Goal: Task Accomplishment & Management: Complete application form

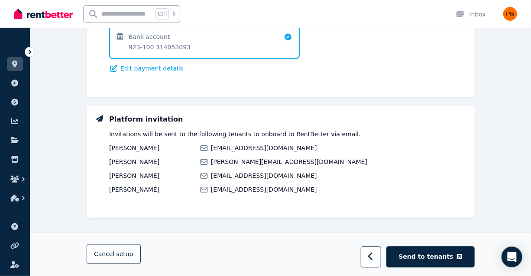
drag, startPoint x: 384, startPoint y: 75, endPoint x: 368, endPoint y: 14, distance: 63.1
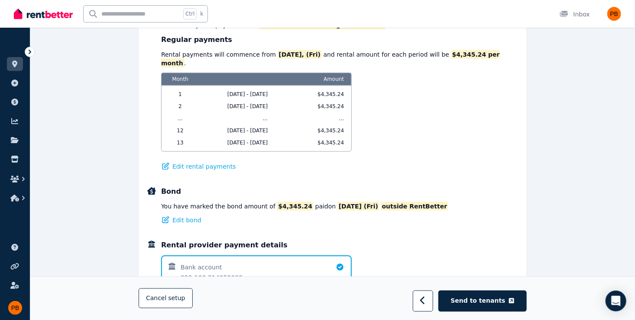
scroll to position [392, 0]
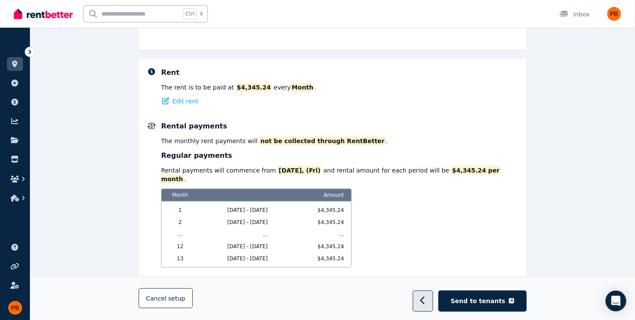
click at [430, 276] on button "button" at bounding box center [423, 301] width 20 height 21
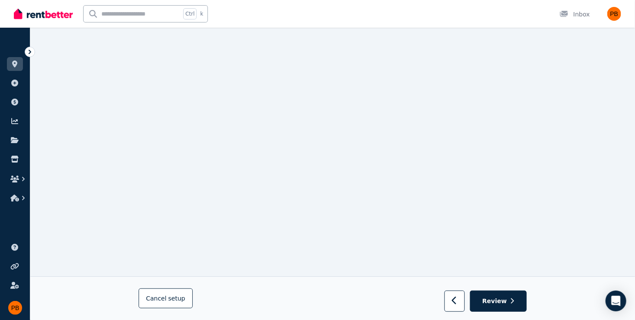
scroll to position [135, 0]
click at [465, 276] on button "button" at bounding box center [454, 301] width 20 height 21
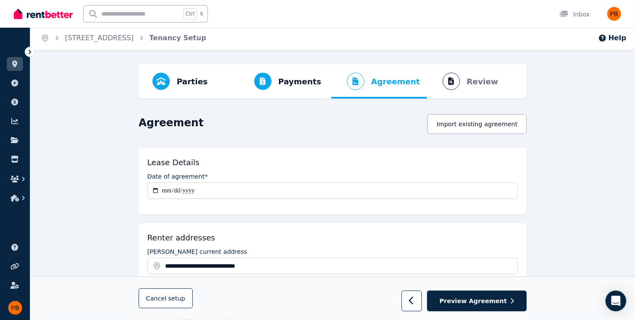
scroll to position [0, 0]
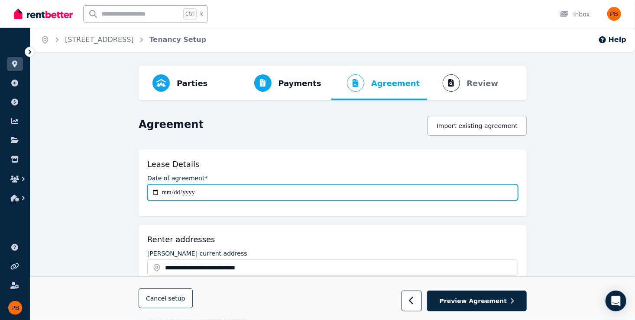
click at [172, 194] on input "**********" at bounding box center [332, 192] width 371 height 16
click at [164, 193] on input "**********" at bounding box center [332, 192] width 371 height 16
click at [168, 193] on input "**********" at bounding box center [332, 192] width 371 height 16
click at [191, 194] on input "**********" at bounding box center [332, 192] width 371 height 16
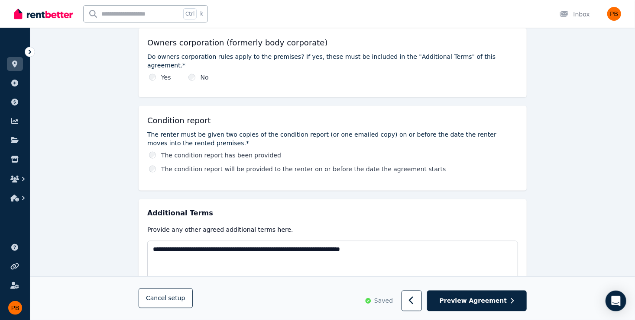
scroll to position [556, 0]
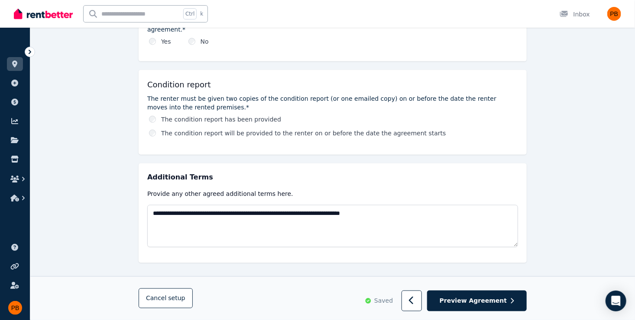
click at [246, 94] on label "The renter must be given two copies of the condition report (or one emailed cop…" at bounding box center [332, 102] width 371 height 17
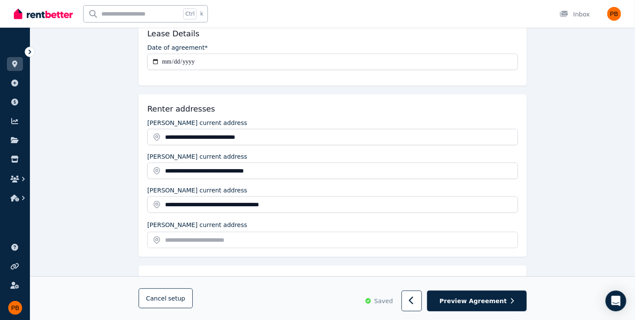
scroll to position [0, 0]
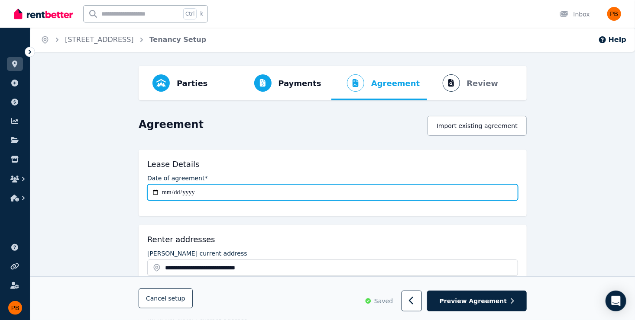
click at [173, 192] on input "**********" at bounding box center [332, 192] width 371 height 16
click at [161, 191] on input "**********" at bounding box center [332, 192] width 371 height 16
click at [163, 191] on input "**********" at bounding box center [332, 192] width 371 height 16
type input "**********"
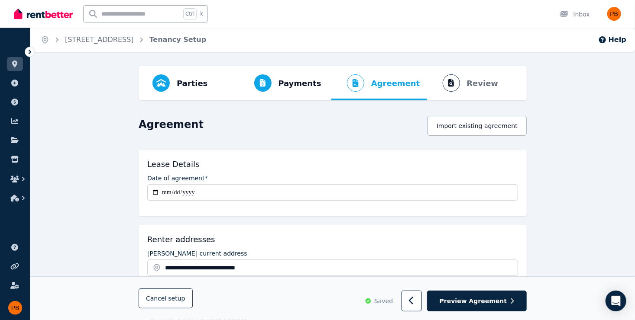
click at [369, 203] on div "**********" at bounding box center [333, 183] width 388 height 67
click at [420, 156] on div "**********" at bounding box center [333, 183] width 388 height 67
click at [232, 214] on div "**********" at bounding box center [333, 183] width 388 height 67
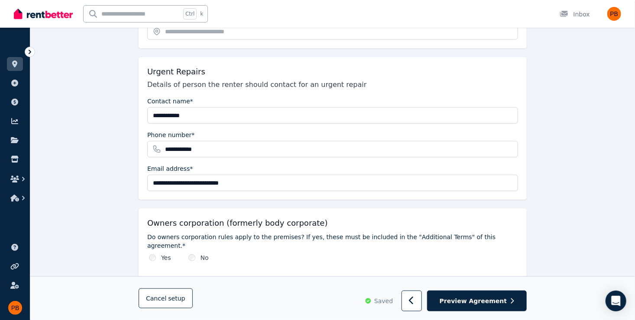
scroll to position [123, 0]
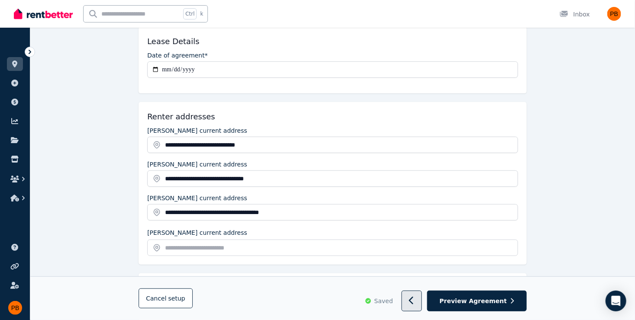
click at [422, 276] on button "button" at bounding box center [411, 301] width 20 height 21
select select "*******"
select select "**********"
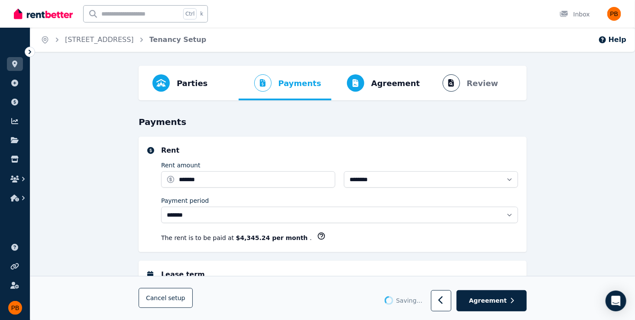
select select "**********"
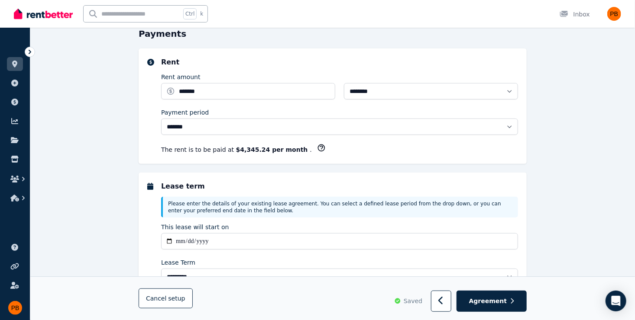
scroll to position [173, 0]
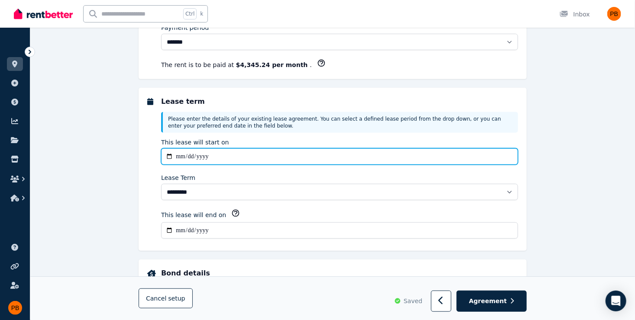
click at [178, 156] on input "**********" at bounding box center [339, 157] width 357 height 16
type input "**********"
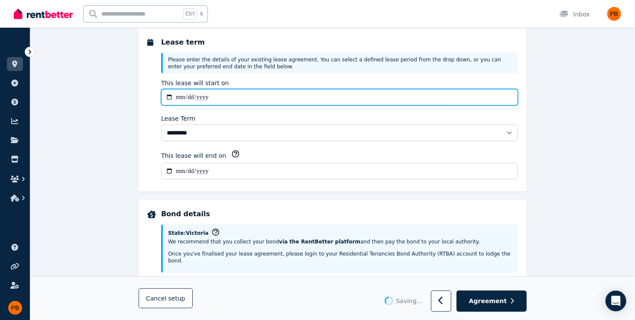
scroll to position [303, 0]
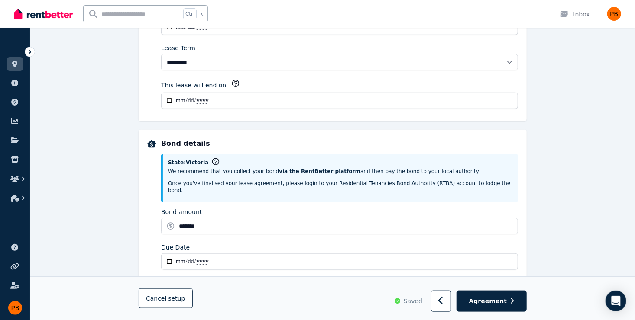
drag, startPoint x: 170, startPoint y: 94, endPoint x: 178, endPoint y: 99, distance: 9.3
click at [175, 97] on input "**********" at bounding box center [339, 101] width 357 height 16
type input "**********"
click at [220, 130] on div "**********" at bounding box center [333, 238] width 388 height 217
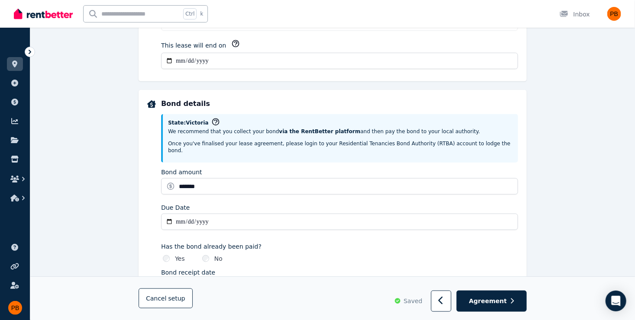
scroll to position [390, 0]
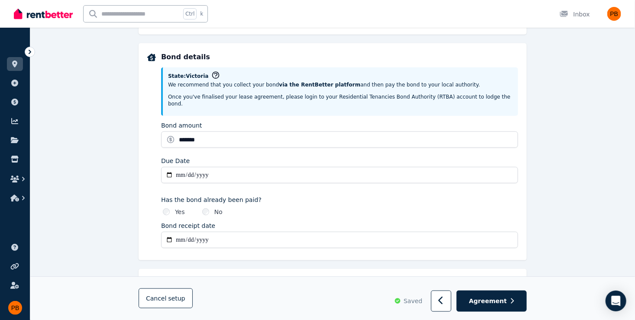
click at [178, 167] on input "**********" at bounding box center [339, 175] width 357 height 16
type input "**********"
drag, startPoint x: 172, startPoint y: 169, endPoint x: 185, endPoint y: 168, distance: 13.1
click at [178, 169] on input "**********" at bounding box center [339, 175] width 357 height 16
click at [176, 167] on input "**********" at bounding box center [339, 175] width 357 height 16
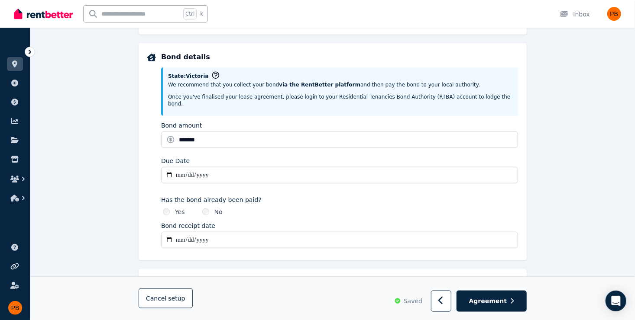
type input "**********"
click at [174, 232] on input "**********" at bounding box center [339, 240] width 357 height 16
type input "**********"
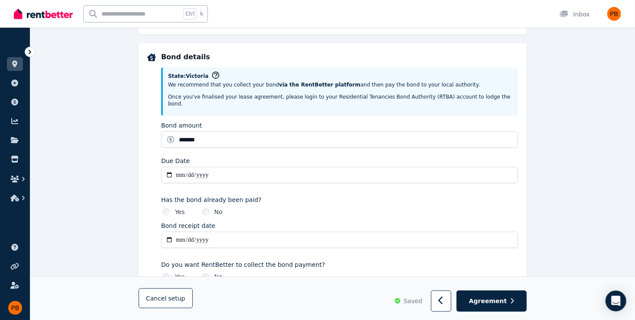
type input "**********"
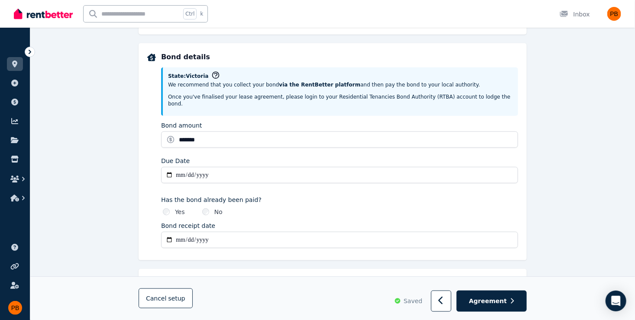
click at [311, 208] on div "Yes No" at bounding box center [339, 212] width 357 height 9
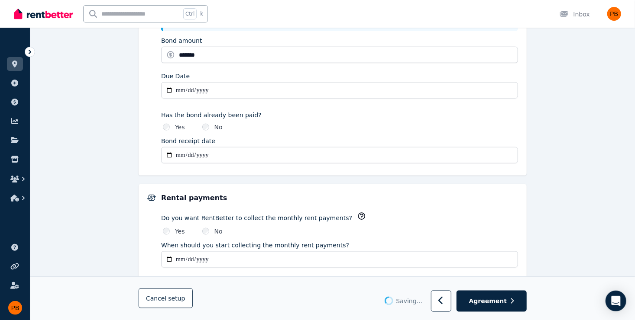
scroll to position [476, 0]
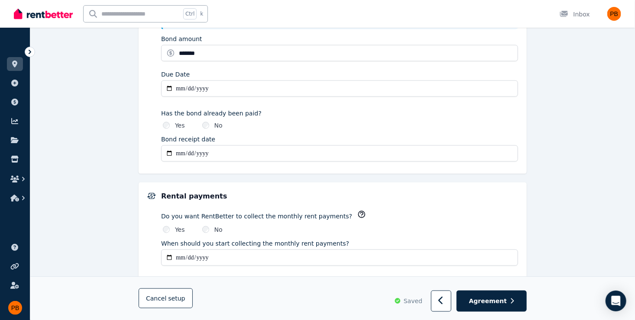
click at [179, 250] on input "**********" at bounding box center [339, 258] width 357 height 16
type input "**********"
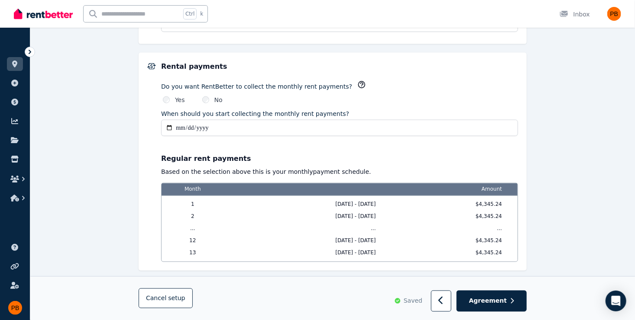
scroll to position [706, 0]
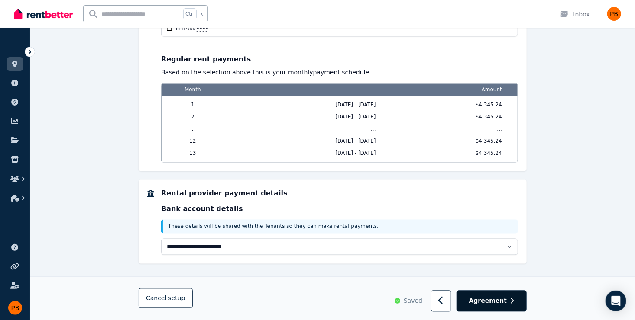
click at [515, 276] on button "Agreement" at bounding box center [491, 301] width 70 height 21
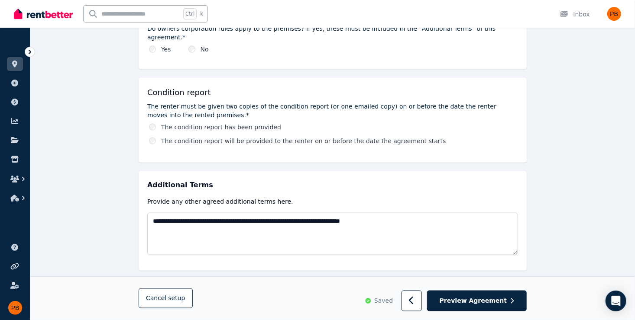
scroll to position [556, 0]
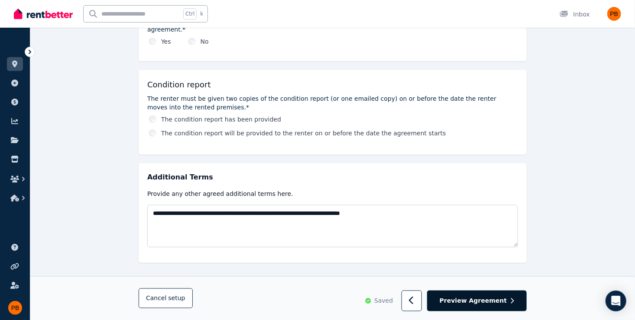
click at [480, 276] on button "Preview Agreement" at bounding box center [477, 301] width 100 height 21
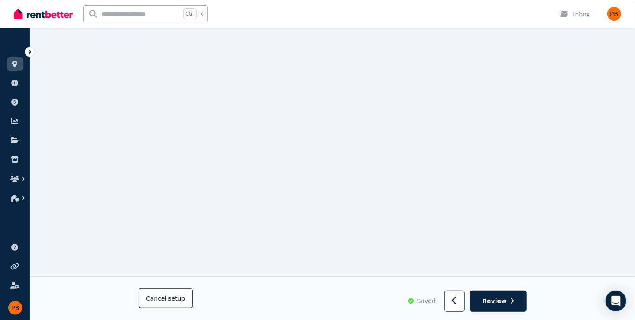
scroll to position [135, 0]
click at [457, 276] on icon "button" at bounding box center [455, 301] width 6 height 9
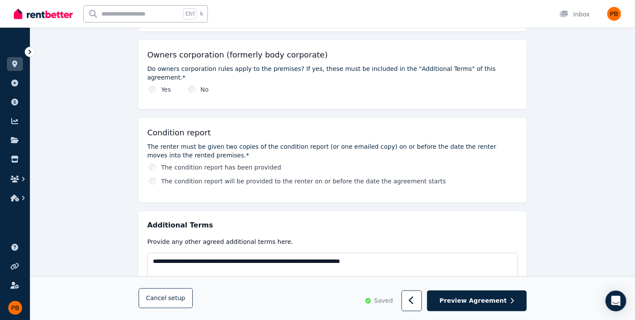
scroll to position [556, 0]
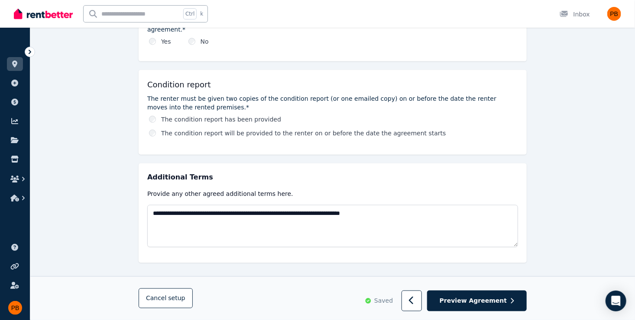
drag, startPoint x: 163, startPoint y: 126, endPoint x: 171, endPoint y: 128, distance: 8.2
click at [163, 129] on label "The condition report will be provided to the renter on or before the date the a…" at bounding box center [303, 133] width 285 height 9
click at [487, 276] on span "Preview Agreement" at bounding box center [473, 301] width 67 height 9
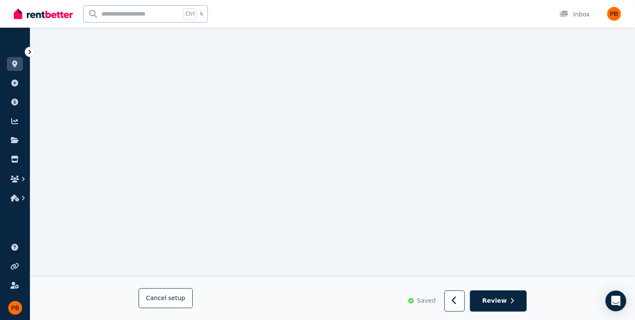
scroll to position [2214, 0]
click at [499, 276] on span "Review" at bounding box center [494, 301] width 25 height 9
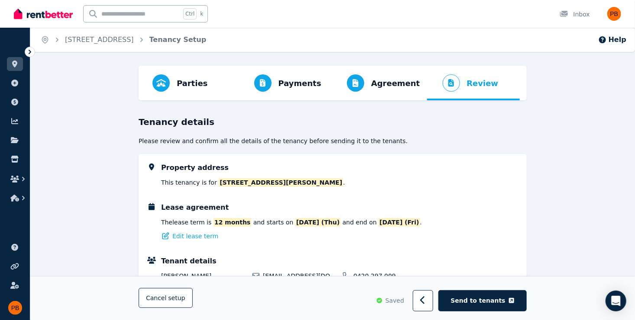
scroll to position [173, 0]
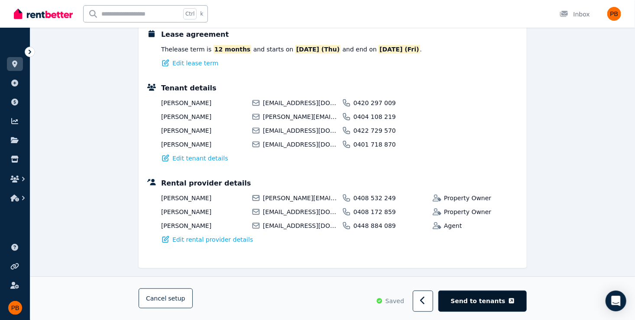
click at [489, 276] on span "Send to tenants" at bounding box center [478, 301] width 55 height 9
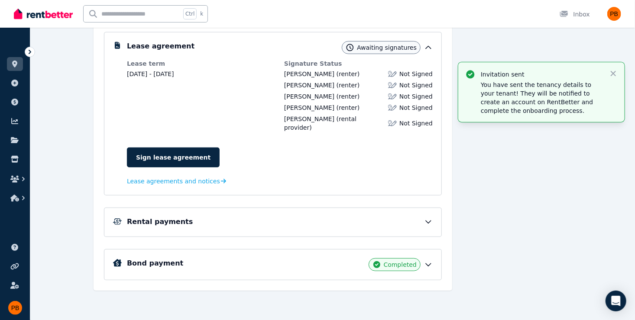
scroll to position [159, 0]
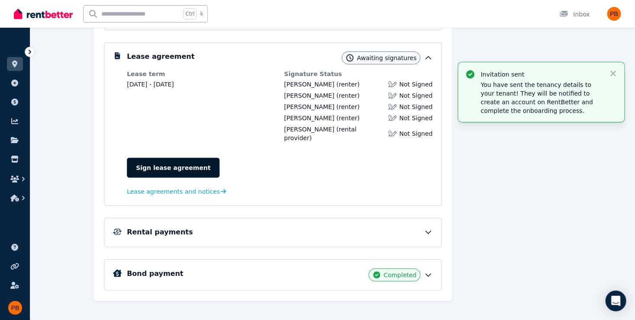
click at [190, 161] on link "Sign lease agreement" at bounding box center [173, 168] width 93 height 20
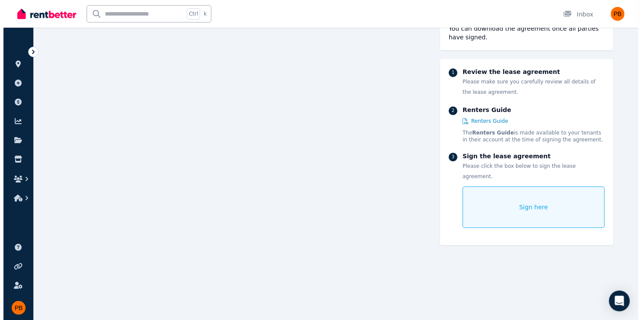
scroll to position [4364, 0]
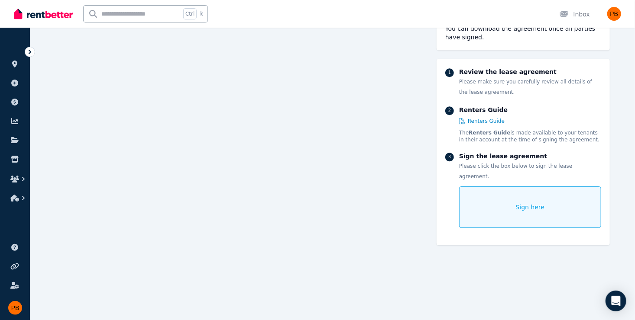
click at [484, 189] on div "Sign here" at bounding box center [530, 208] width 142 height 42
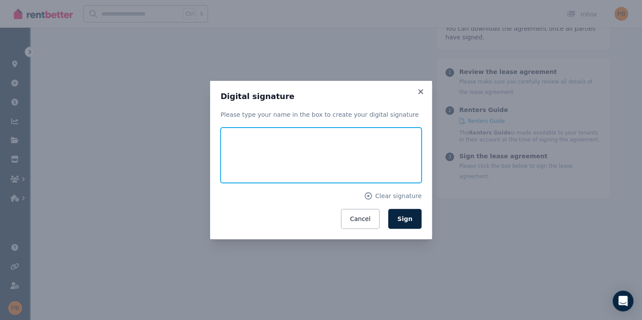
drag, startPoint x: 245, startPoint y: 140, endPoint x: 232, endPoint y: 179, distance: 41.2
click at [232, 179] on input "text" at bounding box center [320, 155] width 201 height 55
type input "****"
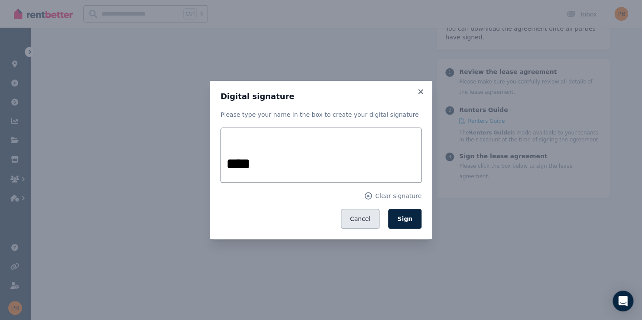
click at [358, 215] on button "Cancel" at bounding box center [360, 219] width 39 height 20
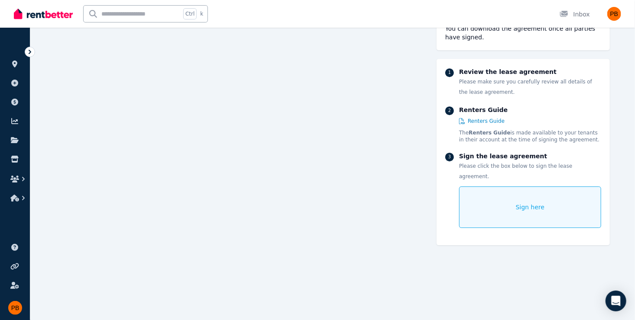
click at [502, 206] on div "Sign here" at bounding box center [530, 208] width 142 height 42
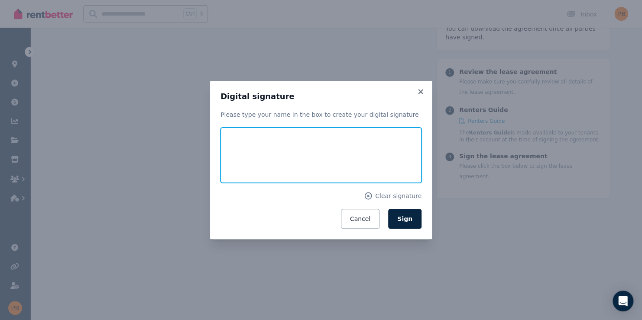
click at [266, 151] on input "text" at bounding box center [320, 155] width 201 height 55
type input "**********"
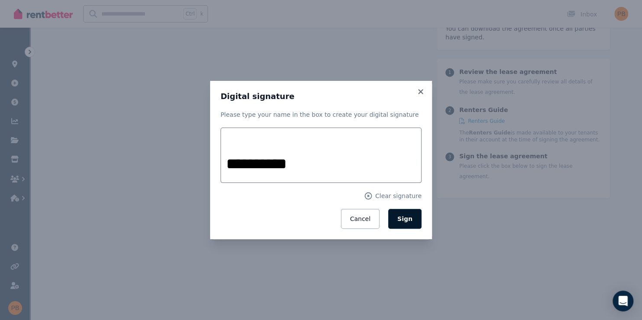
click at [408, 217] on span "Sign" at bounding box center [404, 219] width 15 height 7
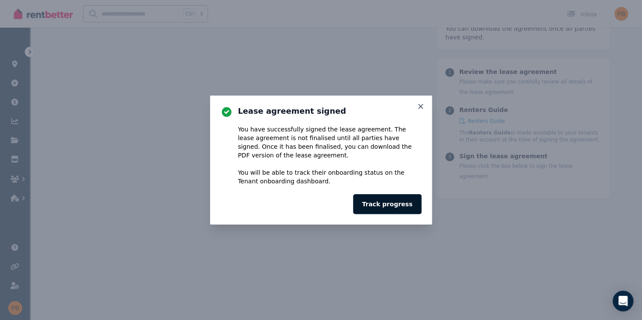
click at [393, 199] on button "Track progress" at bounding box center [387, 204] width 68 height 20
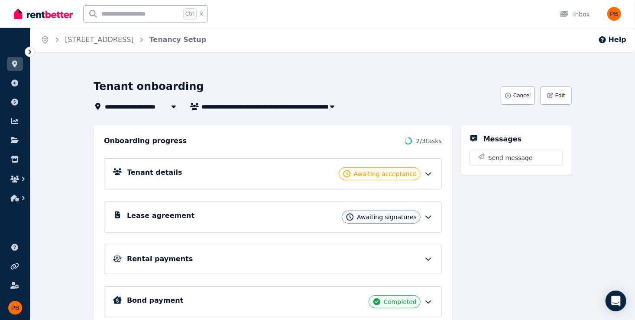
click at [304, 213] on div "Lease agreement Awaiting signatures" at bounding box center [280, 217] width 306 height 13
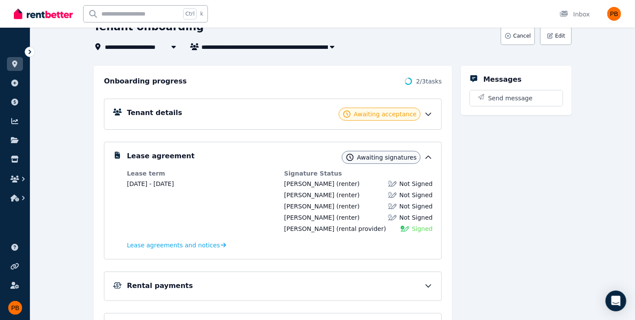
scroll to position [87, 0]
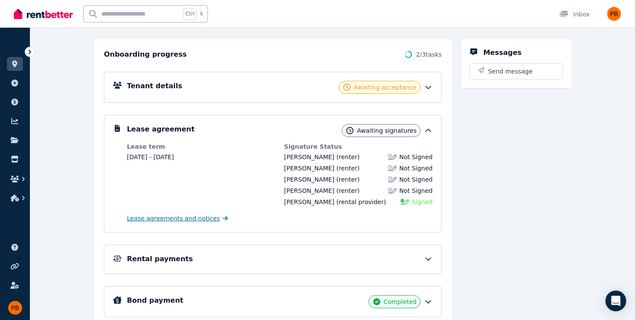
click at [176, 220] on span "Lease agreements and notices" at bounding box center [173, 218] width 93 height 9
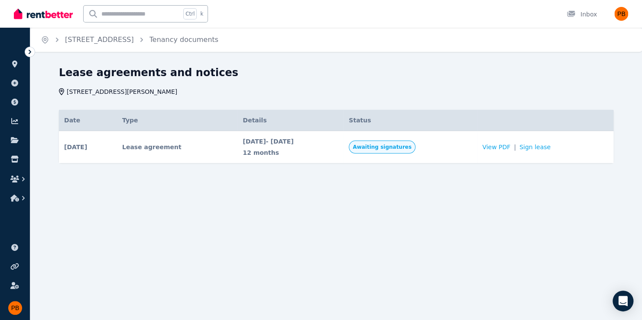
click at [494, 146] on td "View PDF | Sign lease" at bounding box center [545, 147] width 136 height 32
click at [499, 148] on span "View PDF" at bounding box center [496, 147] width 28 height 9
click at [531, 149] on link "Sign lease" at bounding box center [534, 147] width 31 height 9
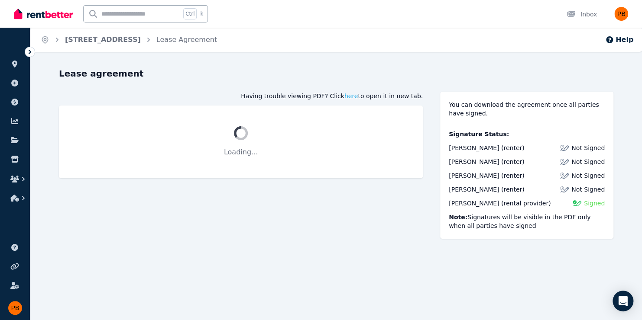
click at [531, 203] on img at bounding box center [577, 203] width 9 height 9
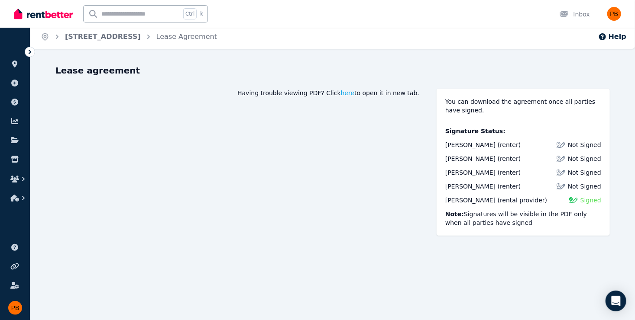
click at [484, 203] on div "Ebonique Coniglio (renter) Not Signed Alicia Harris (renter) Not Signed Matthew…" at bounding box center [523, 184] width 156 height 87
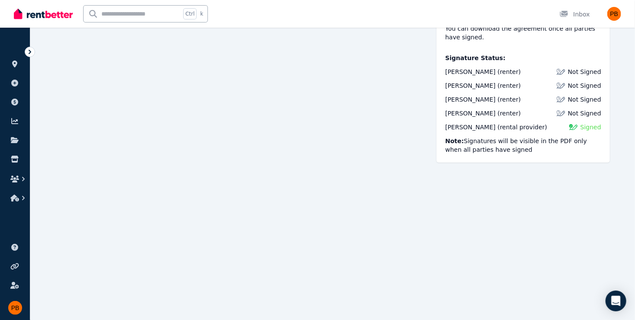
scroll to position [4870, 0]
click at [531, 13] on img "button" at bounding box center [614, 14] width 14 height 14
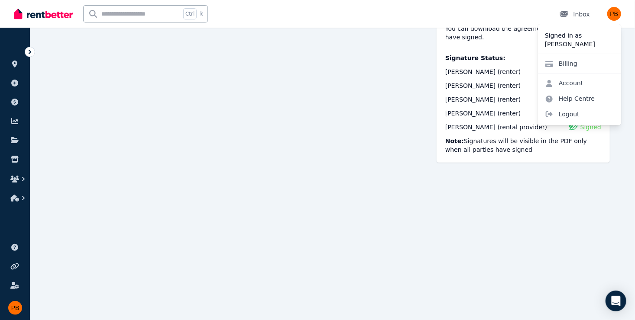
click at [531, 11] on div "Inbox" at bounding box center [575, 14] width 30 height 9
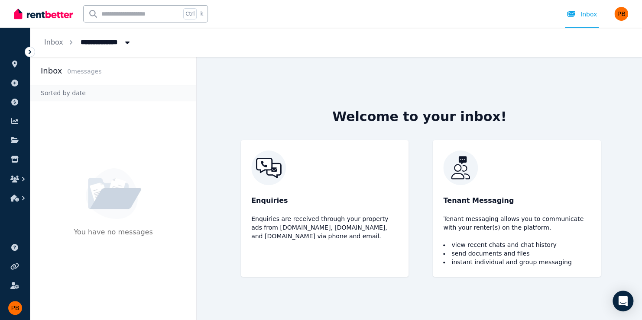
click at [55, 11] on img at bounding box center [43, 13] width 59 height 13
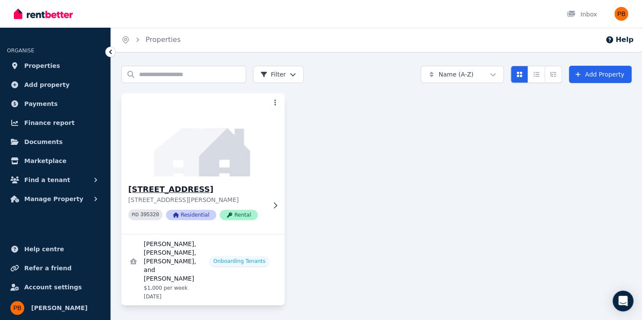
click at [278, 207] on icon at bounding box center [275, 205] width 9 height 7
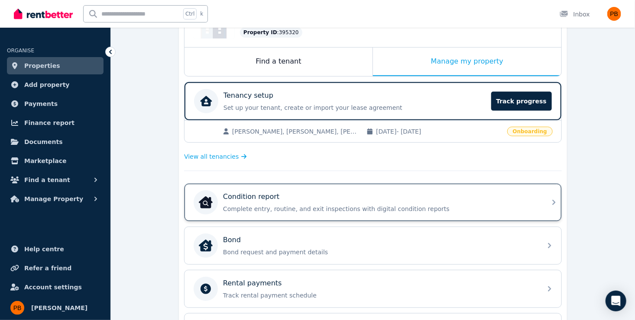
scroll to position [130, 0]
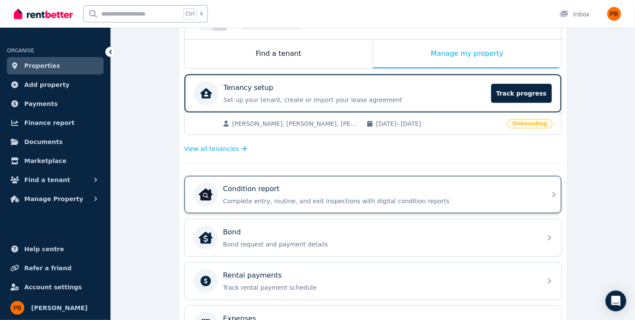
click at [342, 203] on p "Complete entry, routine, and exit inspections with digital condition reports" at bounding box center [380, 201] width 314 height 9
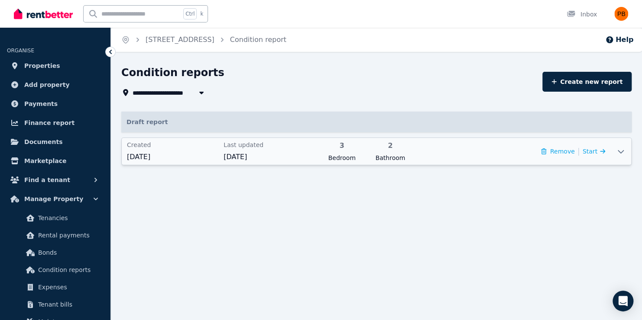
click at [621, 151] on icon at bounding box center [620, 151] width 10 height 7
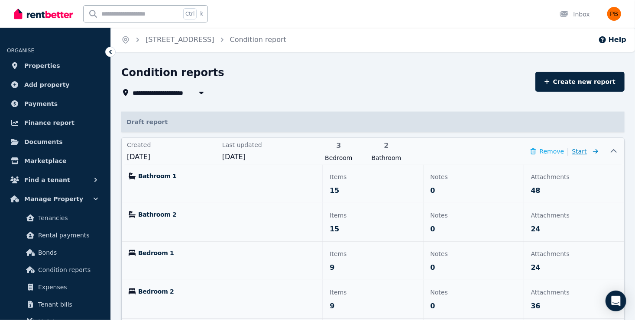
click at [584, 151] on span "Start" at bounding box center [579, 151] width 15 height 7
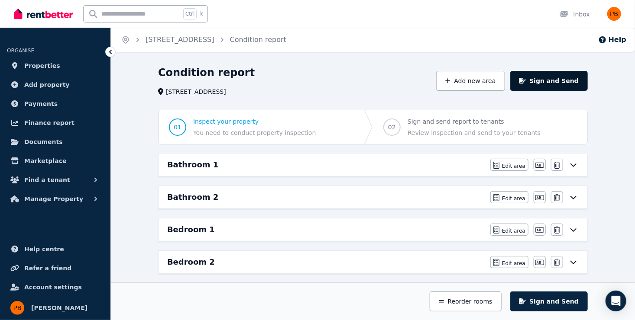
click at [553, 83] on button "Sign and Send" at bounding box center [549, 81] width 78 height 20
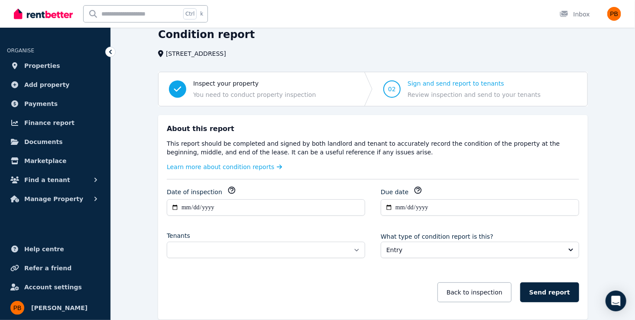
scroll to position [76, 0]
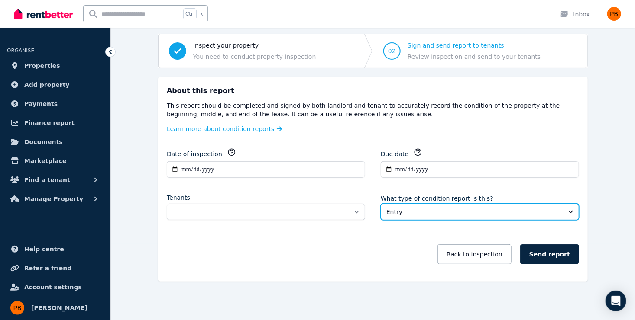
click at [429, 212] on span "Entry" at bounding box center [473, 212] width 175 height 9
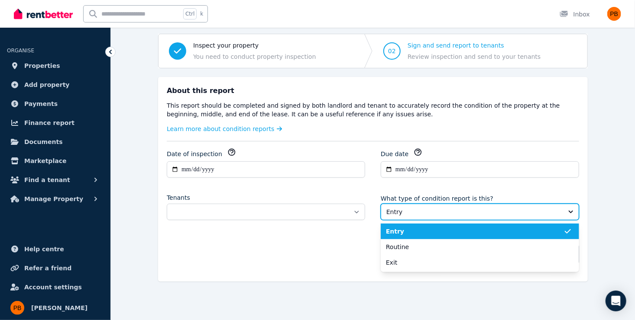
click at [429, 212] on span "Entry" at bounding box center [473, 212] width 175 height 9
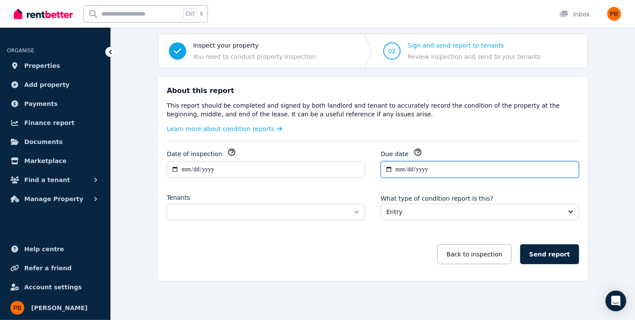
click at [397, 166] on input "**********" at bounding box center [480, 170] width 198 height 16
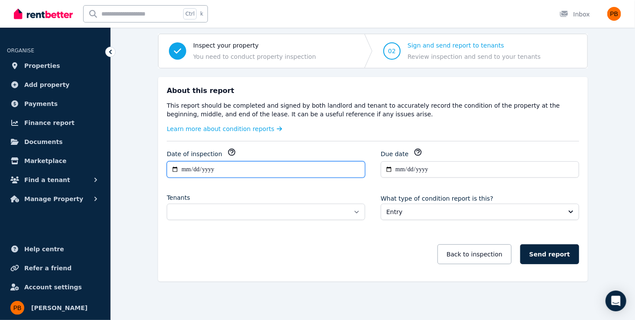
click at [191, 164] on input "**********" at bounding box center [266, 170] width 198 height 16
type input "**********"
click at [211, 201] on div "**********" at bounding box center [266, 207] width 198 height 27
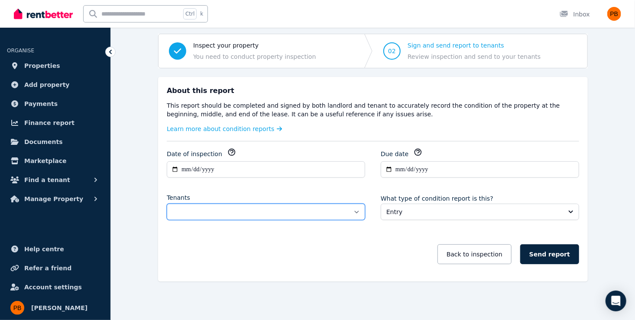
drag, startPoint x: 216, startPoint y: 207, endPoint x: 269, endPoint y: 214, distance: 53.2
click at [216, 207] on select "**********" at bounding box center [266, 212] width 198 height 16
select select "**********"
click at [167, 204] on select "**********" at bounding box center [266, 212] width 198 height 16
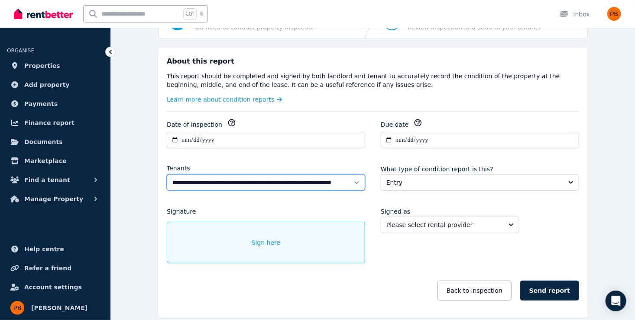
scroll to position [120, 0]
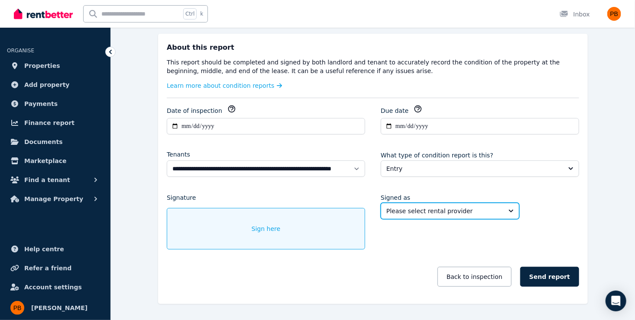
click at [417, 213] on span "Please select rental provider" at bounding box center [443, 211] width 115 height 9
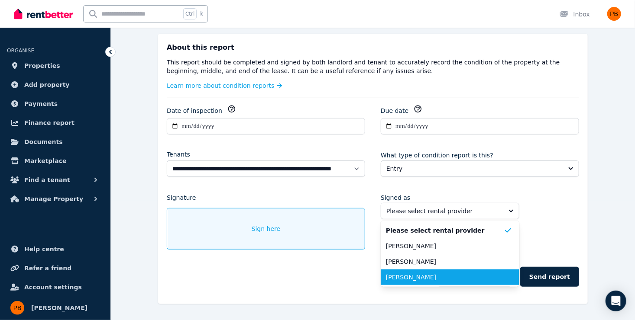
click at [423, 277] on span "[PERSON_NAME]" at bounding box center [445, 277] width 118 height 9
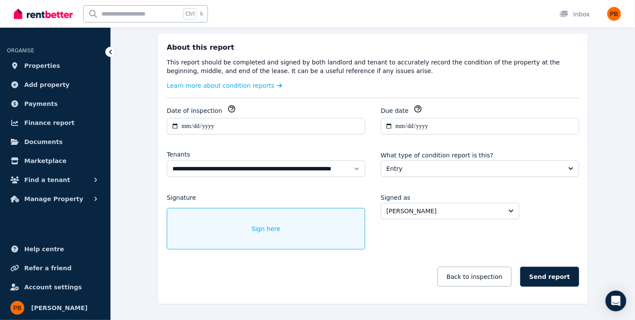
click at [338, 188] on div "**********" at bounding box center [373, 200] width 412 height 191
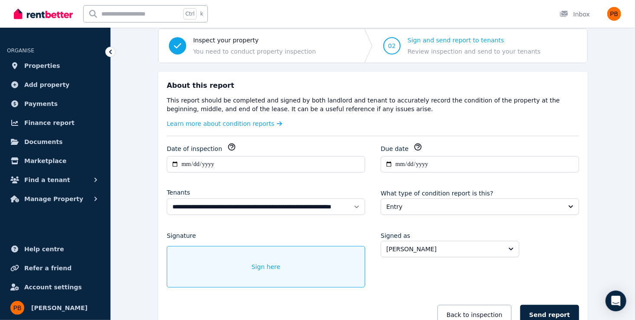
scroll to position [0, 0]
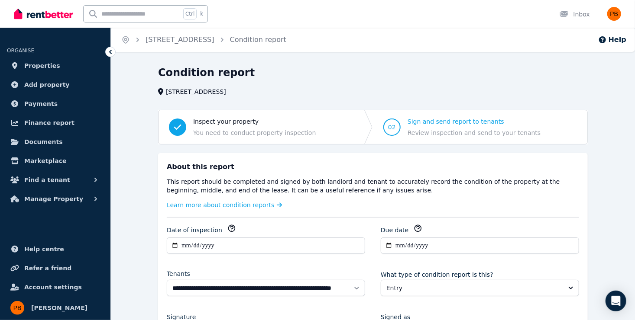
click at [187, 125] on span "Inspect your property You need to conduct property inspection" at bounding box center [243, 127] width 168 height 34
click at [183, 36] on link "[STREET_ADDRESS]" at bounding box center [180, 40] width 69 height 8
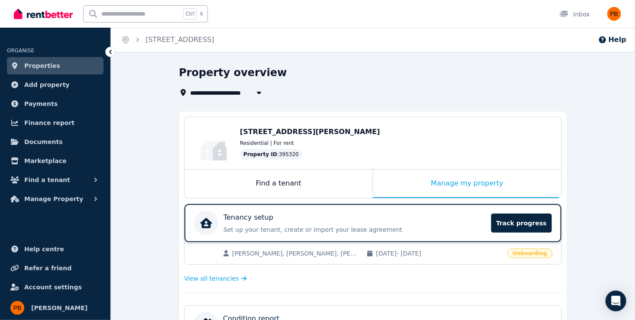
click at [331, 228] on p "Set up your tenant, create or import your lease agreement" at bounding box center [354, 230] width 262 height 9
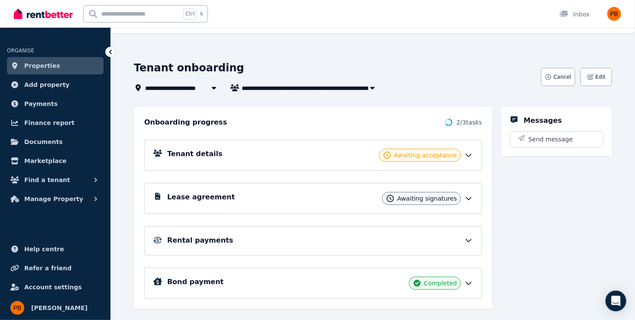
scroll to position [36, 0]
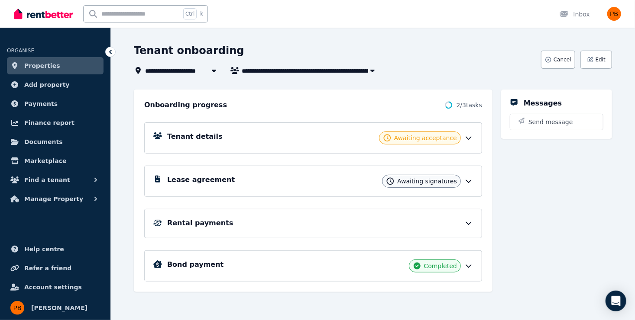
click at [196, 74] on span "[STREET_ADDRESS]" at bounding box center [183, 70] width 76 height 10
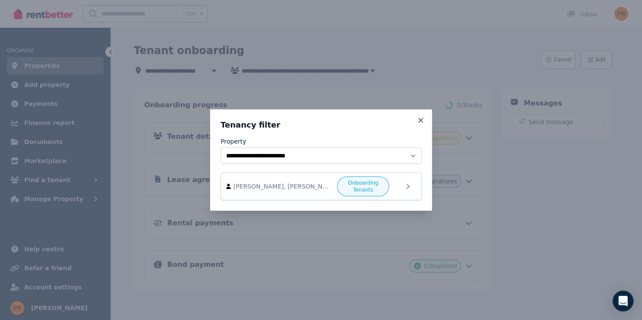
click at [418, 116] on div "**********" at bounding box center [321, 160] width 222 height 101
click at [420, 124] on icon at bounding box center [420, 121] width 9 height 8
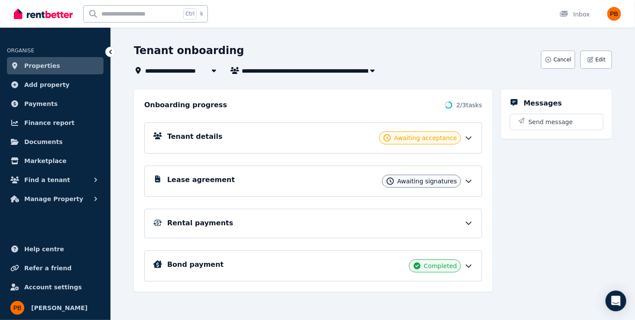
click at [184, 48] on h1 "Tenant onboarding" at bounding box center [189, 51] width 110 height 14
click at [31, 14] on img at bounding box center [43, 13] width 59 height 13
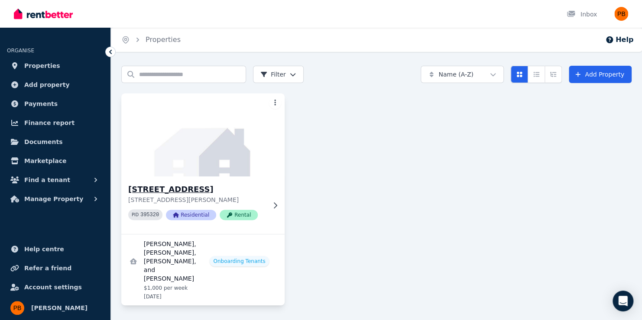
click at [174, 185] on h3 "[STREET_ADDRESS]" at bounding box center [196, 190] width 137 height 12
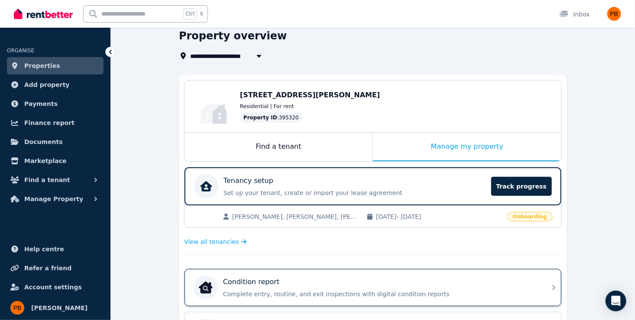
scroll to position [87, 0]
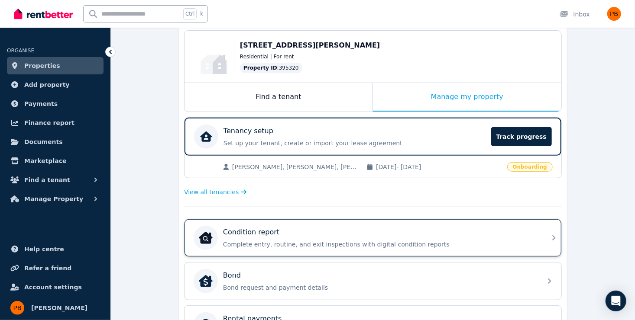
click at [269, 236] on p "Condition report" at bounding box center [251, 232] width 56 height 10
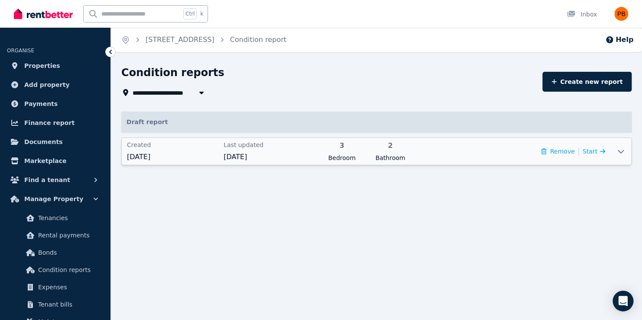
click at [167, 151] on div "Created [DATE]" at bounding box center [172, 152] width 91 height 22
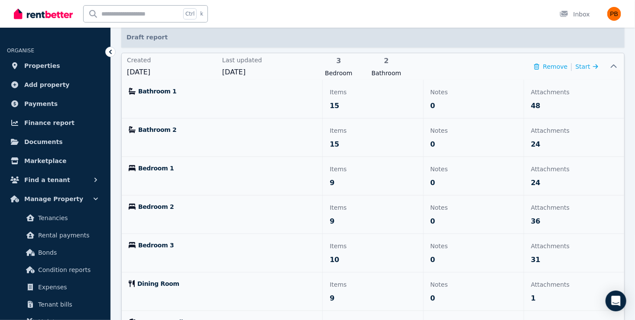
scroll to position [87, 0]
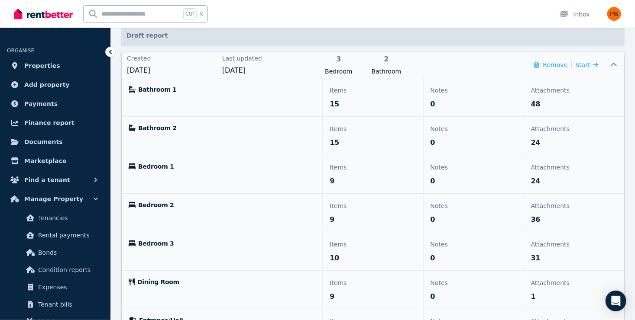
click at [186, 220] on div "Bedroom 2" at bounding box center [222, 213] width 201 height 38
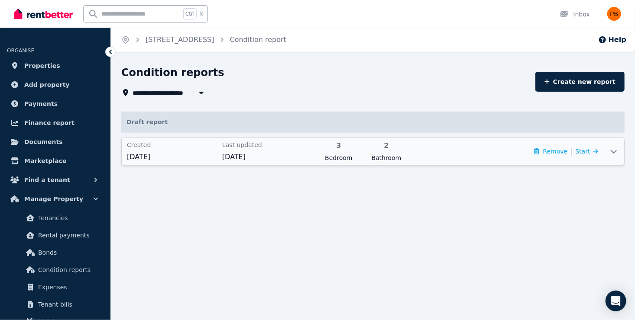
scroll to position [0, 0]
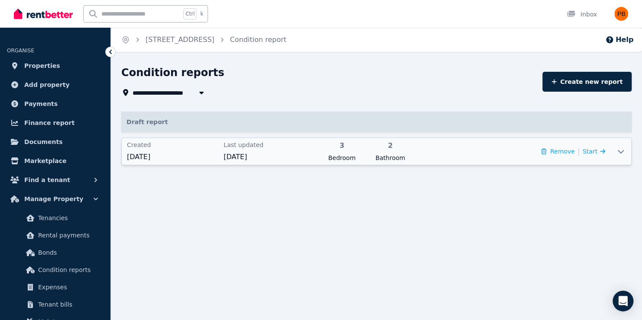
click at [470, 153] on div "Remove | Start" at bounding box center [511, 152] width 188 height 22
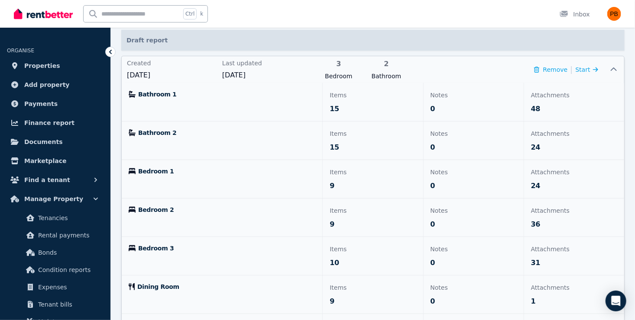
scroll to position [87, 0]
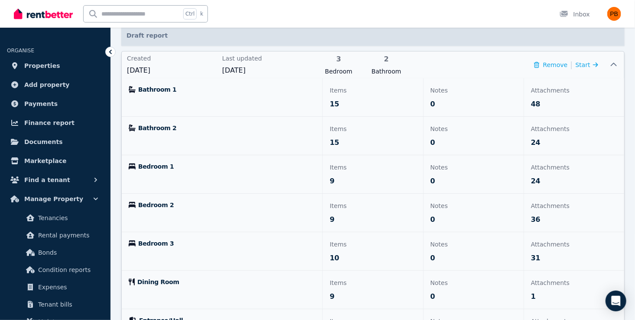
click at [375, 222] on p "9" at bounding box center [373, 220] width 86 height 10
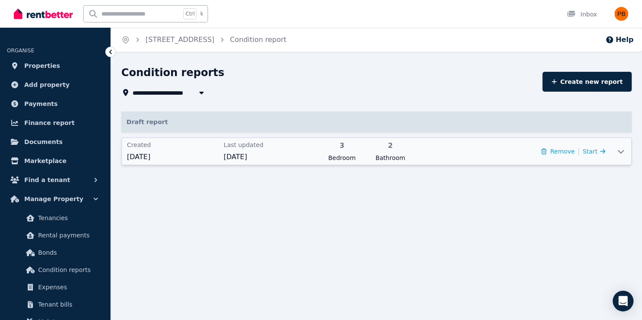
click at [598, 157] on div "Remove | Start" at bounding box center [573, 152] width 64 height 12
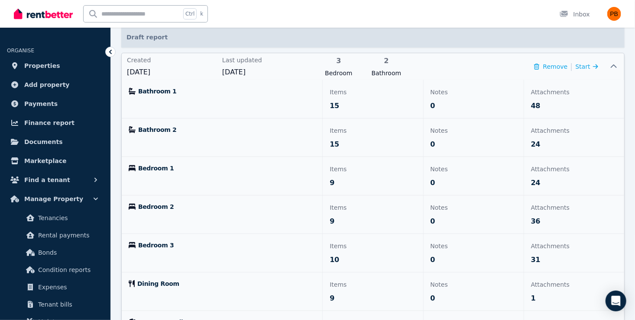
scroll to position [87, 0]
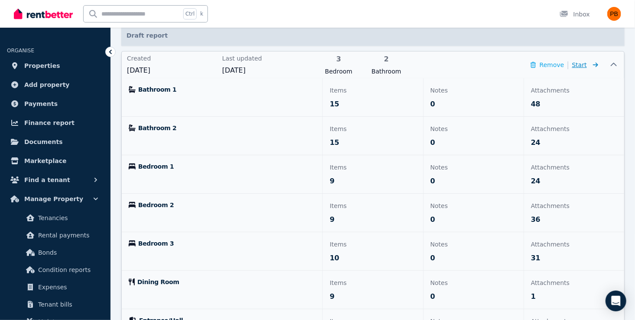
click at [581, 61] on span "Start" at bounding box center [579, 64] width 15 height 7
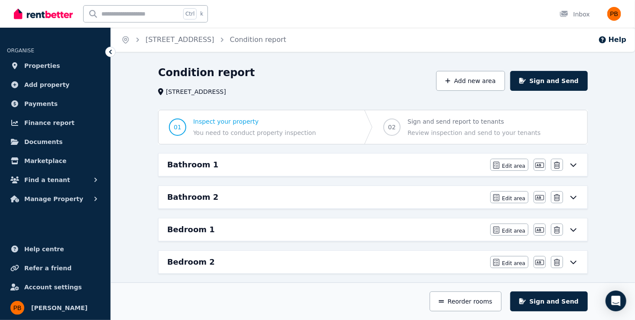
scroll to position [43, 0]
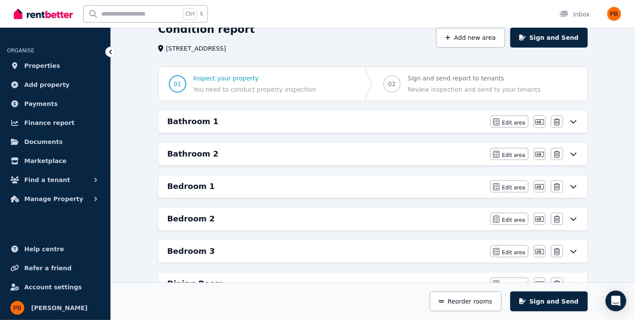
click at [220, 223] on div "Bedroom 2" at bounding box center [326, 219] width 318 height 12
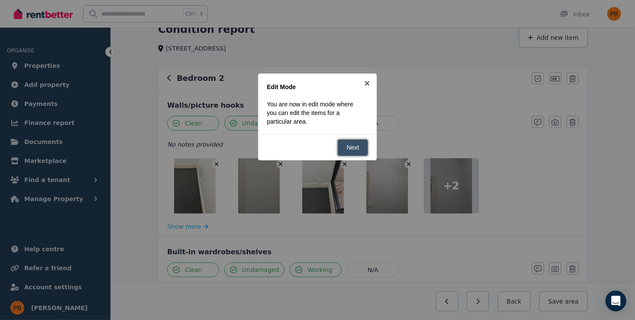
click at [347, 146] on link "Next" at bounding box center [352, 147] width 31 height 17
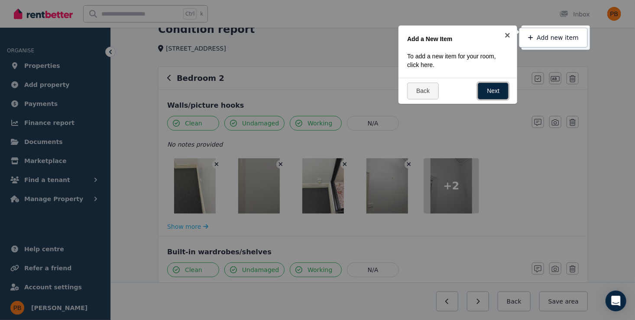
scroll to position [130, 0]
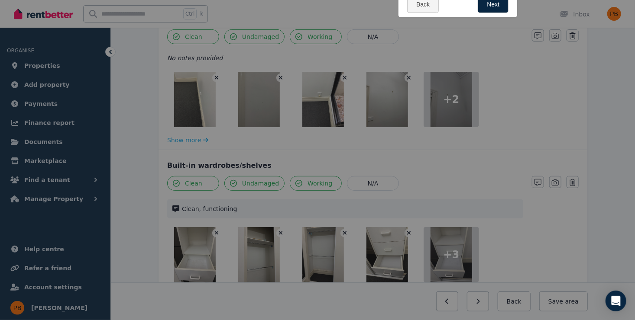
click at [515, 100] on div at bounding box center [317, 160] width 635 height 320
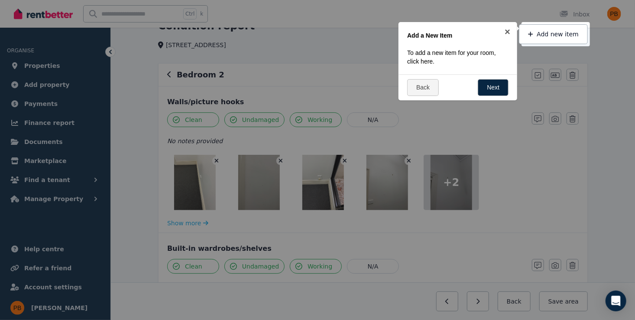
scroll to position [0, 0]
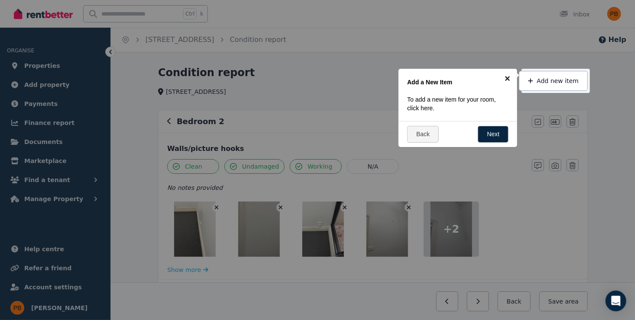
click at [507, 80] on link "×" at bounding box center [507, 78] width 19 height 19
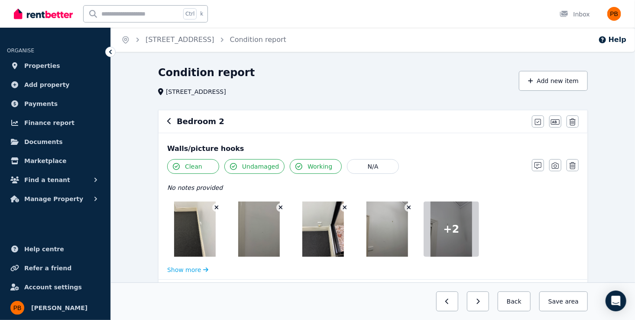
click at [454, 241] on div at bounding box center [451, 229] width 55 height 55
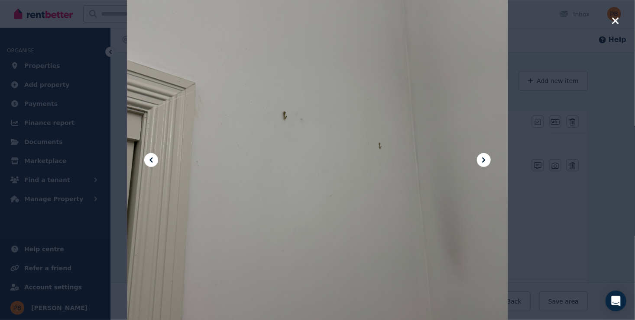
click at [481, 159] on icon at bounding box center [484, 160] width 10 height 10
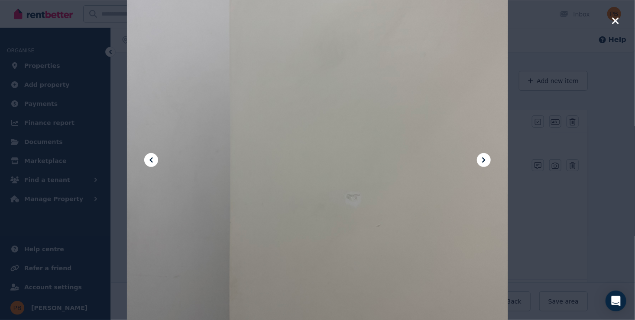
click at [614, 16] on icon "button" at bounding box center [616, 21] width 8 height 10
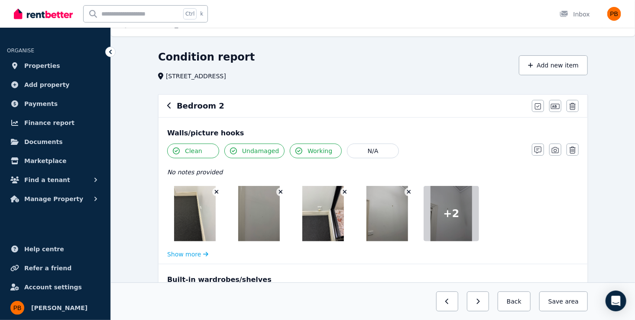
scroll to position [43, 0]
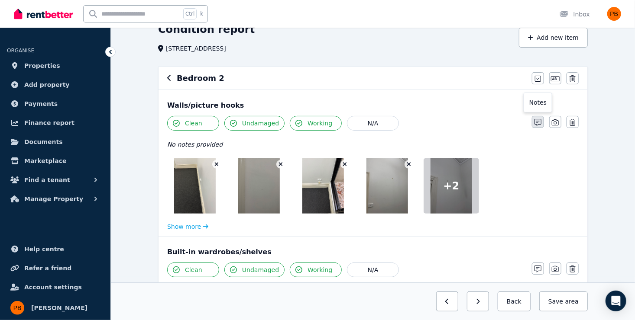
click at [534, 120] on icon "button" at bounding box center [537, 122] width 7 height 7
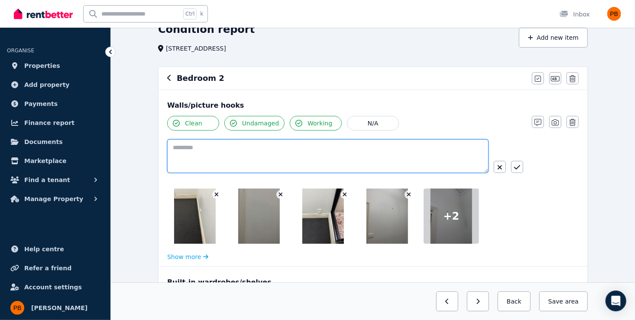
click at [244, 147] on textarea at bounding box center [327, 156] width 321 height 34
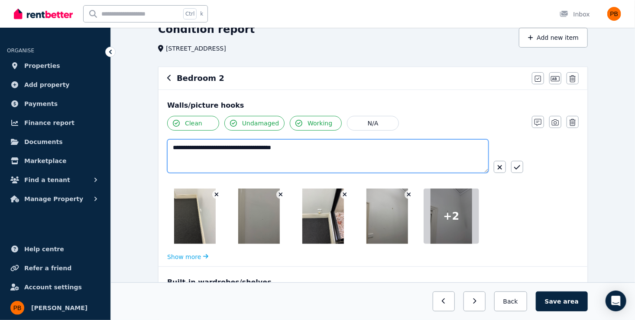
click at [177, 145] on textarea "**********" at bounding box center [327, 156] width 321 height 34
click at [175, 147] on textarea "**********" at bounding box center [327, 156] width 321 height 34
type textarea "**********"
click at [316, 158] on textarea "**********" at bounding box center [327, 156] width 321 height 34
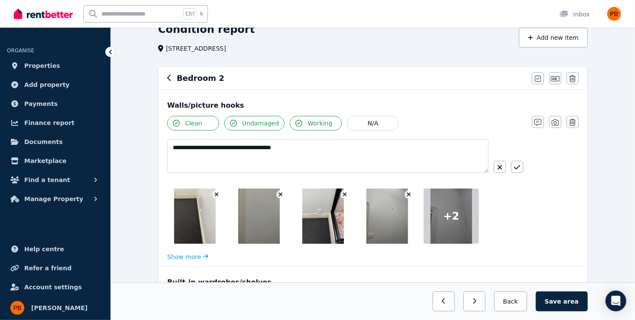
click at [520, 168] on button "button" at bounding box center [517, 167] width 12 height 12
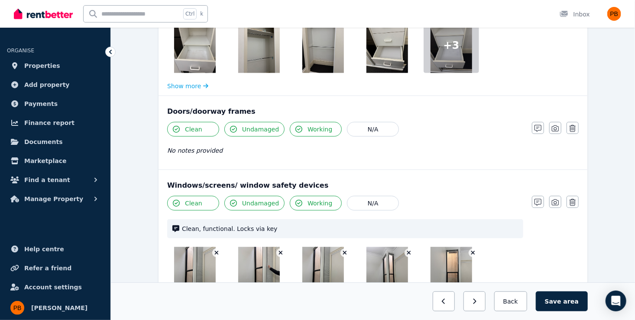
scroll to position [346, 0]
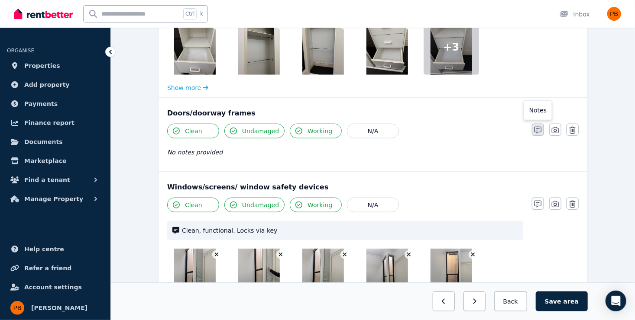
click at [538, 130] on icon "button" at bounding box center [537, 130] width 7 height 7
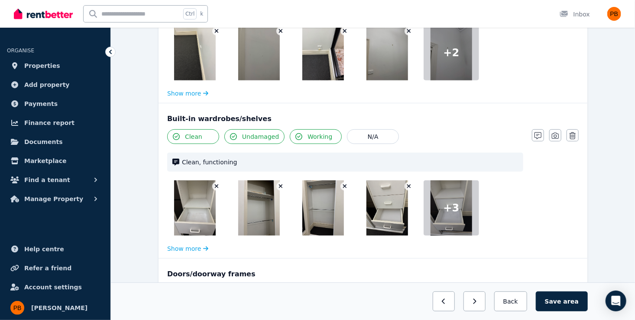
scroll to position [173, 0]
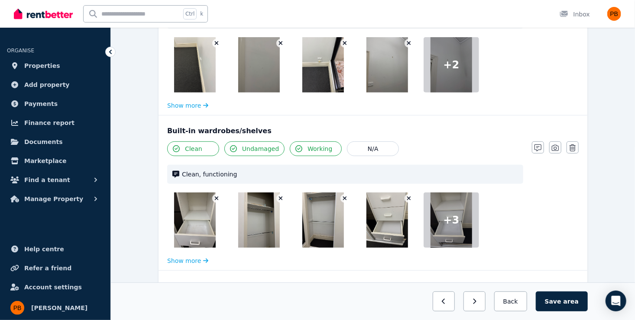
click at [463, 72] on div at bounding box center [451, 64] width 55 height 55
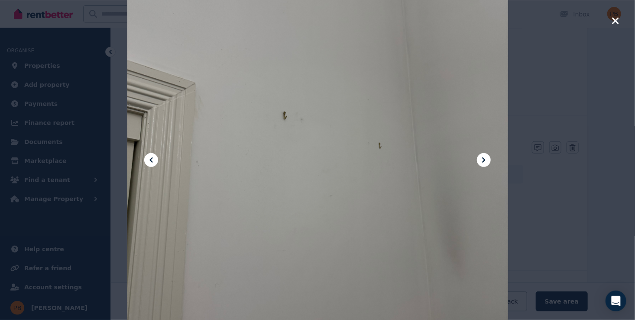
click at [480, 165] on icon at bounding box center [484, 160] width 10 height 10
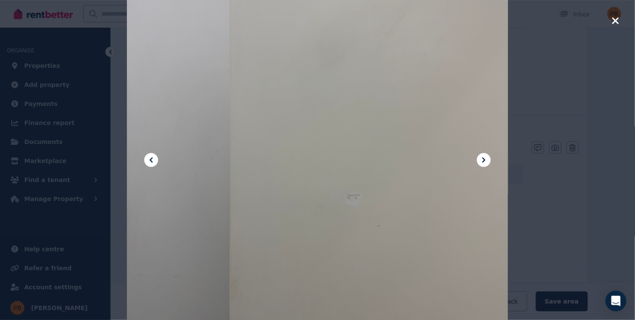
drag, startPoint x: 456, startPoint y: 162, endPoint x: 297, endPoint y: 60, distance: 189.0
click at [297, 60] on div at bounding box center [317, 160] width 381 height 508
drag, startPoint x: 442, startPoint y: 170, endPoint x: 352, endPoint y: 96, distance: 116.3
click at [352, 96] on div at bounding box center [317, 160] width 381 height 508
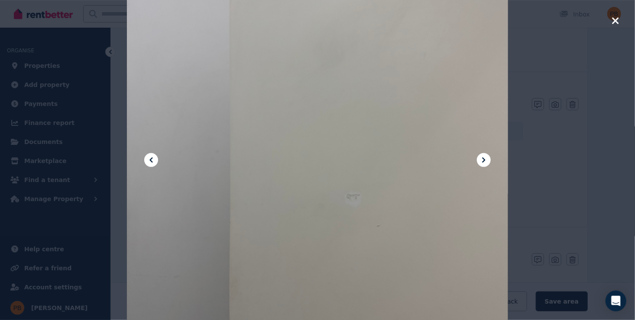
click at [616, 20] on icon "button" at bounding box center [615, 20] width 6 height 6
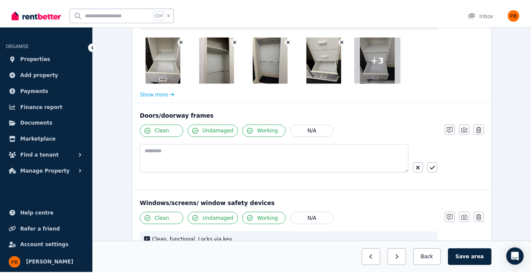
scroll to position [346, 0]
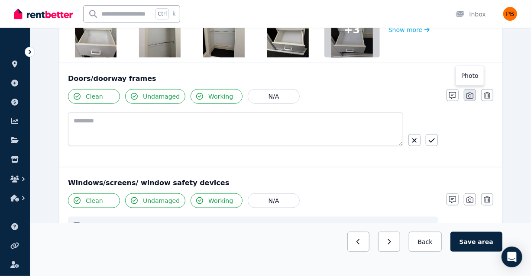
click at [467, 94] on icon "button" at bounding box center [469, 95] width 7 height 7
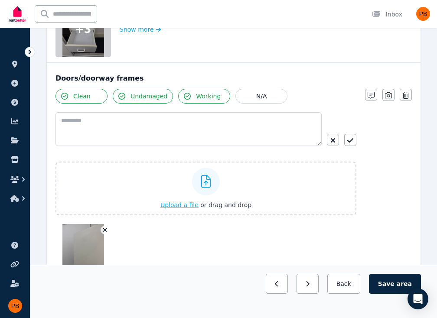
scroll to position [520, 0]
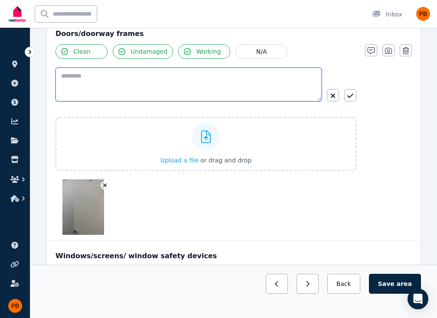
click at [197, 84] on textarea at bounding box center [188, 85] width 266 height 34
type textarea "**********"
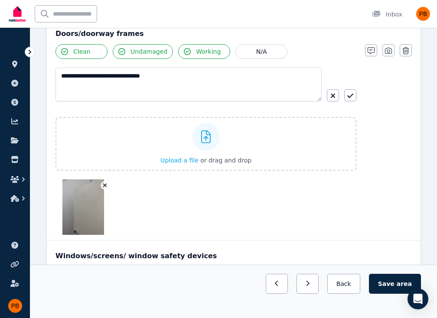
click at [357, 97] on div "**********" at bounding box center [233, 139] width 356 height 191
click at [354, 97] on button "button" at bounding box center [350, 95] width 12 height 12
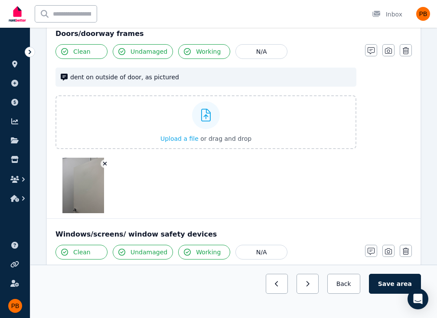
click at [132, 185] on div at bounding box center [205, 185] width 301 height 55
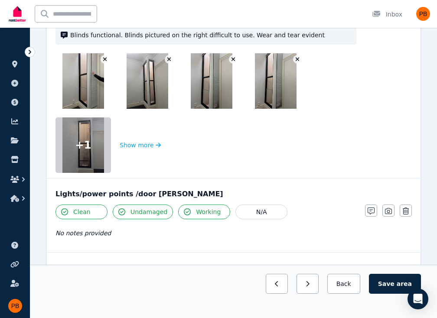
scroll to position [1039, 0]
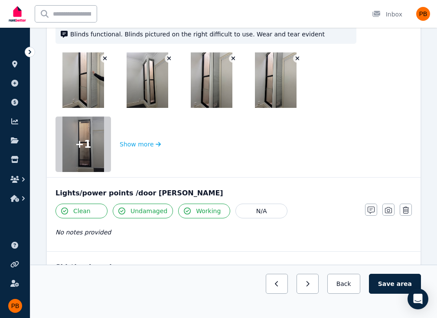
click at [100, 235] on div "No notes provided" at bounding box center [205, 232] width 301 height 10
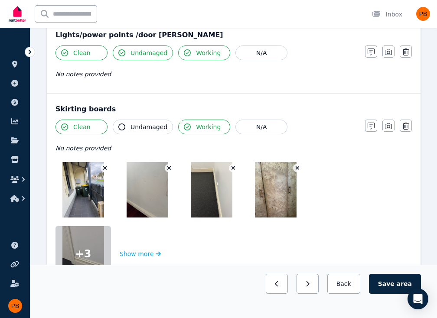
scroll to position [1213, 0]
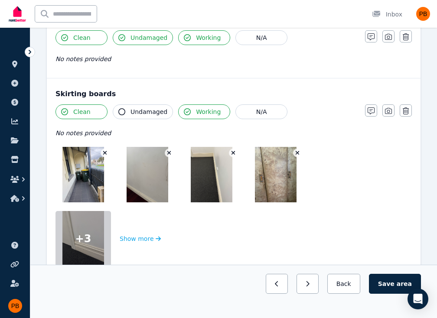
click at [295, 150] on icon "button" at bounding box center [297, 153] width 5 height 6
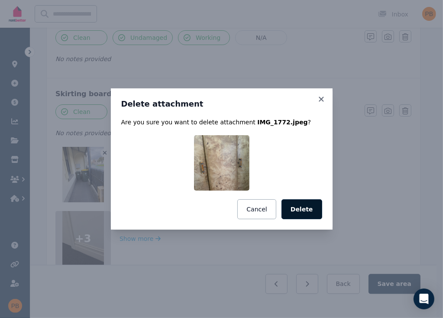
click at [305, 204] on button "Delete" at bounding box center [302, 209] width 41 height 20
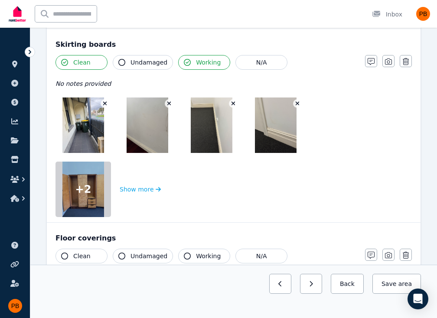
scroll to position [1299, 0]
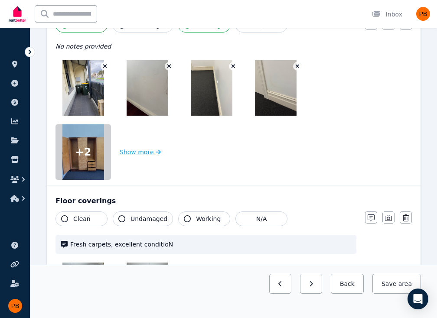
click at [132, 148] on button "Show more" at bounding box center [140, 151] width 41 height 55
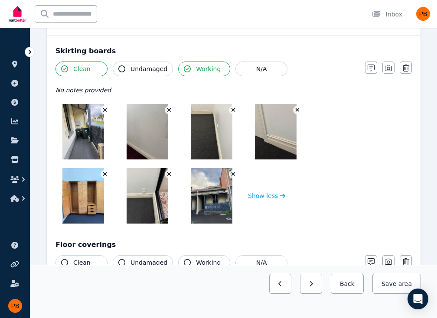
scroll to position [1256, 0]
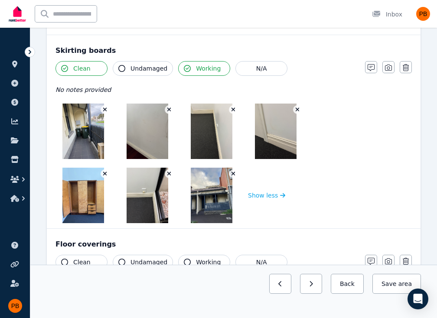
click at [235, 171] on icon "button" at bounding box center [233, 174] width 5 height 6
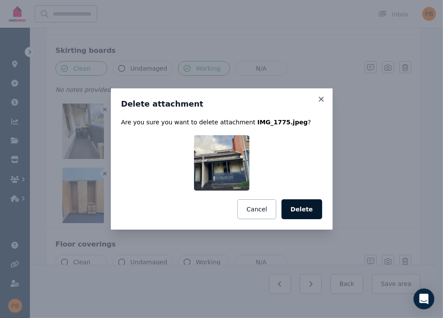
click at [291, 201] on button "Delete" at bounding box center [302, 209] width 41 height 20
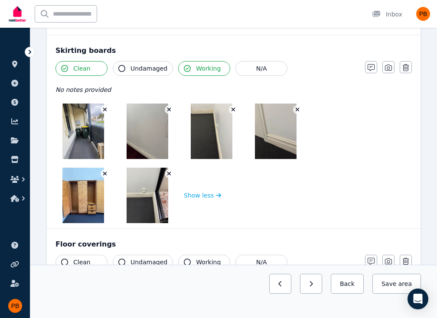
click at [104, 172] on icon "button" at bounding box center [105, 174] width 5 height 6
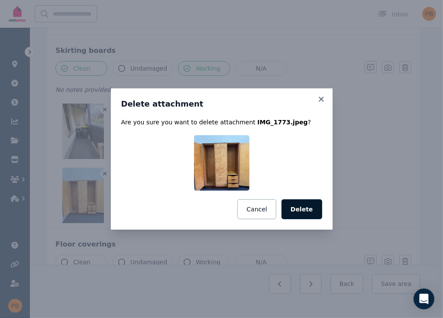
click at [295, 212] on button "Delete" at bounding box center [302, 209] width 41 height 20
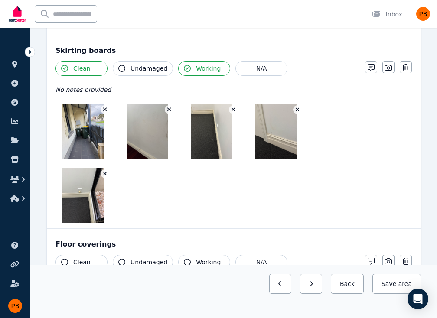
click at [106, 108] on icon "button" at bounding box center [105, 110] width 4 height 4
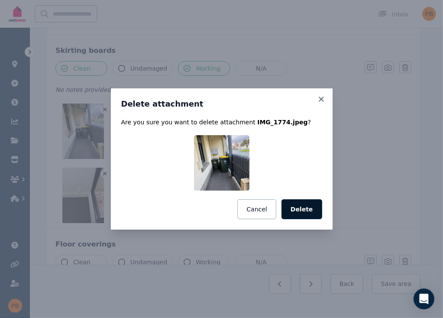
click at [312, 214] on button "Delete" at bounding box center [302, 209] width 41 height 20
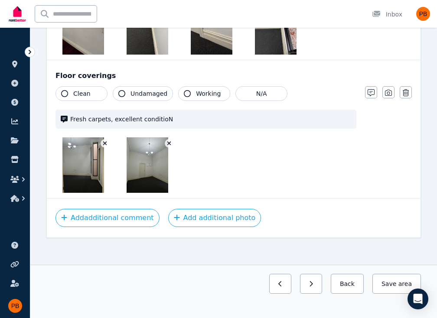
scroll to position [1362, 0]
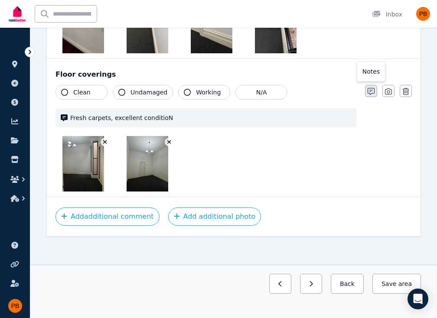
click at [373, 92] on icon "button" at bounding box center [370, 91] width 7 height 7
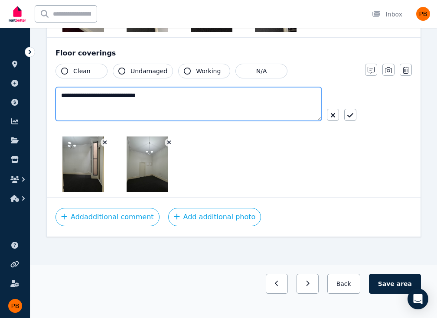
type textarea "**********"
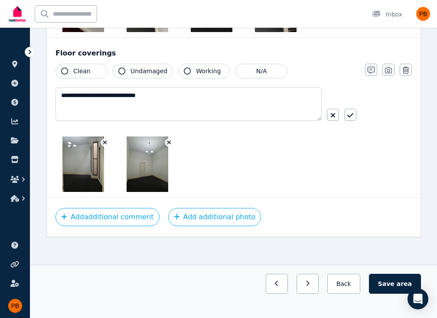
click at [351, 119] on div "**********" at bounding box center [205, 107] width 301 height 41
click at [353, 113] on icon "button" at bounding box center [350, 115] width 6 height 7
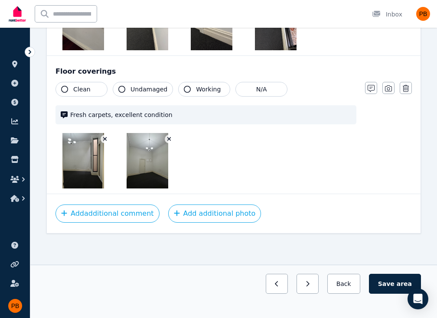
scroll to position [1362, 0]
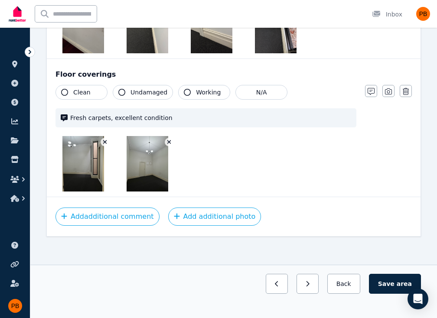
click at [72, 86] on button "Clean" at bounding box center [81, 92] width 52 height 15
click at [131, 88] on span "Undamaged" at bounding box center [148, 92] width 37 height 9
drag, startPoint x: 181, startPoint y: 92, endPoint x: 207, endPoint y: 95, distance: 25.3
click at [184, 92] on icon "button" at bounding box center [187, 92] width 7 height 7
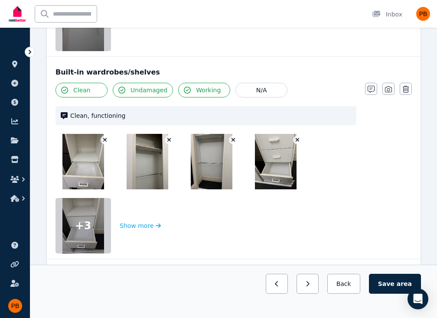
scroll to position [279, 0]
click at [96, 220] on div at bounding box center [82, 225] width 55 height 55
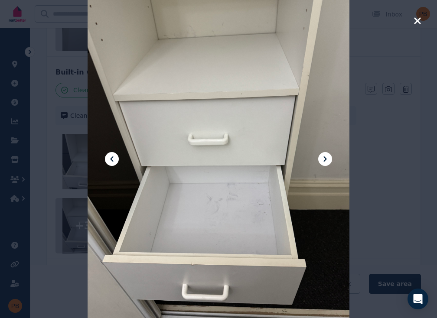
click at [331, 159] on button at bounding box center [325, 159] width 14 height 14
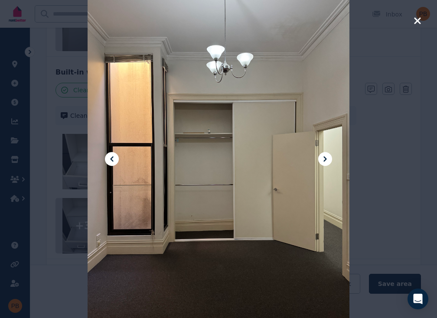
click at [115, 158] on icon at bounding box center [112, 159] width 10 height 10
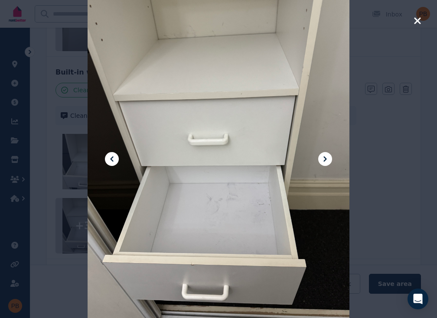
click at [321, 162] on icon at bounding box center [325, 159] width 10 height 10
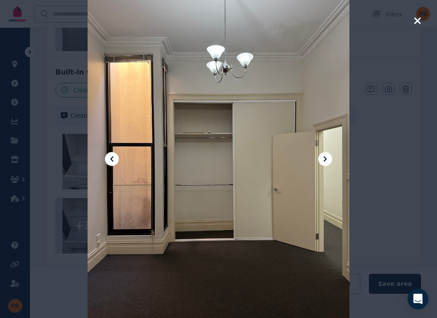
click at [321, 162] on icon at bounding box center [325, 159] width 10 height 10
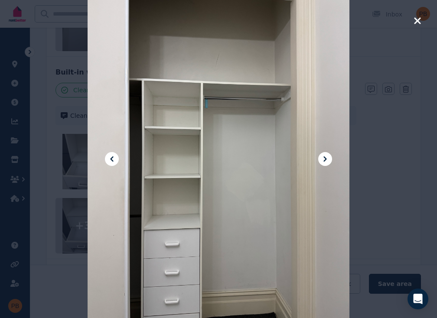
click at [321, 162] on icon at bounding box center [325, 159] width 10 height 10
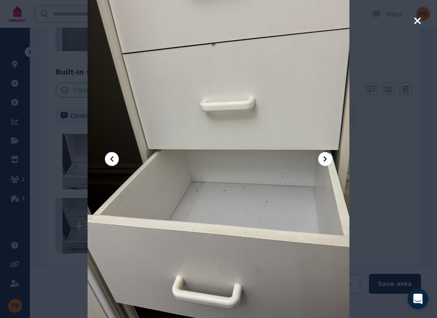
click at [417, 21] on icon "button" at bounding box center [417, 20] width 6 height 6
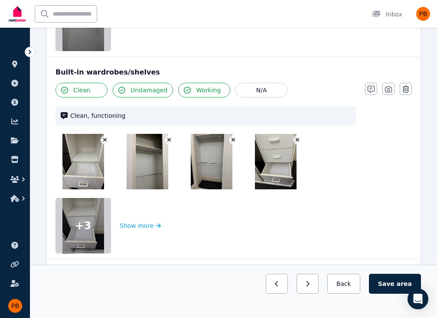
click at [373, 84] on button "button" at bounding box center [371, 89] width 12 height 12
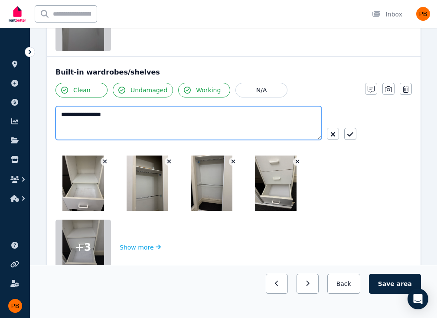
click at [200, 110] on textarea "**********" at bounding box center [188, 123] width 266 height 34
type textarea "**********"
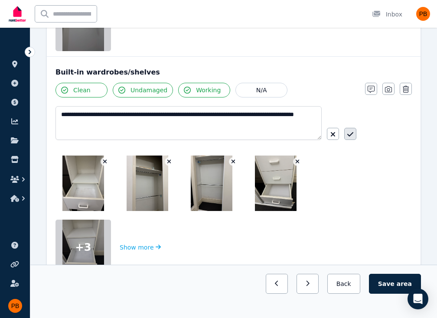
click at [352, 136] on icon "button" at bounding box center [350, 134] width 6 height 7
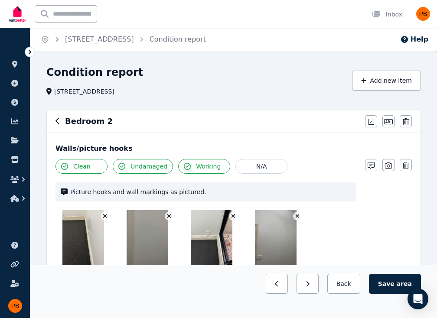
scroll to position [0, 0]
click at [57, 120] on icon "button" at bounding box center [56, 121] width 3 height 6
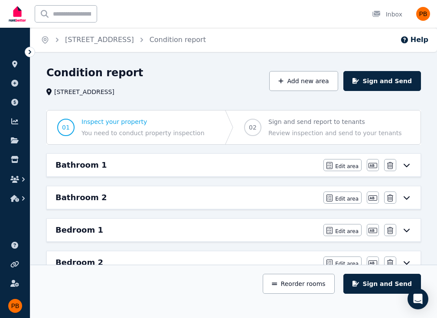
click at [155, 227] on div "Bedroom 1" at bounding box center [186, 230] width 262 height 12
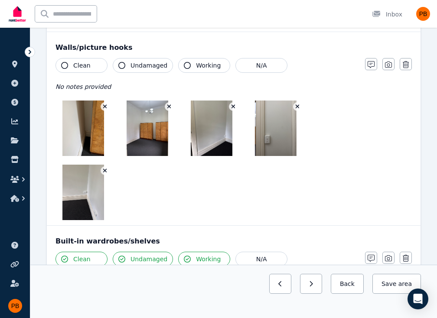
scroll to position [87, 0]
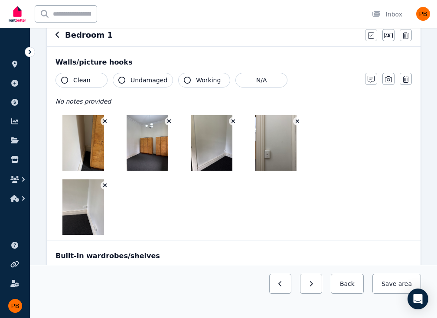
click at [153, 200] on div at bounding box center [205, 175] width 301 height 120
click at [149, 223] on div at bounding box center [205, 175] width 301 height 120
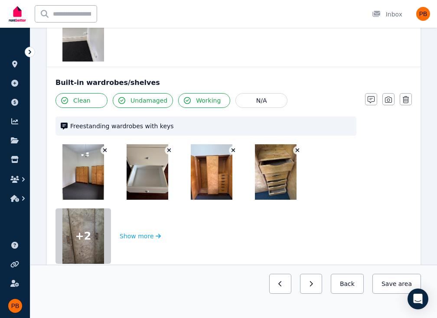
scroll to position [303, 0]
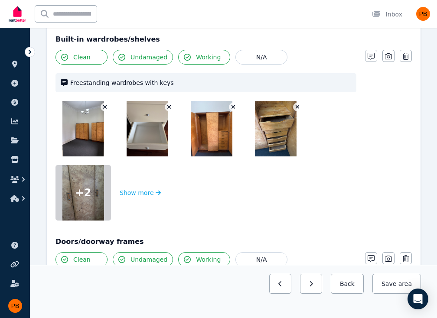
click at [92, 189] on div at bounding box center [82, 192] width 55 height 55
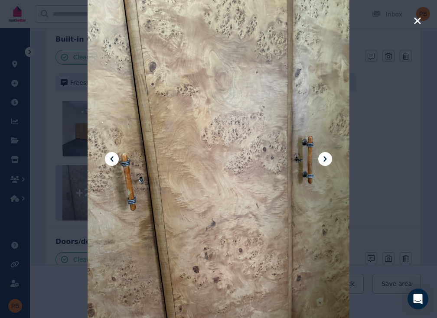
click at [327, 165] on div at bounding box center [218, 158] width 262 height 349
click at [328, 159] on icon at bounding box center [325, 159] width 10 height 10
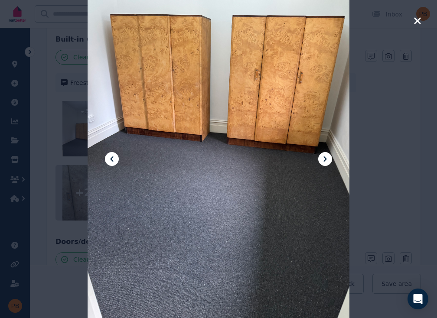
click at [420, 19] on icon "button" at bounding box center [417, 21] width 8 height 10
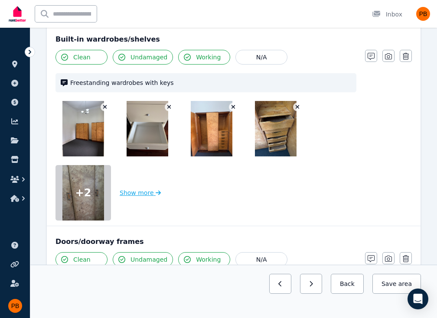
click at [124, 193] on button "Show more" at bounding box center [140, 192] width 41 height 55
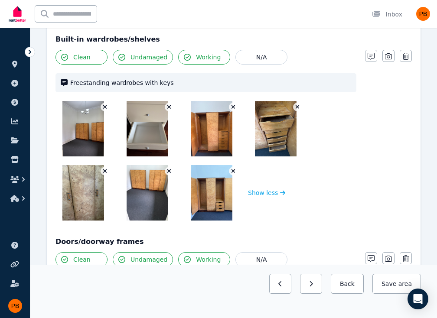
click at [172, 106] on button "button" at bounding box center [169, 107] width 9 height 9
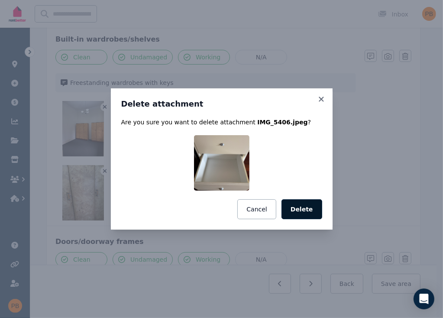
click at [294, 203] on button "Delete" at bounding box center [302, 209] width 41 height 20
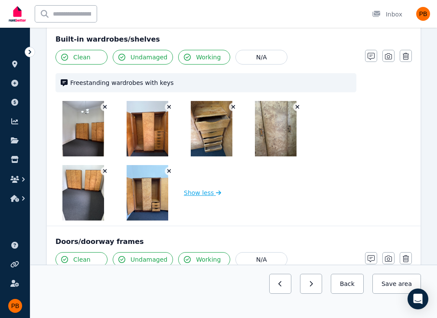
click at [197, 190] on button "Show less" at bounding box center [202, 192] width 37 height 55
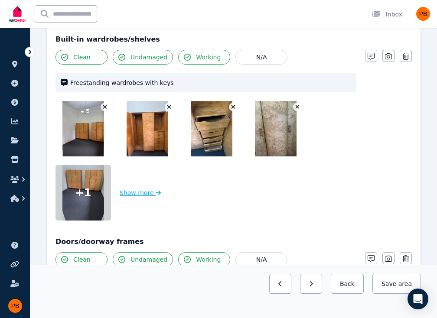
click at [122, 191] on button "Show more" at bounding box center [140, 192] width 41 height 55
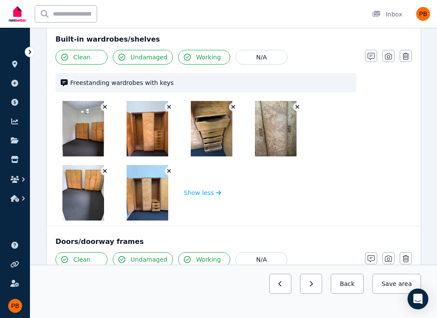
click at [150, 228] on div "Doors/doorway frames Clean Undamaged Working N/A No notes provided Notes Photo …" at bounding box center [233, 263] width 373 height 74
click at [116, 235] on div "Doors/doorway frames Clean Undamaged Working N/A No notes provided Notes Photo …" at bounding box center [233, 263] width 373 height 74
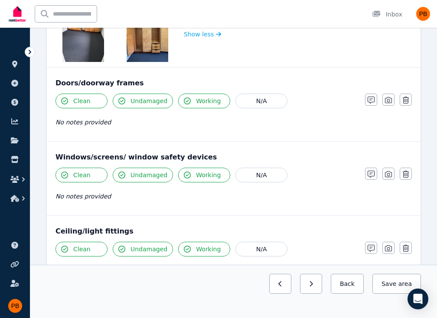
scroll to position [476, 0]
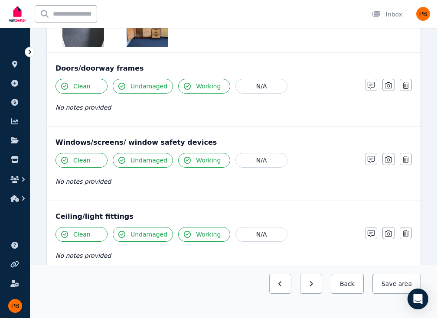
click at [113, 182] on div "No notes provided" at bounding box center [205, 181] width 301 height 10
click at [382, 160] on div "Notes Photo Delete" at bounding box center [388, 159] width 47 height 12
click at [385, 160] on icon "button" at bounding box center [388, 159] width 7 height 6
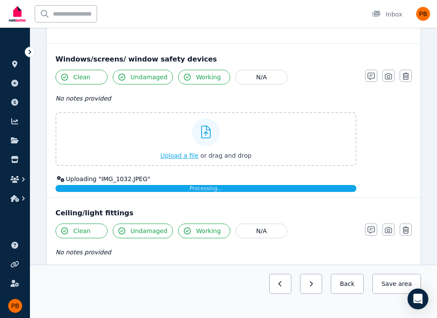
scroll to position [563, 0]
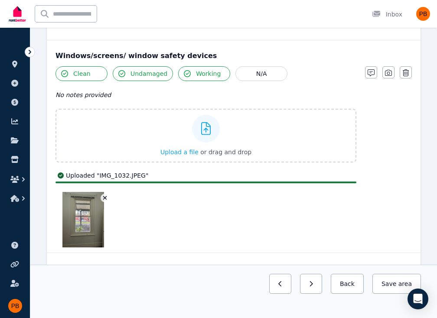
click at [170, 93] on div "No notes provided" at bounding box center [205, 95] width 301 height 10
click at [366, 74] on button "button" at bounding box center [371, 72] width 12 height 12
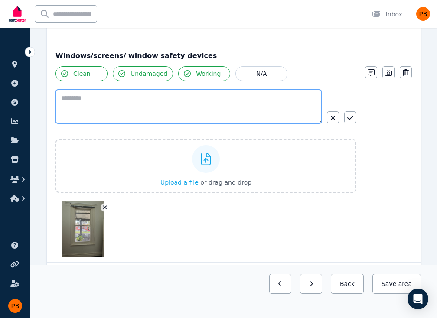
click at [220, 112] on textarea at bounding box center [188, 107] width 266 height 34
type textarea "*"
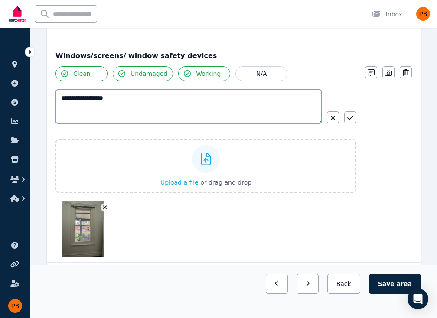
click at [138, 101] on textarea "**********" at bounding box center [188, 107] width 266 height 34
click at [86, 95] on textarea "**********" at bounding box center [188, 107] width 266 height 34
click at [158, 95] on textarea "**********" at bounding box center [188, 107] width 266 height 34
type textarea "**********"
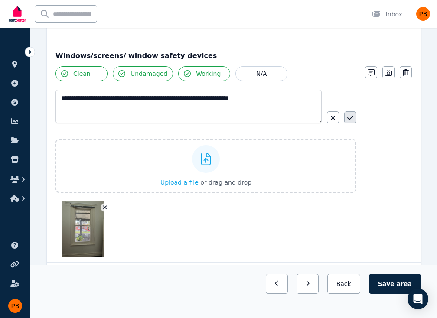
click at [350, 115] on icon "button" at bounding box center [350, 117] width 6 height 7
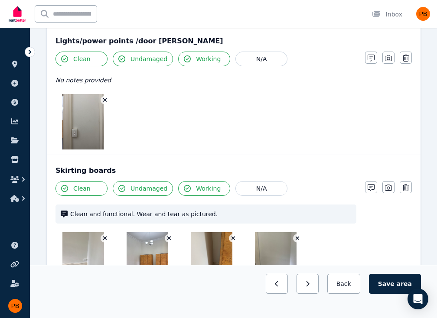
scroll to position [996, 0]
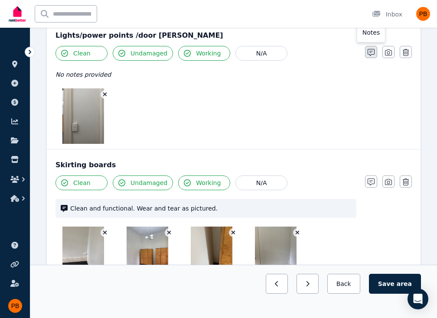
click at [367, 51] on icon "button" at bounding box center [370, 52] width 7 height 7
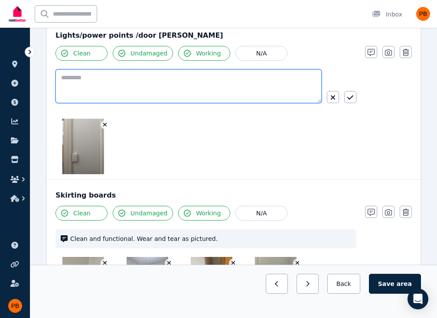
click at [200, 87] on textarea at bounding box center [188, 86] width 266 height 34
click at [130, 76] on textarea "**********" at bounding box center [188, 86] width 266 height 34
click at [295, 85] on textarea "**********" at bounding box center [188, 86] width 266 height 34
type textarea "**********"
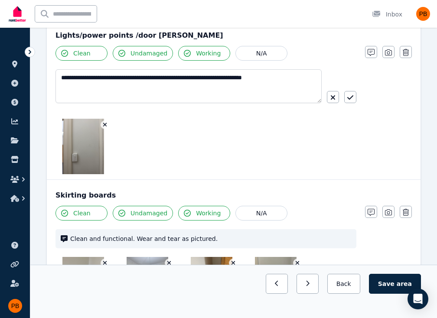
click at [356, 93] on button "button" at bounding box center [350, 97] width 12 height 12
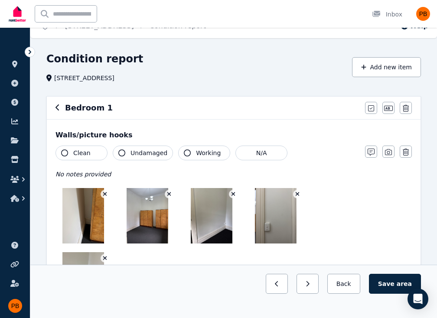
scroll to position [0, 0]
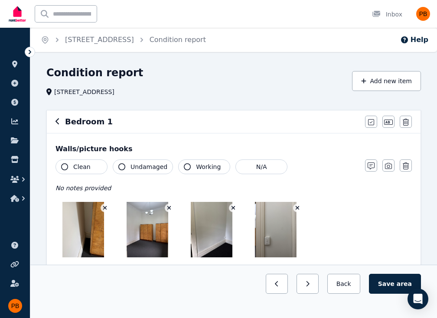
drag, startPoint x: 76, startPoint y: 161, endPoint x: 120, endPoint y: 167, distance: 44.2
click at [78, 158] on div "Walls/picture hooks Clean Undamaged Working N/A No notes provided Notes Photo D…" at bounding box center [233, 229] width 373 height 193
drag, startPoint x: 85, startPoint y: 167, endPoint x: 108, endPoint y: 168, distance: 22.5
click at [95, 167] on button "Clean" at bounding box center [81, 166] width 52 height 15
click at [155, 169] on span "Undamaged" at bounding box center [148, 166] width 37 height 9
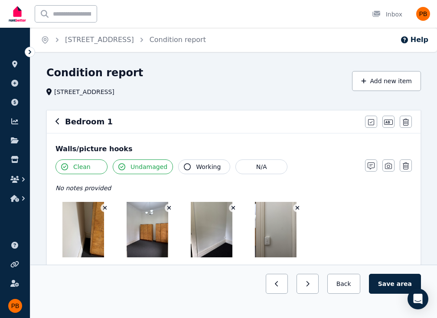
click at [184, 169] on icon "button" at bounding box center [187, 166] width 7 height 7
click at [394, 285] on button "Save area" at bounding box center [395, 284] width 52 height 20
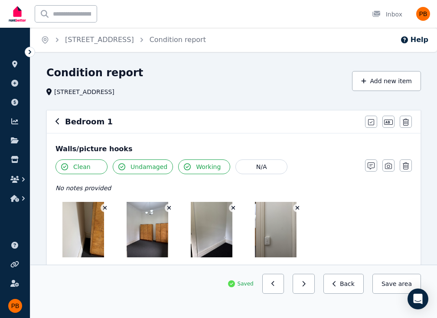
click at [59, 124] on div "Bedroom 1" at bounding box center [207, 122] width 304 height 12
click at [57, 120] on icon "button" at bounding box center [56, 121] width 3 height 6
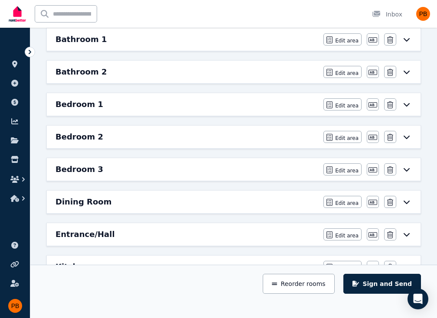
scroll to position [130, 0]
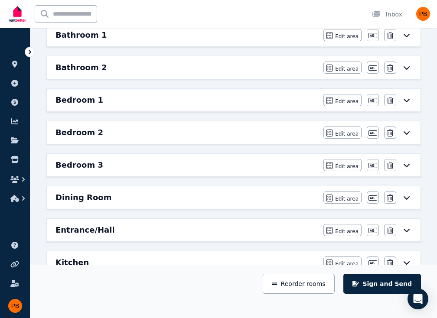
click at [151, 136] on div "Bedroom 2" at bounding box center [186, 132] width 262 height 12
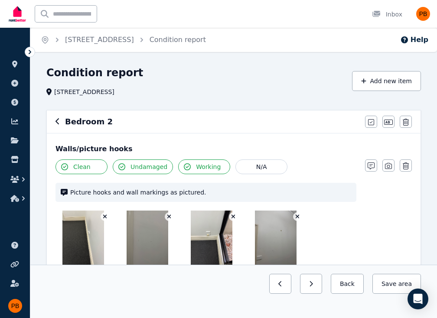
click at [58, 123] on icon "button" at bounding box center [57, 121] width 4 height 7
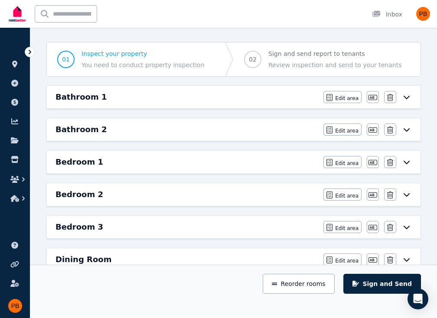
scroll to position [87, 0]
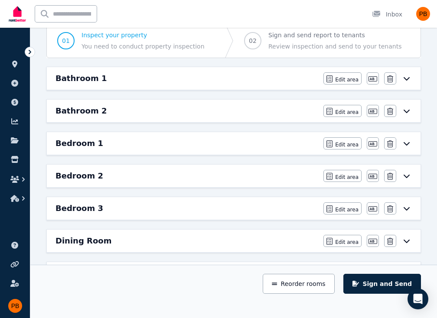
click at [104, 210] on div "Bedroom 3" at bounding box center [186, 208] width 262 height 12
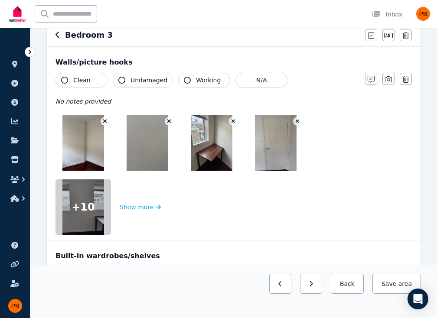
scroll to position [0, 0]
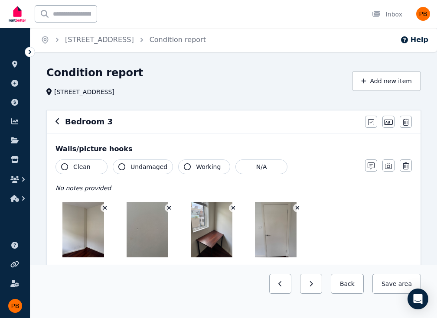
drag, startPoint x: 75, startPoint y: 170, endPoint x: 78, endPoint y: 166, distance: 5.2
click at [78, 166] on span "Clean" at bounding box center [81, 166] width 17 height 9
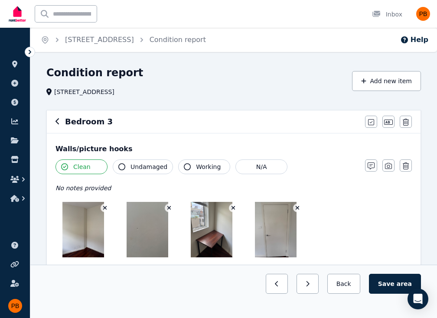
click at [148, 165] on span "Undamaged" at bounding box center [148, 166] width 37 height 9
click at [204, 170] on span "Working" at bounding box center [208, 166] width 25 height 9
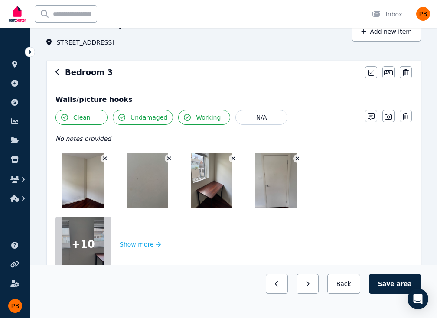
scroll to position [87, 0]
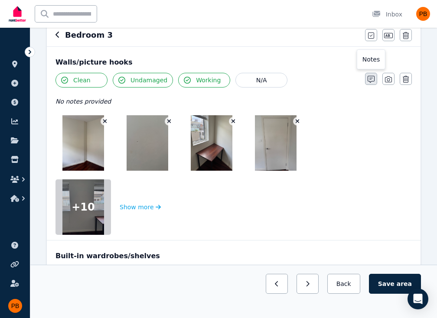
click at [369, 80] on icon "button" at bounding box center [370, 79] width 7 height 7
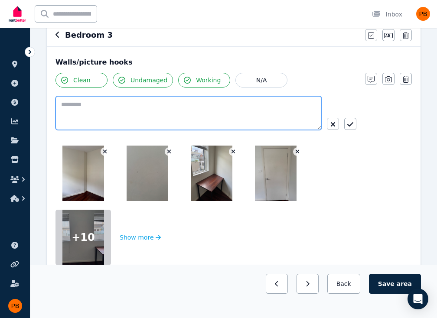
click at [204, 104] on textarea at bounding box center [188, 113] width 266 height 34
type textarea "*"
click at [118, 104] on textarea "**********" at bounding box center [188, 113] width 266 height 34
click at [144, 107] on textarea "**********" at bounding box center [188, 113] width 266 height 34
type textarea "**********"
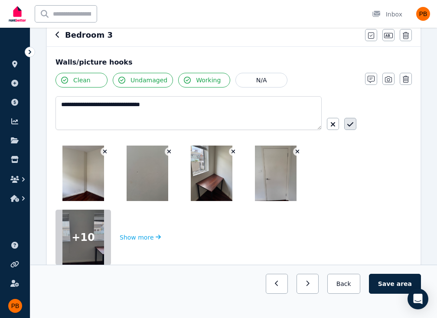
click at [350, 124] on icon "button" at bounding box center [350, 124] width 6 height 7
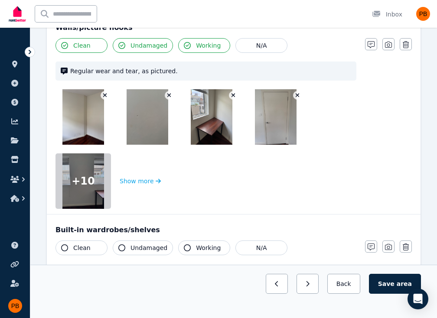
scroll to position [173, 0]
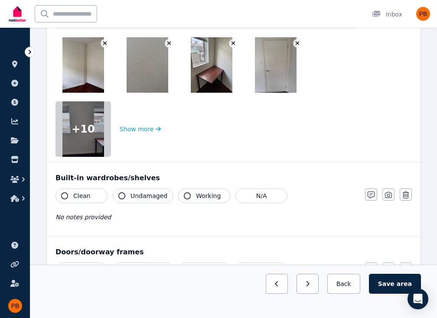
click at [89, 194] on button "Clean" at bounding box center [81, 195] width 52 height 15
click at [129, 197] on button "Undamaged" at bounding box center [143, 195] width 60 height 15
drag, startPoint x: 76, startPoint y: 198, endPoint x: 140, endPoint y: 200, distance: 64.1
click at [78, 198] on span "Clean" at bounding box center [81, 195] width 17 height 9
drag, startPoint x: 141, startPoint y: 199, endPoint x: 168, endPoint y: 193, distance: 28.0
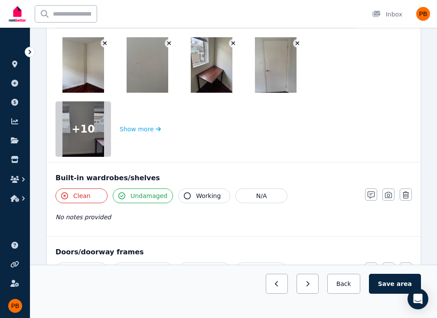
click at [141, 199] on span "Undamaged" at bounding box center [148, 195] width 37 height 9
drag, startPoint x: 189, startPoint y: 193, endPoint x: 236, endPoint y: 197, distance: 47.0
click at [192, 193] on button "Working" at bounding box center [204, 195] width 52 height 15
drag, startPoint x: 256, startPoint y: 197, endPoint x: 228, endPoint y: 193, distance: 28.6
click at [251, 196] on button "N/A" at bounding box center [261, 195] width 52 height 15
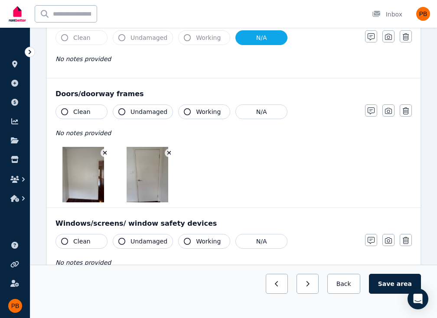
scroll to position [346, 0]
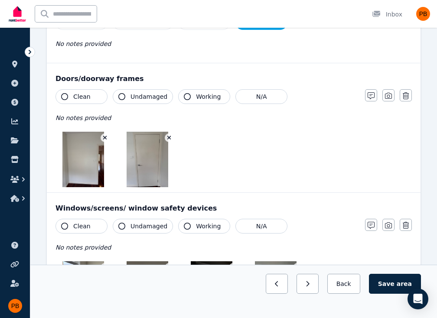
click at [93, 97] on button "Clean" at bounding box center [81, 96] width 52 height 15
drag, startPoint x: 139, startPoint y: 97, endPoint x: 175, endPoint y: 99, distance: 36.4
click at [139, 97] on span "Undamaged" at bounding box center [148, 96] width 37 height 9
drag, startPoint x: 196, startPoint y: 95, endPoint x: 202, endPoint y: 96, distance: 6.1
click at [198, 95] on span "Working" at bounding box center [208, 96] width 25 height 9
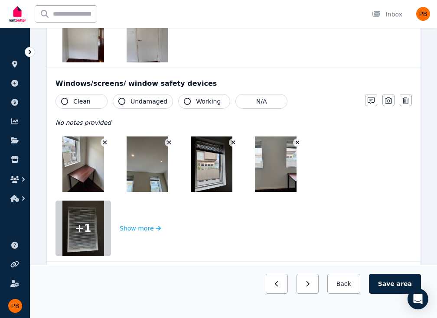
scroll to position [476, 0]
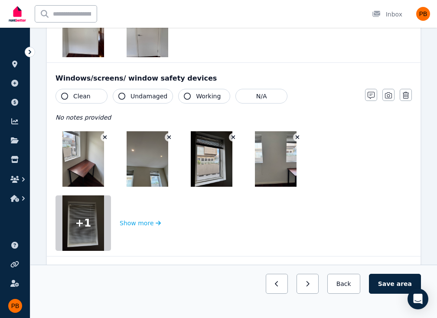
click at [94, 95] on button "Clean" at bounding box center [81, 96] width 52 height 15
drag, startPoint x: 130, startPoint y: 99, endPoint x: 141, endPoint y: 99, distance: 10.4
click at [132, 99] on button "Undamaged" at bounding box center [143, 96] width 60 height 15
click at [215, 97] on button "Working" at bounding box center [204, 96] width 52 height 15
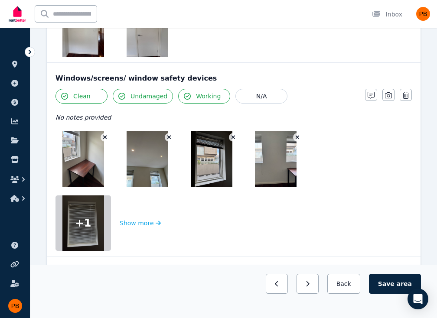
drag, startPoint x: 135, startPoint y: 220, endPoint x: 201, endPoint y: 209, distance: 67.1
click at [138, 217] on button "Show more" at bounding box center [140, 222] width 41 height 55
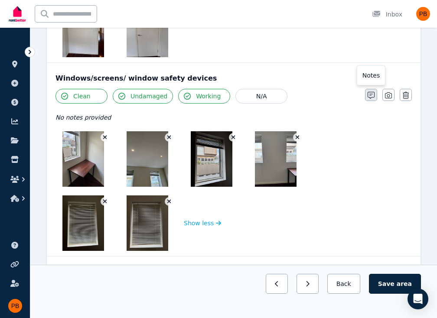
click at [368, 92] on icon "button" at bounding box center [370, 95] width 7 height 7
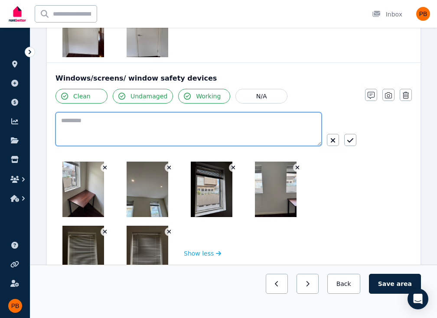
click at [196, 126] on textarea at bounding box center [188, 129] width 266 height 34
type textarea "**********"
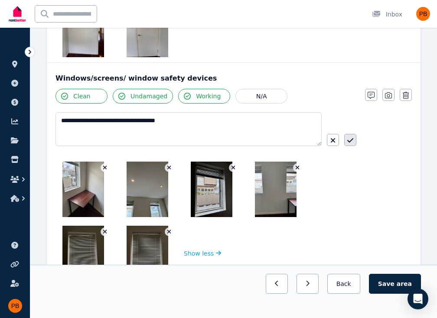
click at [354, 139] on button "button" at bounding box center [350, 140] width 12 height 12
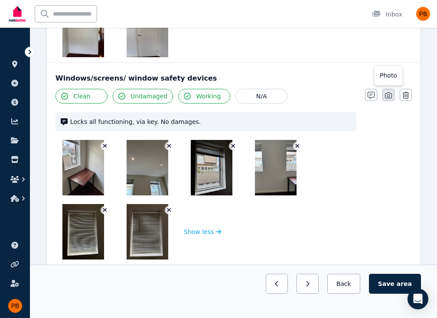
click at [393, 99] on button "button" at bounding box center [388, 95] width 12 height 12
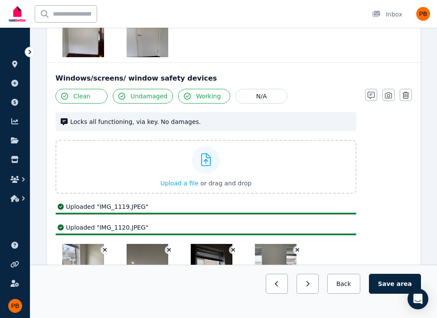
click at [107, 136] on div "Clean Undamaged Working N/A Locks all functioning, via key. No damages. Upload …" at bounding box center [205, 226] width 301 height 275
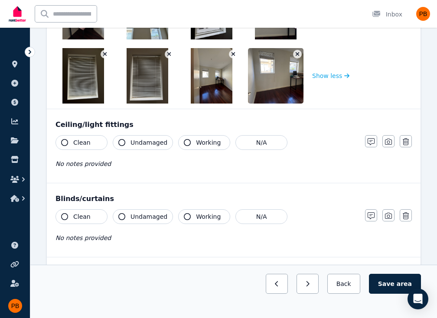
scroll to position [780, 0]
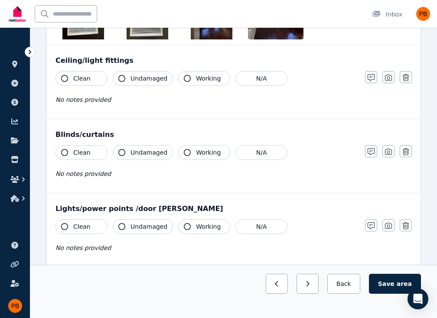
click at [85, 75] on span "Clean" at bounding box center [81, 78] width 17 height 9
drag, startPoint x: 152, startPoint y: 77, endPoint x: 194, endPoint y: 80, distance: 42.6
click at [152, 77] on span "Undamaged" at bounding box center [148, 78] width 37 height 9
click at [196, 80] on span "Working" at bounding box center [208, 78] width 25 height 9
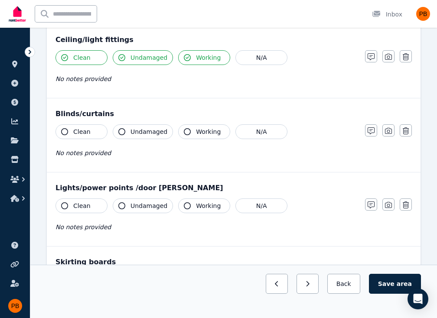
drag, startPoint x: 83, startPoint y: 132, endPoint x: 96, endPoint y: 130, distance: 12.7
click at [85, 132] on span "Clean" at bounding box center [81, 131] width 17 height 9
drag, startPoint x: 136, startPoint y: 132, endPoint x: 163, endPoint y: 136, distance: 27.6
click at [146, 133] on span "Undamaged" at bounding box center [148, 131] width 37 height 9
click at [198, 131] on span "Working" at bounding box center [208, 131] width 25 height 9
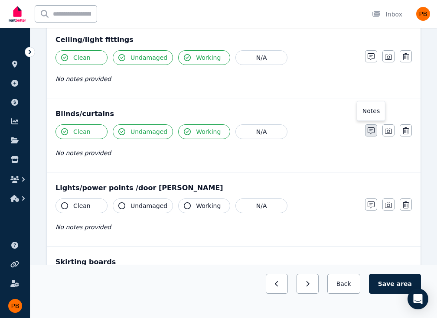
click at [373, 130] on icon "button" at bounding box center [370, 130] width 7 height 7
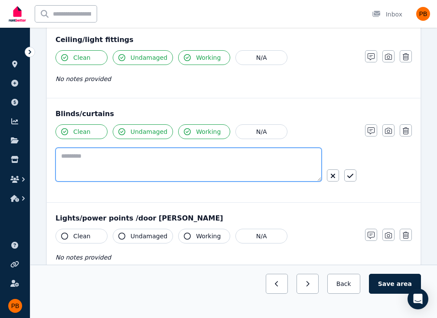
click at [178, 154] on textarea at bounding box center [188, 165] width 266 height 34
click at [204, 159] on textarea "**********" at bounding box center [188, 165] width 266 height 34
type textarea "**********"
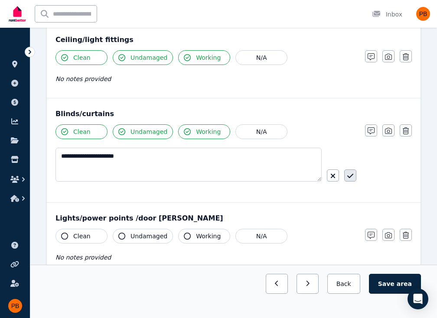
click at [355, 173] on button "button" at bounding box center [350, 175] width 12 height 12
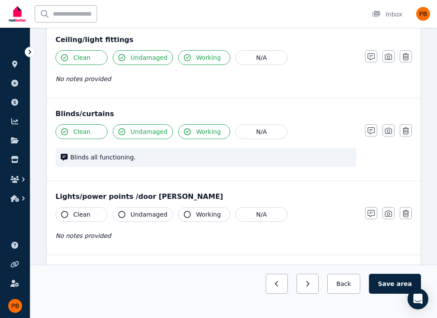
drag, startPoint x: 80, startPoint y: 210, endPoint x: 141, endPoint y: 210, distance: 61.1
click at [90, 210] on button "Clean" at bounding box center [81, 214] width 52 height 15
drag, startPoint x: 141, startPoint y: 210, endPoint x: 151, endPoint y: 214, distance: 10.4
click at [145, 212] on span "Undamaged" at bounding box center [148, 214] width 37 height 9
click at [196, 214] on span "Working" at bounding box center [208, 214] width 25 height 9
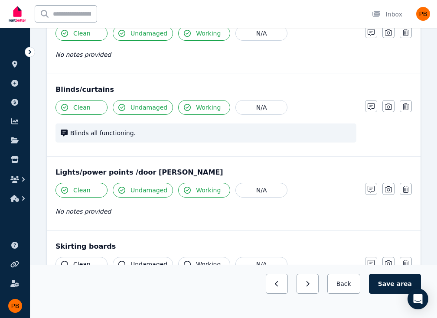
scroll to position [823, 0]
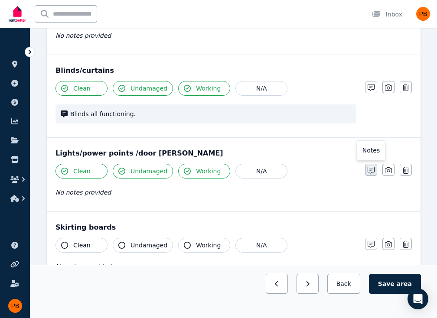
click at [370, 171] on icon "button" at bounding box center [370, 170] width 7 height 7
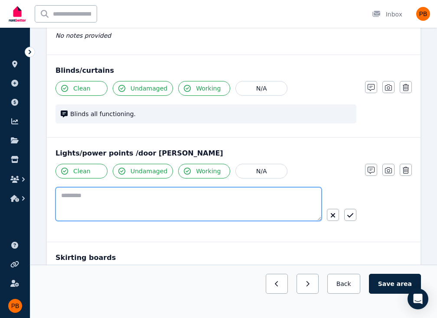
click at [210, 198] on textarea at bounding box center [188, 204] width 266 height 34
click at [107, 196] on textarea "**********" at bounding box center [188, 204] width 266 height 34
click at [104, 194] on textarea "**********" at bounding box center [188, 204] width 266 height 34
click at [240, 214] on textarea "**********" at bounding box center [188, 204] width 266 height 34
type textarea "**********"
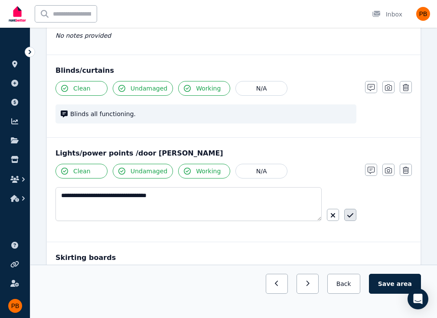
click at [349, 214] on icon "button" at bounding box center [350, 215] width 6 height 4
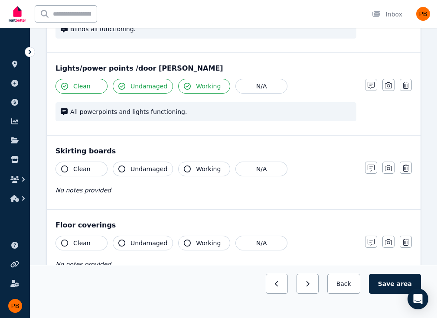
scroll to position [910, 0]
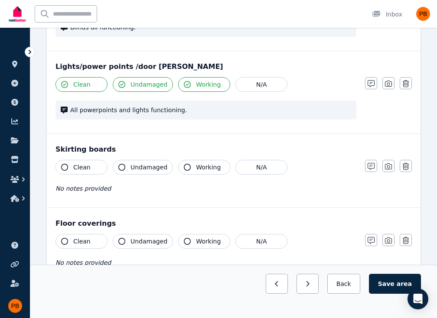
drag, startPoint x: 93, startPoint y: 163, endPoint x: 132, endPoint y: 164, distance: 39.0
click at [105, 162] on button "Clean" at bounding box center [81, 167] width 52 height 15
drag, startPoint x: 148, startPoint y: 166, endPoint x: 156, endPoint y: 166, distance: 8.7
click at [156, 166] on span "Undamaged" at bounding box center [148, 167] width 37 height 9
click at [207, 168] on span "Working" at bounding box center [208, 167] width 25 height 9
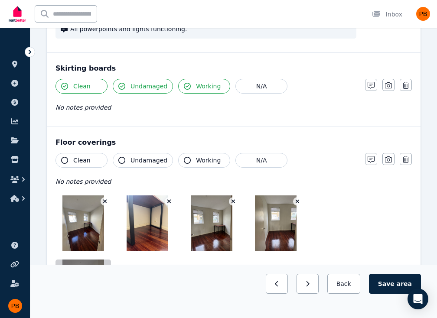
scroll to position [996, 0]
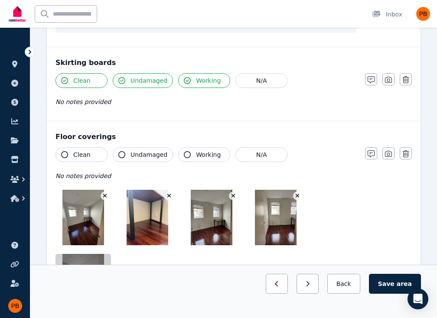
drag, startPoint x: 91, startPoint y: 152, endPoint x: 137, endPoint y: 156, distance: 46.5
click at [99, 154] on button "Clean" at bounding box center [81, 154] width 52 height 15
drag, startPoint x: 148, startPoint y: 155, endPoint x: 176, endPoint y: 155, distance: 27.7
click at [151, 155] on span "Undamaged" at bounding box center [148, 154] width 37 height 9
click at [204, 155] on span "Working" at bounding box center [208, 154] width 25 height 9
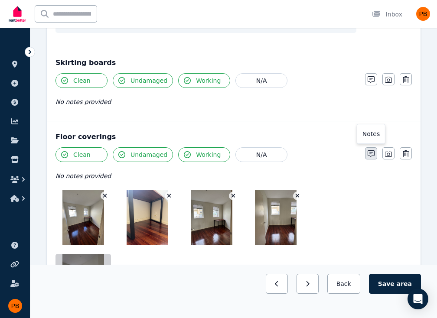
click at [368, 155] on button "button" at bounding box center [371, 153] width 12 height 12
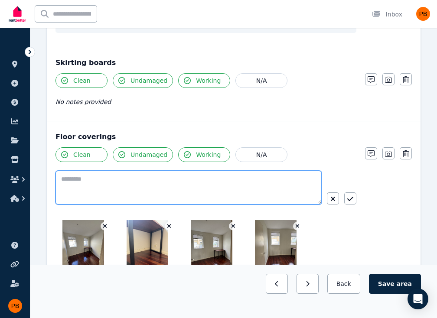
click at [234, 187] on textarea at bounding box center [188, 188] width 266 height 34
type textarea "**********"
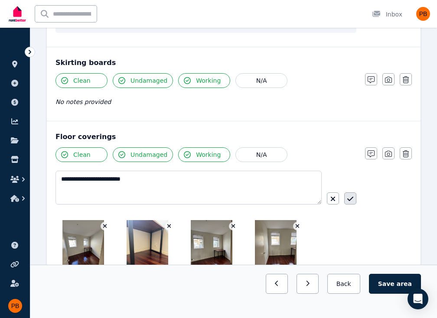
click at [347, 195] on icon "button" at bounding box center [350, 198] width 6 height 7
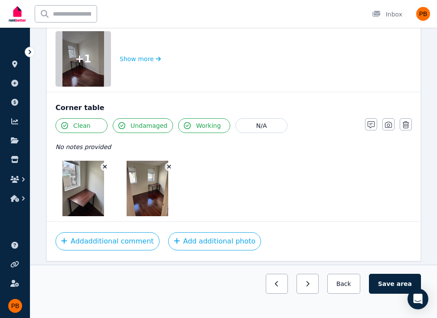
scroll to position [1252, 0]
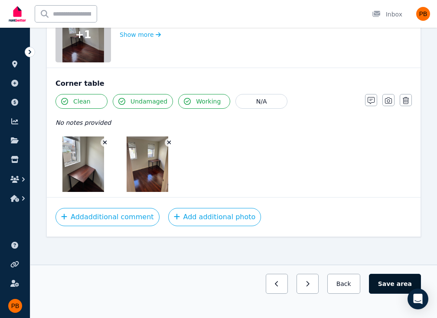
click at [392, 276] on button "Save area" at bounding box center [395, 284] width 52 height 20
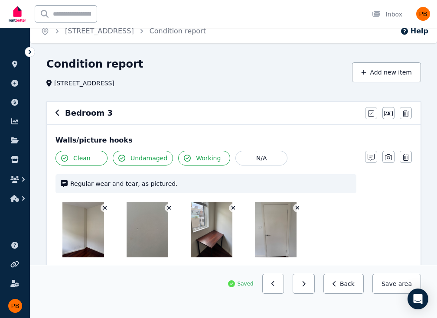
scroll to position [0, 0]
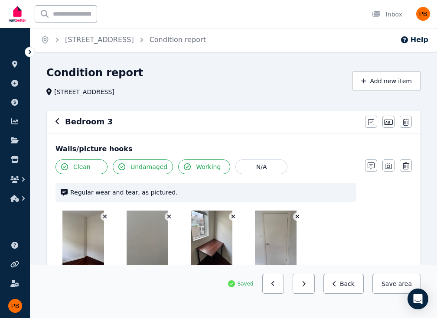
click at [78, 122] on h6 "Bedroom 3" at bounding box center [89, 122] width 48 height 12
click at [58, 123] on icon "button" at bounding box center [57, 121] width 4 height 7
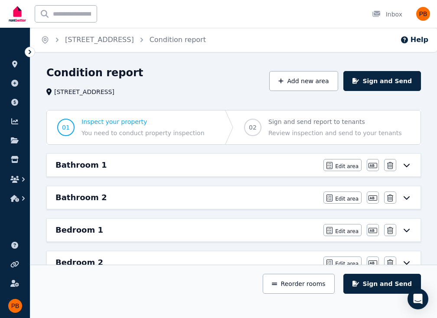
click at [91, 166] on h6 "Bathroom 1" at bounding box center [80, 165] width 51 height 12
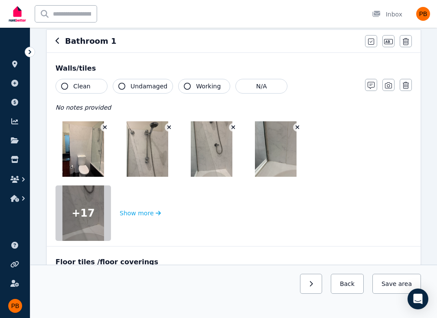
scroll to position [43, 0]
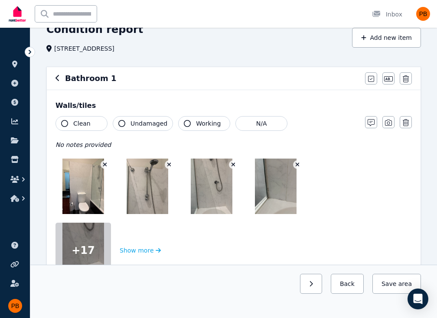
drag, startPoint x: 87, startPoint y: 126, endPoint x: 146, endPoint y: 123, distance: 59.4
click at [89, 126] on button "Clean" at bounding box center [81, 123] width 52 height 15
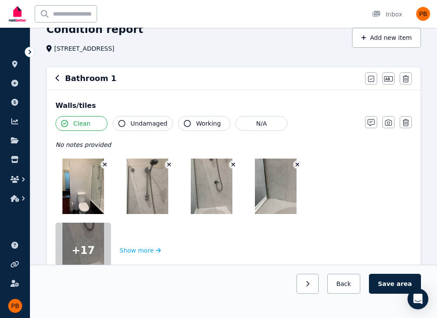
click at [155, 120] on span "Undamaged" at bounding box center [148, 123] width 37 height 9
click at [208, 125] on span "Working" at bounding box center [208, 123] width 25 height 9
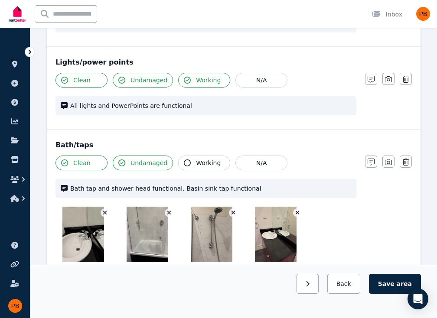
scroll to position [910, 0]
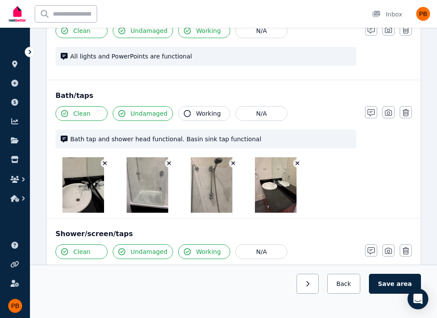
click at [201, 109] on span "Working" at bounding box center [208, 113] width 25 height 9
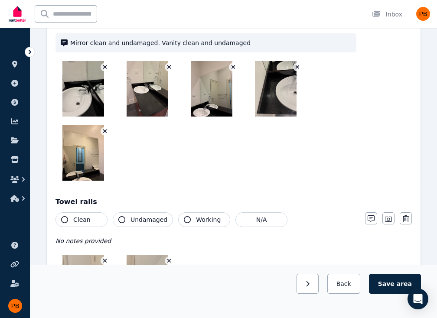
scroll to position [1473, 0]
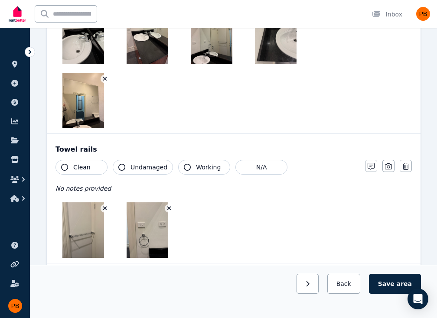
click at [85, 164] on span "Clean" at bounding box center [81, 167] width 17 height 9
click at [153, 164] on span "Undamaged" at bounding box center [148, 167] width 37 height 9
click at [205, 163] on span "Working" at bounding box center [208, 167] width 25 height 9
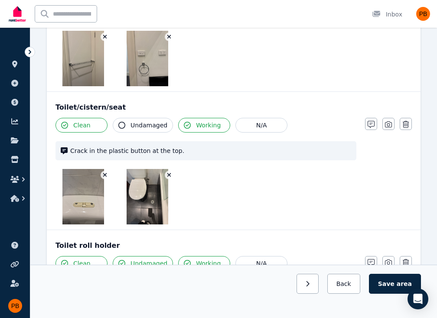
scroll to position [1646, 0]
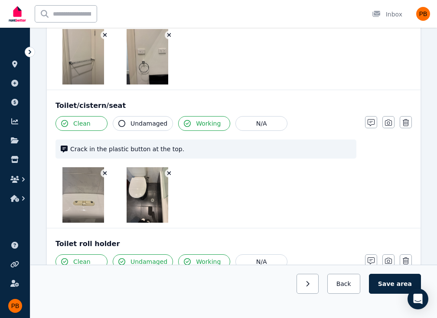
click at [130, 124] on span "Undamaged" at bounding box center [148, 123] width 37 height 9
click at [136, 123] on span "Undamaged" at bounding box center [148, 123] width 37 height 9
click at [153, 119] on span "Undamaged" at bounding box center [148, 123] width 37 height 9
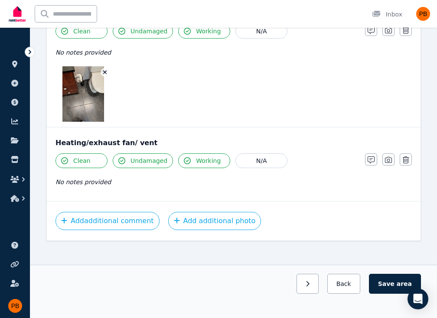
scroll to position [1879, 0]
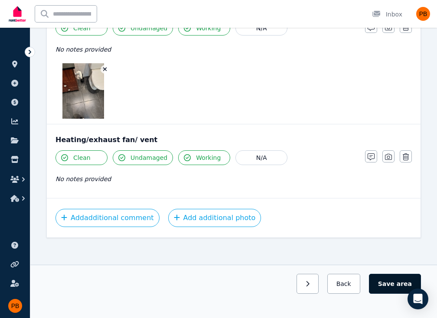
click at [383, 283] on button "Save area" at bounding box center [395, 284] width 52 height 20
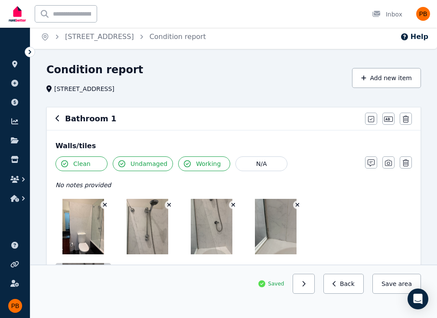
scroll to position [0, 0]
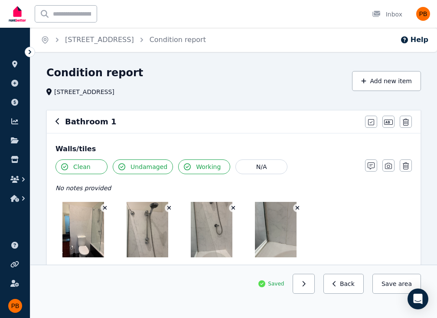
click at [61, 117] on div "Bathroom 1" at bounding box center [207, 122] width 304 height 12
click at [386, 278] on button "Save area" at bounding box center [396, 284] width 49 height 20
drag, startPoint x: 50, startPoint y: 120, endPoint x: 56, endPoint y: 121, distance: 6.6
click at [53, 120] on div "Bathroom 1 Mark all items as good Edit name Delete" at bounding box center [233, 121] width 373 height 23
click at [56, 121] on icon "button" at bounding box center [56, 121] width 3 height 6
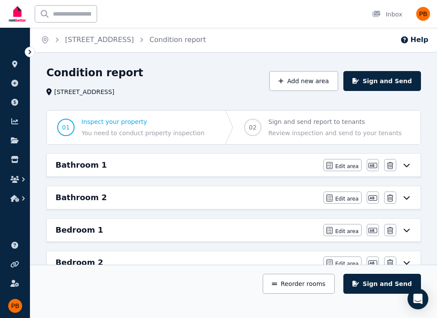
click at [134, 203] on div "Bathroom 2 Edit area Edit area Edit name [GEOGRAPHIC_DATA]" at bounding box center [233, 197] width 373 height 23
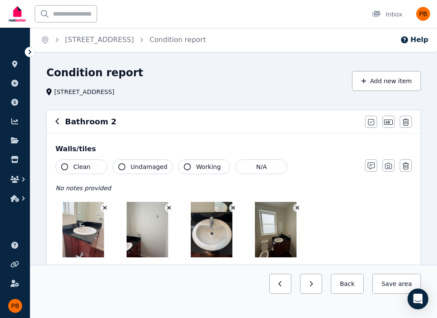
click at [83, 168] on span "Clean" at bounding box center [81, 166] width 17 height 9
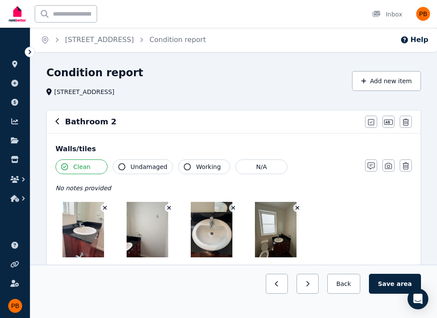
click at [133, 168] on span "Undamaged" at bounding box center [148, 166] width 37 height 9
click at [189, 168] on button "Working" at bounding box center [204, 166] width 52 height 15
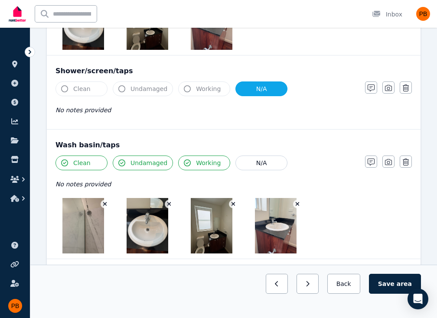
scroll to position [996, 0]
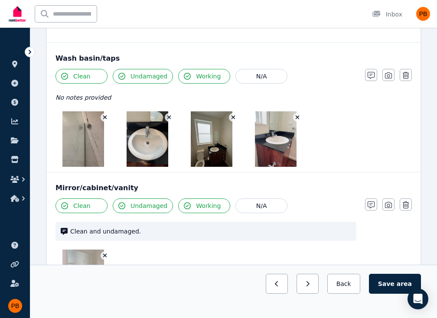
click at [101, 111] on img at bounding box center [83, 138] width 42 height 55
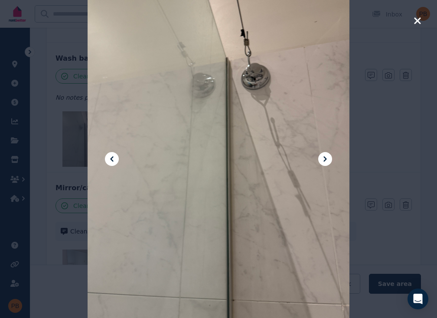
click at [415, 24] on icon "button" at bounding box center [417, 21] width 8 height 10
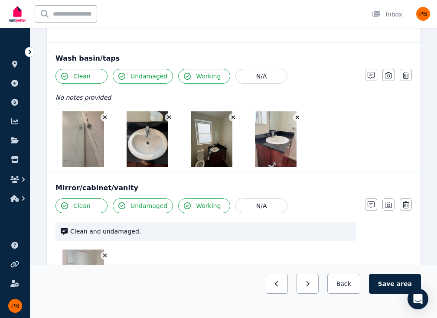
click at [105, 116] on icon "button" at bounding box center [105, 118] width 4 height 4
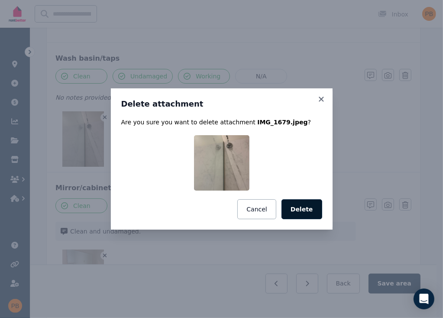
click at [308, 210] on button "Delete" at bounding box center [302, 209] width 41 height 20
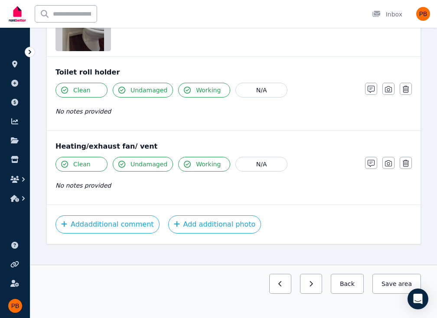
scroll to position [1524, 0]
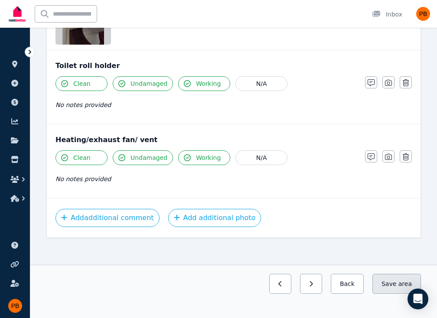
click at [387, 282] on button "Save area" at bounding box center [396, 284] width 49 height 20
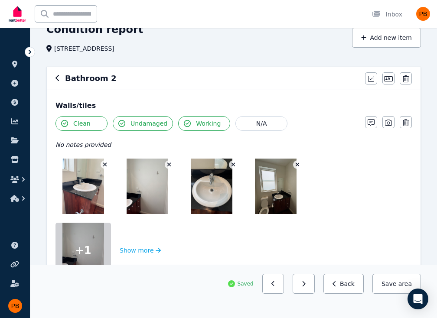
scroll to position [0, 0]
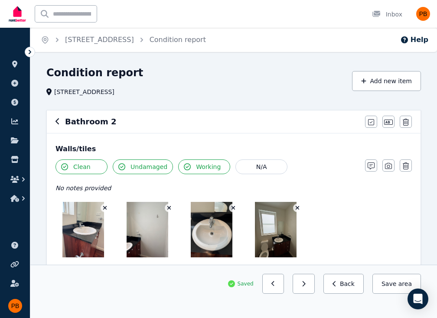
click at [63, 120] on div "Bathroom 2" at bounding box center [207, 122] width 304 height 12
click at [52, 120] on div "Bathroom 2 Mark all items as good Edit name Delete" at bounding box center [233, 121] width 373 height 23
click at [55, 121] on icon "button" at bounding box center [57, 121] width 4 height 7
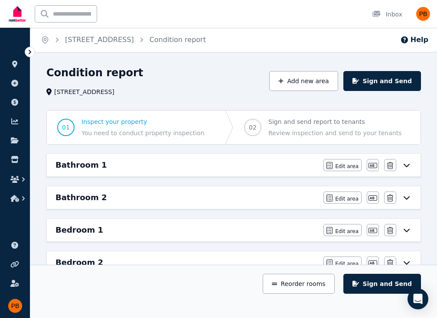
scroll to position [87, 0]
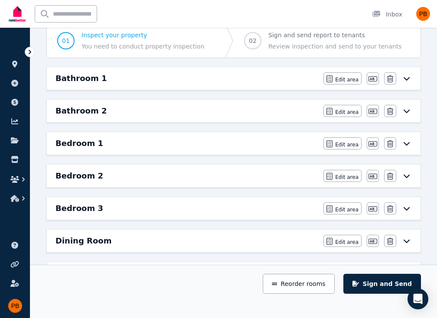
click at [110, 235] on div "Dining Room" at bounding box center [186, 241] width 262 height 12
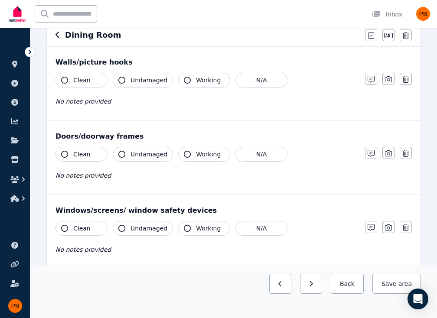
scroll to position [0, 0]
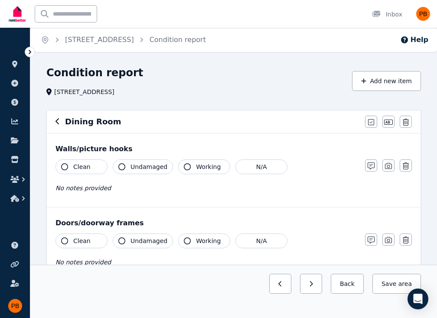
click at [95, 163] on button "Clean" at bounding box center [81, 166] width 52 height 15
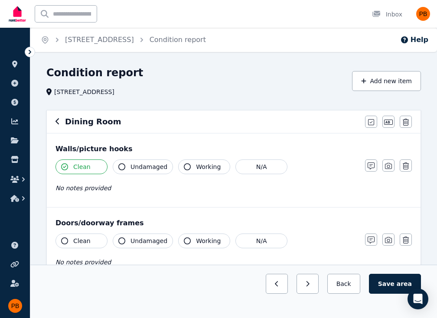
click at [139, 171] on button "Undamaged" at bounding box center [143, 166] width 60 height 15
click at [191, 171] on button "Working" at bounding box center [204, 166] width 52 height 15
click at [78, 236] on span "Clean" at bounding box center [81, 240] width 17 height 9
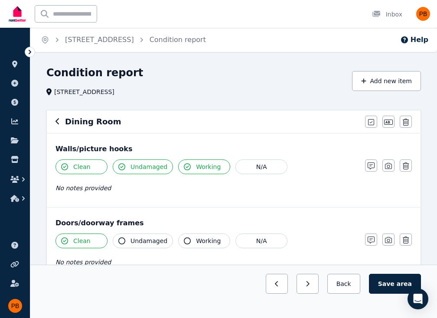
click at [130, 236] on span "Undamaged" at bounding box center [148, 240] width 37 height 9
drag, startPoint x: 199, startPoint y: 251, endPoint x: 200, endPoint y: 247, distance: 4.4
click at [200, 250] on div "Clean Undamaged Working N/A No notes provided" at bounding box center [205, 254] width 301 height 42
click at [200, 245] on button "Working" at bounding box center [204, 240] width 52 height 15
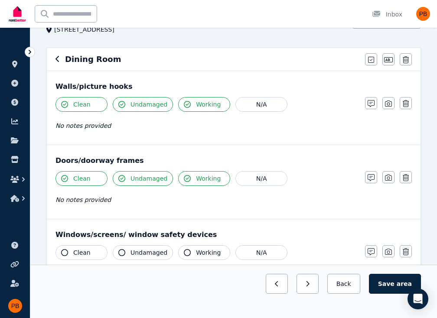
scroll to position [130, 0]
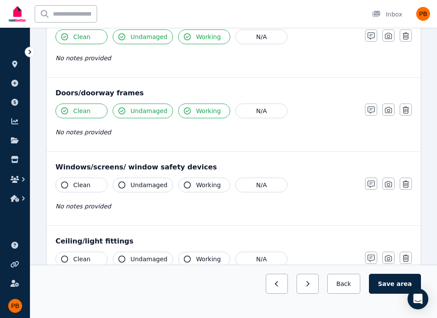
click at [100, 181] on button "Clean" at bounding box center [81, 185] width 52 height 15
drag, startPoint x: 142, startPoint y: 189, endPoint x: 175, endPoint y: 191, distance: 33.8
click at [146, 190] on button "Undamaged" at bounding box center [143, 185] width 60 height 15
click at [188, 187] on button "Working" at bounding box center [204, 185] width 52 height 15
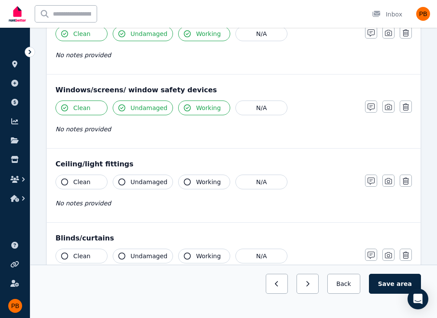
scroll to position [260, 0]
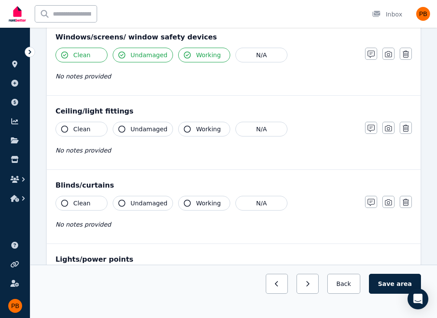
drag, startPoint x: 87, startPoint y: 127, endPoint x: 148, endPoint y: 130, distance: 60.7
click at [89, 127] on button "Clean" at bounding box center [81, 129] width 52 height 15
click at [150, 130] on span "Undamaged" at bounding box center [148, 129] width 37 height 9
click at [196, 131] on span "Working" at bounding box center [208, 129] width 25 height 9
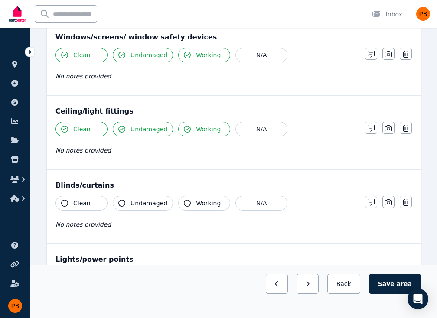
drag, startPoint x: 189, startPoint y: 201, endPoint x: 149, endPoint y: 203, distance: 40.3
click at [186, 201] on button "Working" at bounding box center [204, 203] width 52 height 15
drag, startPoint x: 149, startPoint y: 203, endPoint x: 85, endPoint y: 188, distance: 65.7
click at [148, 203] on span "Undamaged" at bounding box center [148, 203] width 37 height 9
click at [79, 199] on span "Clean" at bounding box center [81, 203] width 17 height 9
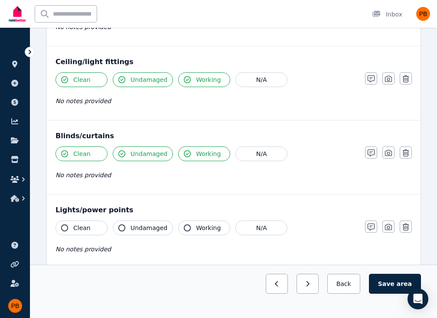
scroll to position [390, 0]
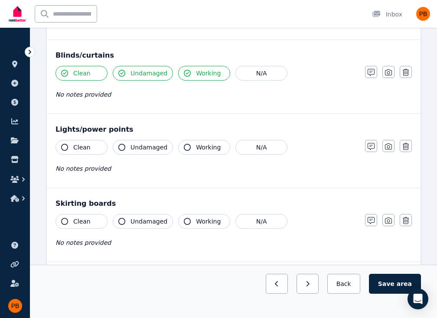
click at [78, 135] on div "Lights/power points Clean Undamaged Working N/A No notes provided Notes Photo D…" at bounding box center [233, 151] width 373 height 74
drag, startPoint x: 84, startPoint y: 147, endPoint x: 93, endPoint y: 147, distance: 8.7
click at [86, 147] on span "Clean" at bounding box center [81, 147] width 17 height 9
click at [151, 148] on span "Undamaged" at bounding box center [148, 147] width 37 height 9
click at [186, 147] on icon "button" at bounding box center [187, 147] width 7 height 7
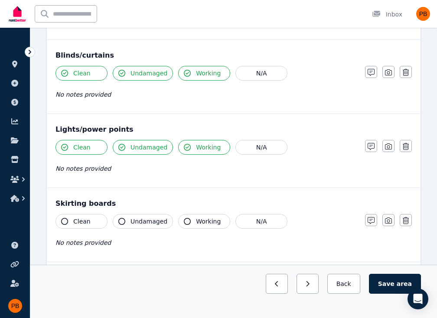
click at [207, 224] on button "Working" at bounding box center [204, 221] width 52 height 15
drag, startPoint x: 141, startPoint y: 219, endPoint x: 104, endPoint y: 218, distance: 36.4
click at [139, 219] on span "Undamaged" at bounding box center [148, 221] width 37 height 9
click at [94, 218] on button "Clean" at bounding box center [81, 221] width 52 height 15
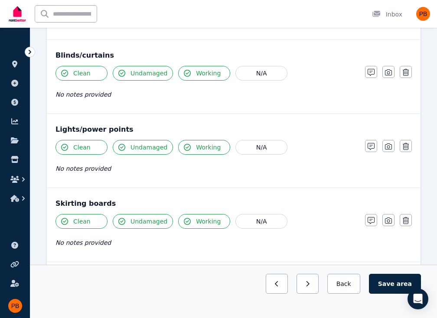
scroll to position [476, 0]
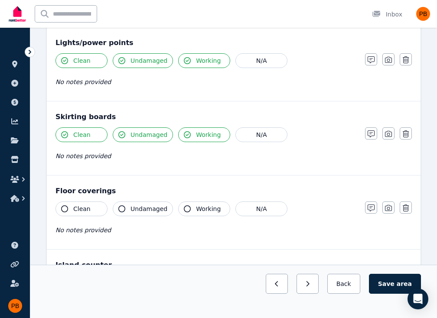
drag, startPoint x: 78, startPoint y: 201, endPoint x: 122, endPoint y: 211, distance: 45.2
click at [78, 201] on button "Clean" at bounding box center [81, 208] width 52 height 15
click at [155, 210] on span "Undamaged" at bounding box center [148, 208] width 37 height 9
click at [184, 208] on icon "button" at bounding box center [187, 208] width 7 height 7
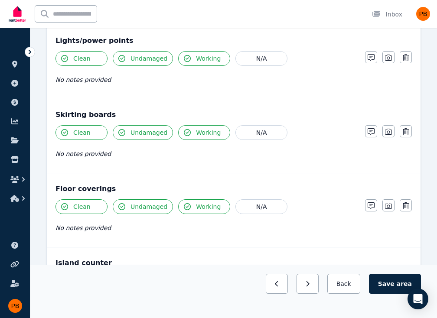
scroll to position [606, 0]
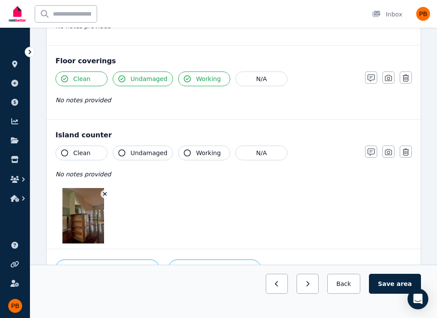
click at [196, 154] on span "Working" at bounding box center [208, 153] width 25 height 9
drag, startPoint x: 152, startPoint y: 154, endPoint x: 110, endPoint y: 151, distance: 43.0
click at [141, 154] on span "Undamaged" at bounding box center [148, 153] width 37 height 9
click at [80, 149] on span "Clean" at bounding box center [81, 153] width 17 height 9
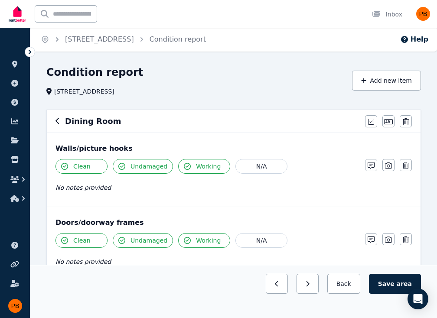
scroll to position [0, 0]
click at [391, 168] on icon "button" at bounding box center [388, 166] width 7 height 6
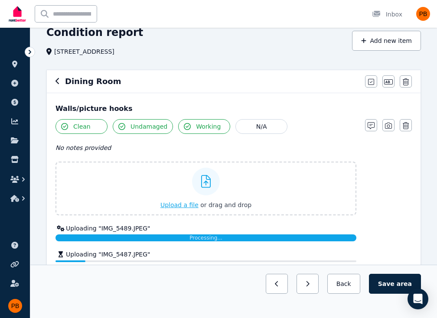
scroll to position [87, 0]
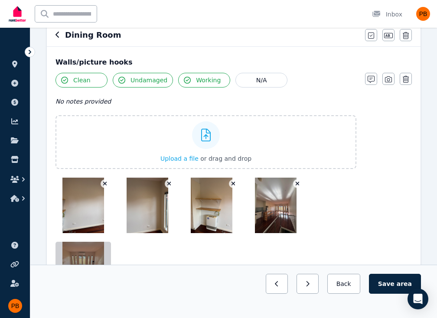
click at [160, 98] on div "No notes provided" at bounding box center [205, 101] width 301 height 10
click at [372, 78] on icon "button" at bounding box center [370, 79] width 7 height 7
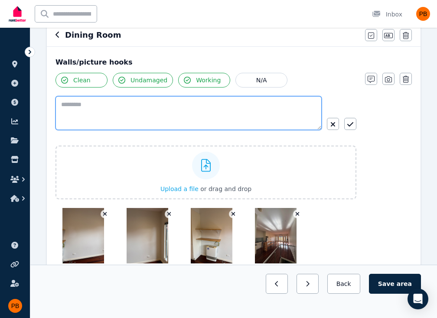
click at [226, 110] on textarea at bounding box center [188, 113] width 266 height 34
click at [268, 102] on textarea at bounding box center [188, 113] width 266 height 34
click at [265, 110] on textarea at bounding box center [188, 113] width 266 height 34
type textarea "**********"
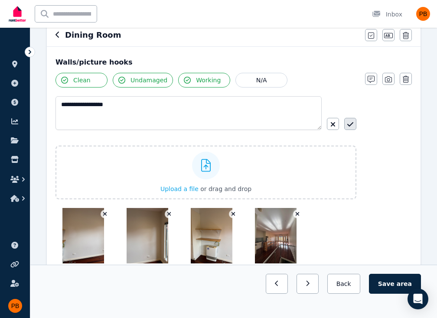
click at [352, 122] on icon "button" at bounding box center [350, 124] width 6 height 7
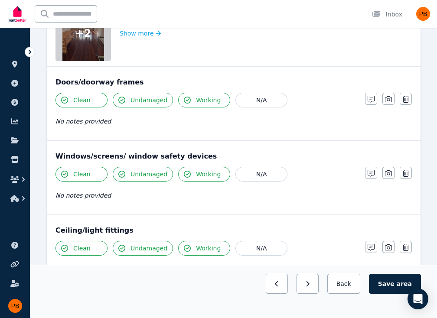
scroll to position [346, 0]
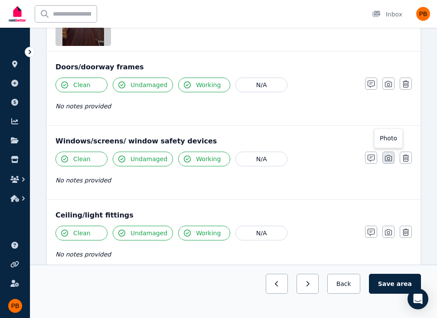
click at [385, 159] on icon "button" at bounding box center [388, 158] width 7 height 6
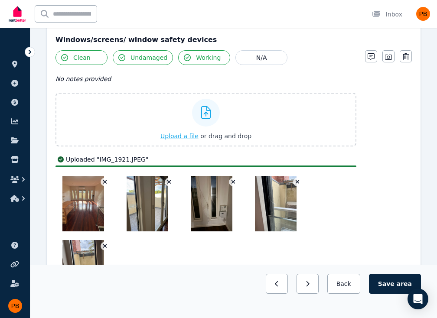
scroll to position [433, 0]
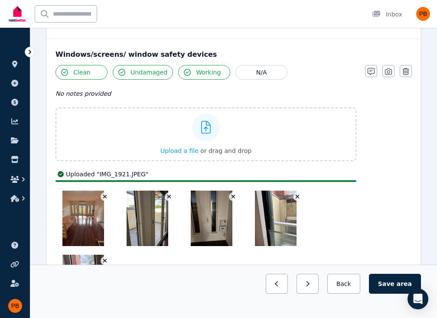
drag, startPoint x: 152, startPoint y: 74, endPoint x: 203, endPoint y: 73, distance: 50.7
click at [152, 74] on span "Undamaged" at bounding box center [148, 72] width 37 height 9
click at [151, 71] on span "Undamaged" at bounding box center [148, 72] width 37 height 9
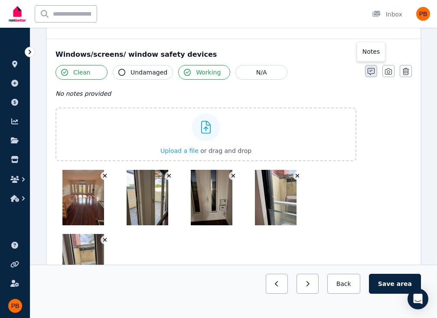
click at [375, 74] on button "button" at bounding box center [371, 71] width 12 height 12
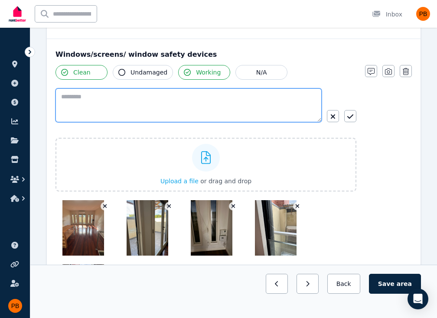
click at [233, 102] on textarea at bounding box center [188, 105] width 266 height 34
type textarea "*"
type textarea "**********"
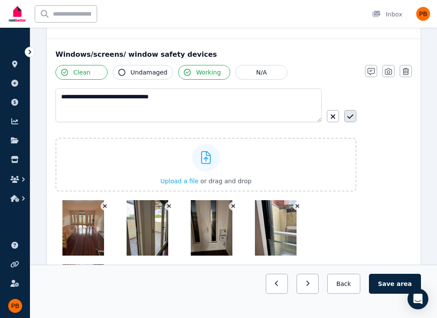
click at [346, 117] on button "button" at bounding box center [350, 116] width 12 height 12
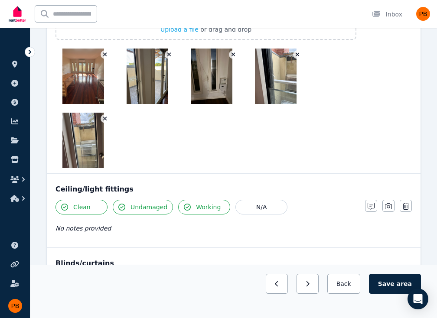
scroll to position [693, 0]
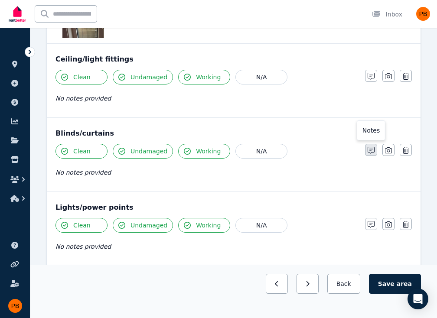
click at [375, 151] on button "button" at bounding box center [371, 150] width 12 height 12
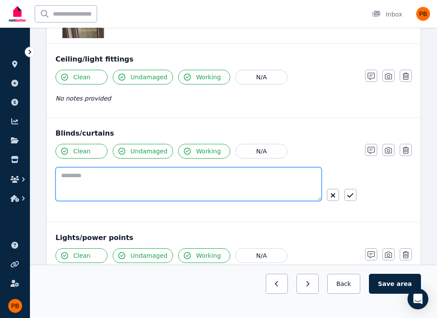
click at [191, 179] on textarea at bounding box center [188, 184] width 266 height 34
type textarea "*"
type textarea "**********"
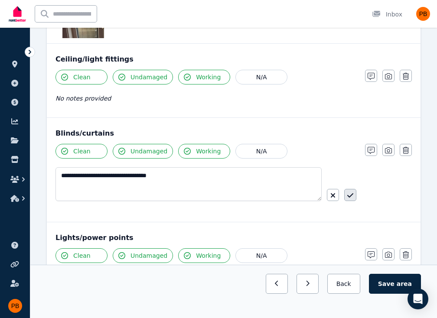
click at [354, 193] on button "button" at bounding box center [350, 195] width 12 height 12
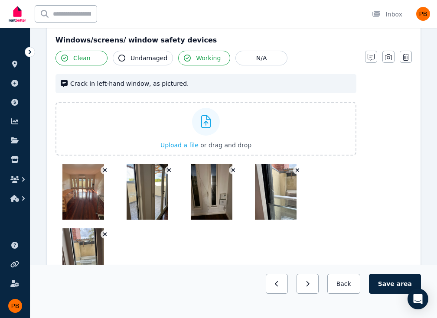
scroll to position [390, 0]
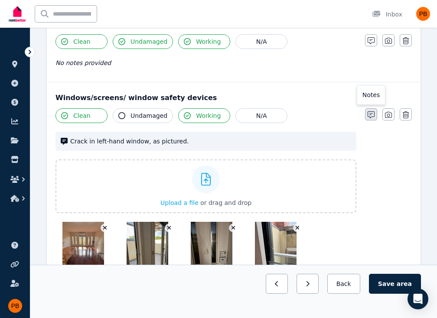
click at [375, 116] on button "button" at bounding box center [371, 114] width 12 height 12
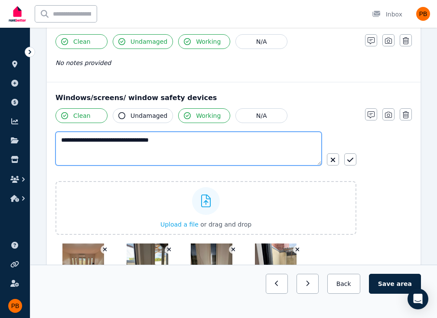
click at [226, 148] on textarea "**********" at bounding box center [188, 149] width 266 height 34
type textarea "**********"
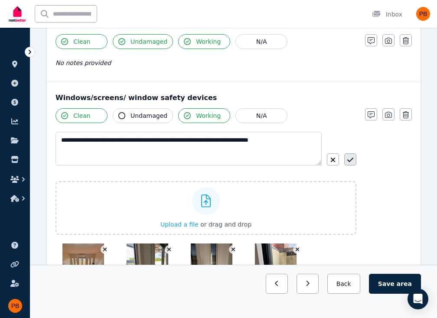
click at [349, 160] on icon "button" at bounding box center [350, 160] width 6 height 4
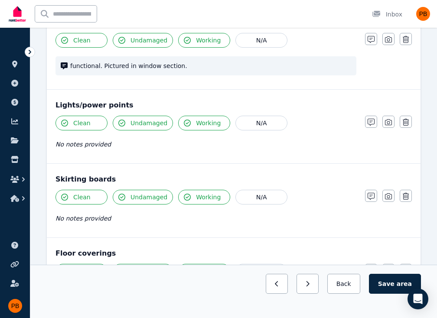
scroll to position [823, 0]
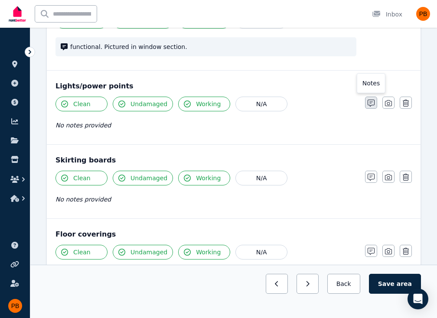
click at [375, 102] on button "button" at bounding box center [371, 103] width 12 height 12
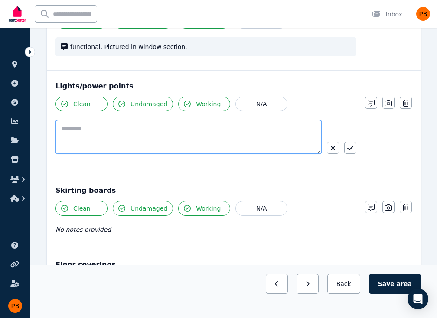
click at [259, 132] on textarea at bounding box center [188, 137] width 266 height 34
drag, startPoint x: 158, startPoint y: 127, endPoint x: 100, endPoint y: 121, distance: 58.8
click at [140, 124] on textarea "**********" at bounding box center [188, 137] width 266 height 34
type textarea "**********"
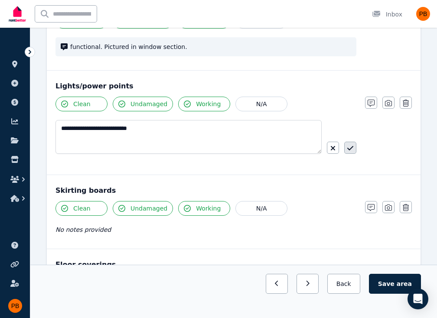
click at [350, 150] on button "button" at bounding box center [350, 148] width 12 height 12
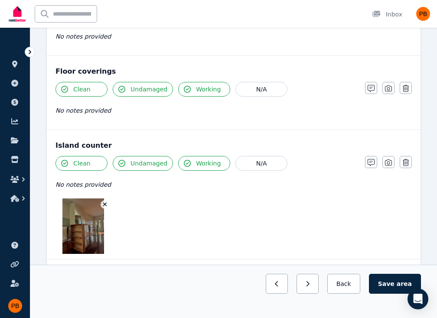
scroll to position [996, 0]
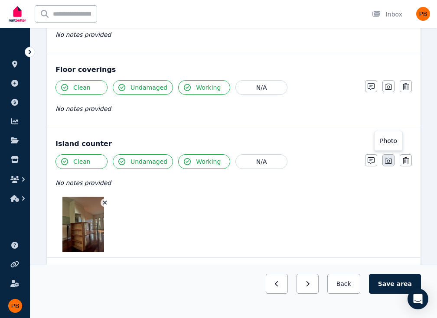
click at [391, 160] on icon "button" at bounding box center [388, 160] width 7 height 7
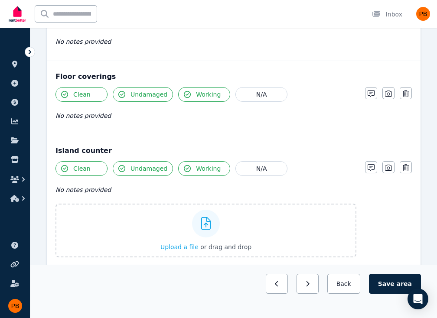
scroll to position [949, 0]
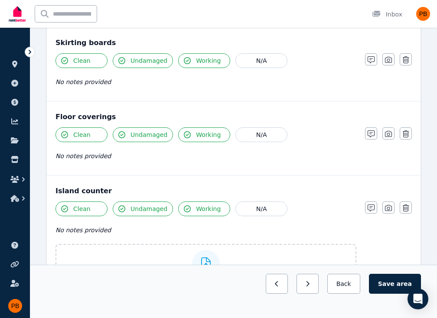
drag, startPoint x: 117, startPoint y: 33, endPoint x: 163, endPoint y: 62, distance: 55.3
click at [117, 33] on div "Skirting boards Clean Undamaged Working N/A No notes provided Notes Photo Delete" at bounding box center [233, 64] width 373 height 74
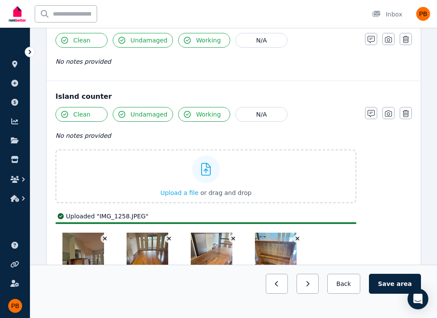
scroll to position [1079, 0]
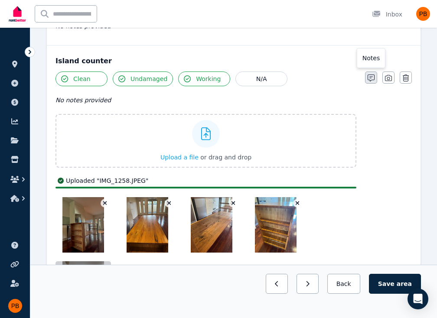
click at [375, 78] on button "button" at bounding box center [371, 77] width 12 height 12
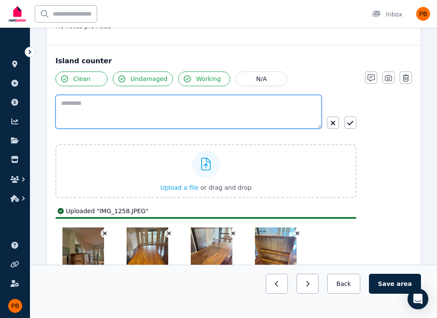
click at [226, 97] on textarea at bounding box center [188, 112] width 266 height 34
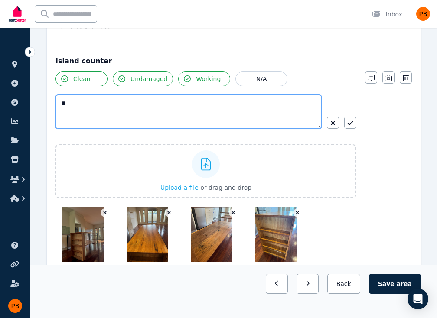
type textarea "*"
type textarea "**********"
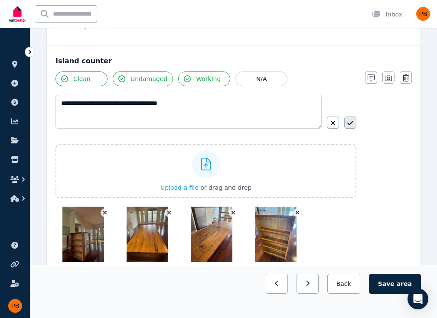
click at [351, 120] on icon "button" at bounding box center [350, 123] width 6 height 7
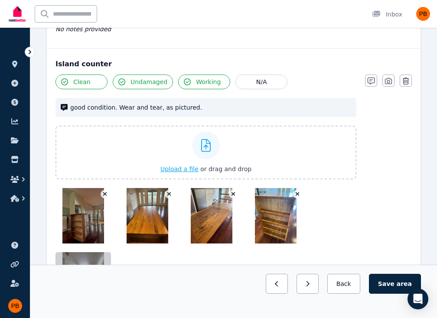
scroll to position [949, 0]
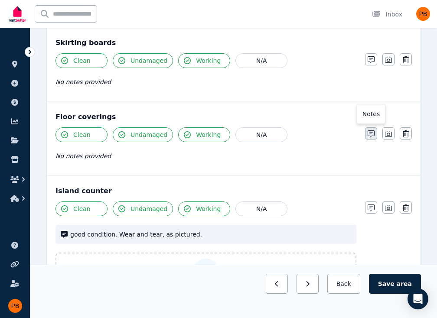
click at [375, 133] on button "button" at bounding box center [371, 133] width 12 height 12
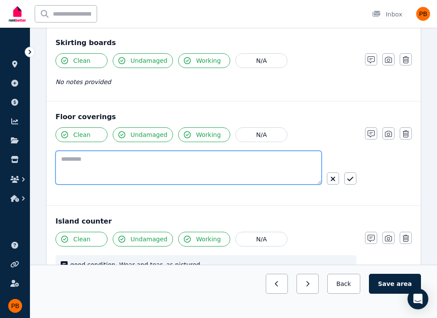
click at [201, 165] on textarea at bounding box center [188, 168] width 266 height 34
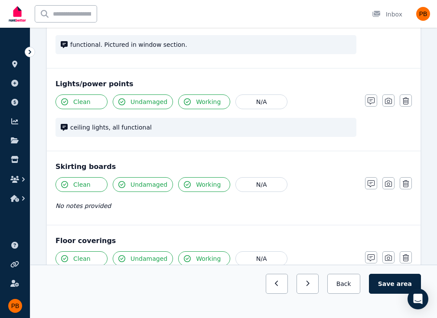
scroll to position [910, 0]
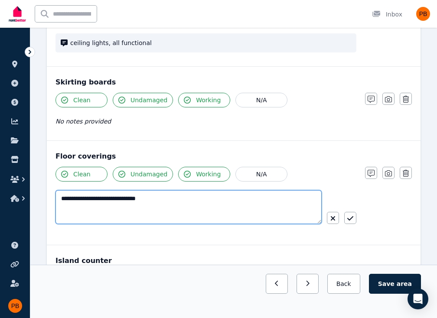
click at [199, 197] on textarea "**********" at bounding box center [188, 207] width 266 height 34
type textarea "**********"
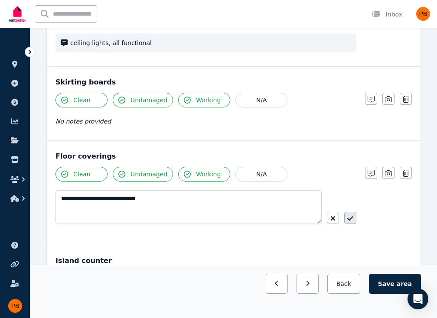
click at [350, 215] on icon "button" at bounding box center [350, 218] width 6 height 7
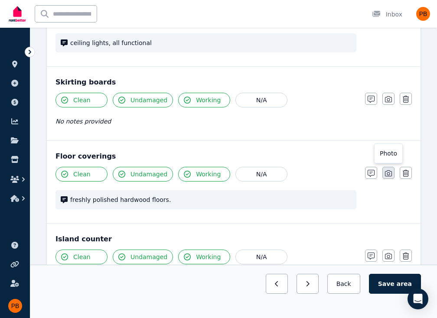
click at [391, 172] on icon "button" at bounding box center [388, 173] width 7 height 7
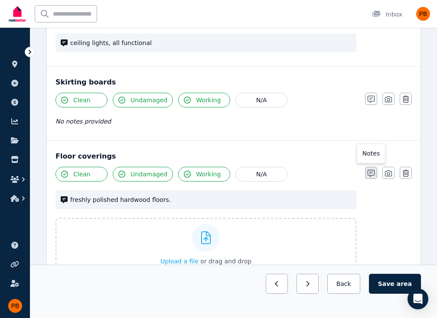
click at [374, 174] on button "button" at bounding box center [371, 173] width 12 height 12
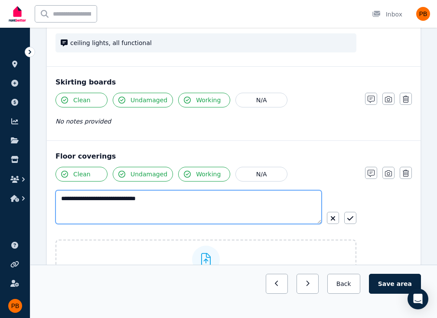
click at [256, 194] on textarea "**********" at bounding box center [188, 207] width 266 height 34
type textarea "**********"
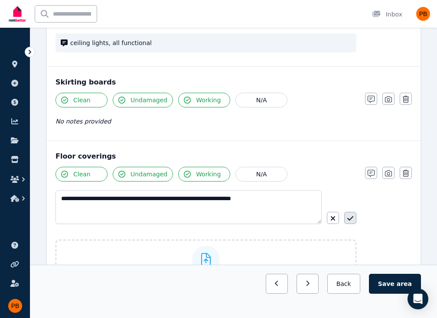
click at [354, 214] on button "button" at bounding box center [350, 218] width 12 height 12
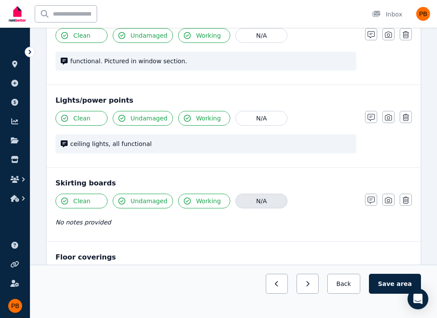
scroll to position [844, 0]
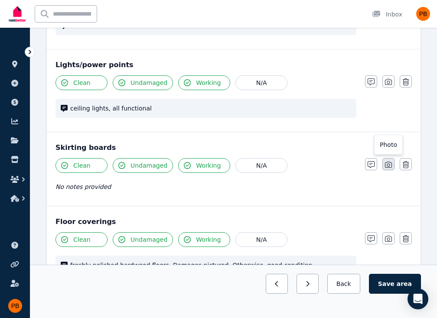
click at [389, 162] on icon "button" at bounding box center [388, 165] width 7 height 6
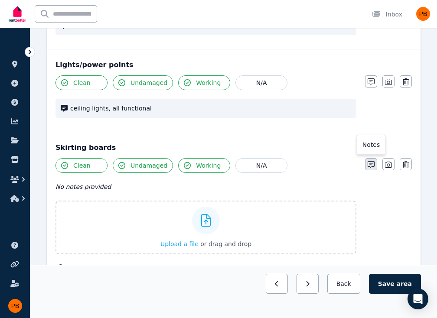
click at [368, 165] on icon "button" at bounding box center [370, 164] width 7 height 7
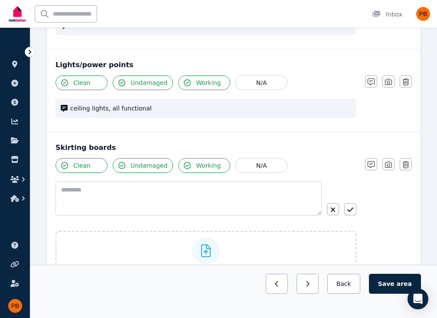
click at [192, 177] on div "Clean Undamaged Working N/A Upload a file or drag and drop Uploaded " IMG_5460.…" at bounding box center [205, 298] width 301 height 281
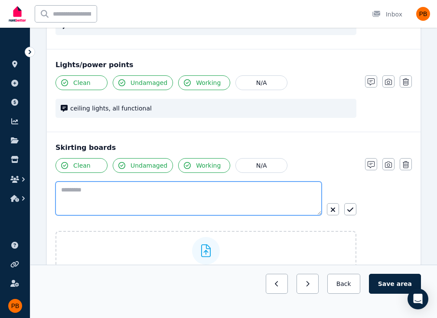
click at [181, 188] on textarea at bounding box center [188, 198] width 266 height 34
type textarea "*"
type textarea "**********"
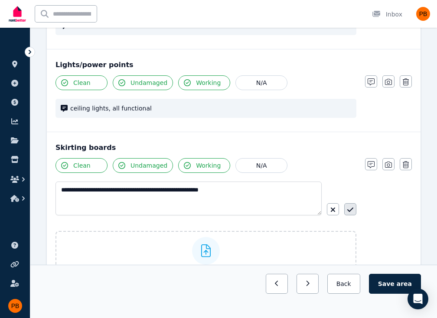
click at [352, 203] on button "button" at bounding box center [350, 209] width 12 height 12
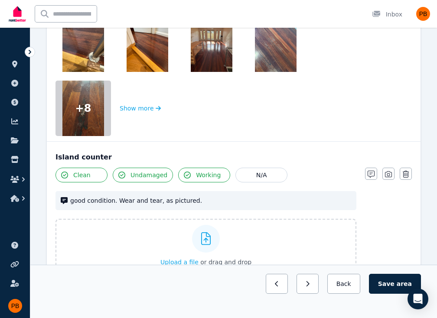
scroll to position [1571, 0]
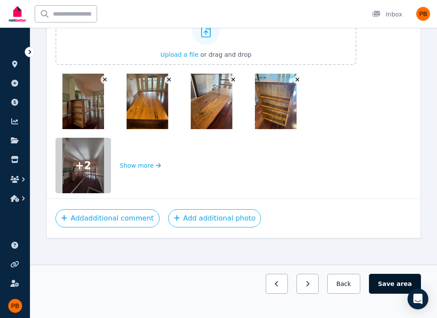
click at [388, 285] on button "Save area" at bounding box center [395, 284] width 52 height 20
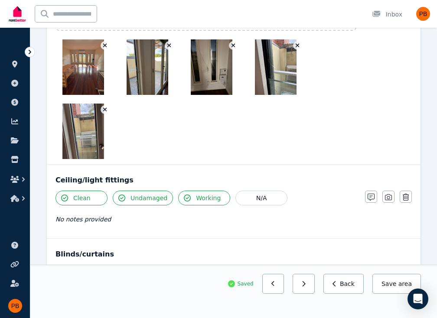
scroll to position [488, 0]
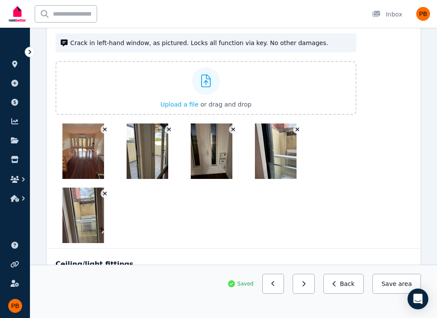
click at [384, 289] on button "Save area" at bounding box center [396, 284] width 49 height 20
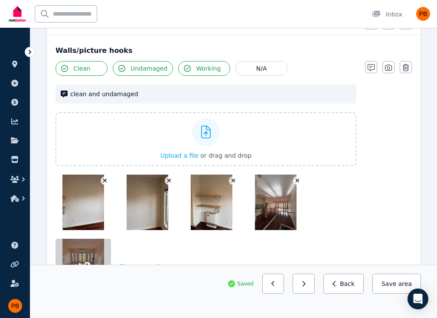
scroll to position [0, 0]
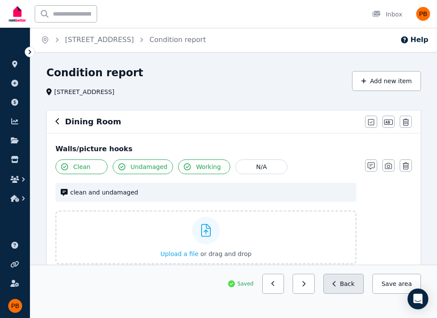
click at [350, 281] on button "Back" at bounding box center [343, 284] width 40 height 20
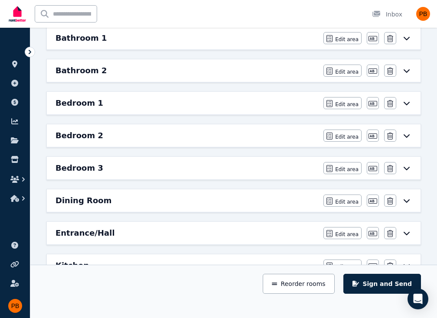
scroll to position [130, 0]
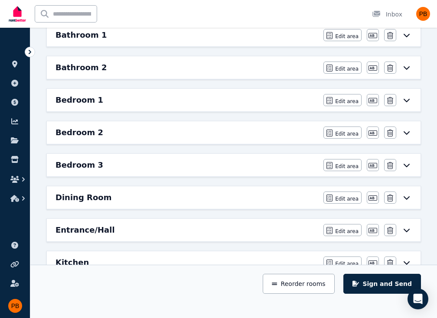
click at [125, 224] on div "Entrance/Hall" at bounding box center [186, 230] width 262 height 12
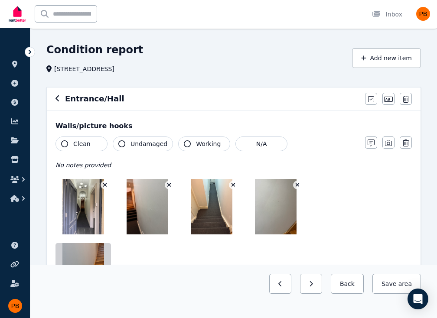
scroll to position [43, 0]
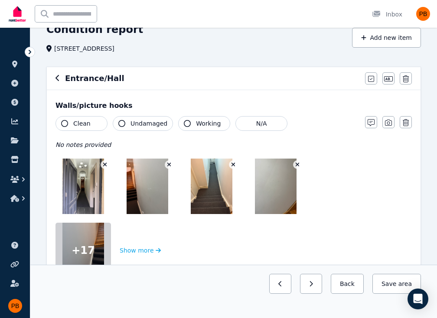
drag, startPoint x: 96, startPoint y: 125, endPoint x: 106, endPoint y: 125, distance: 9.5
click at [96, 125] on button "Clean" at bounding box center [81, 123] width 52 height 15
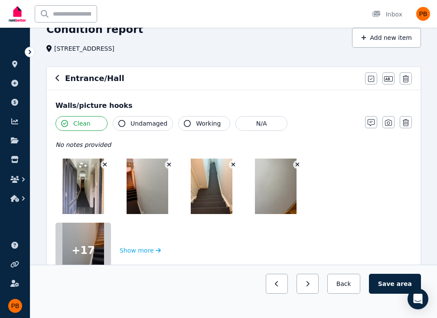
click at [142, 125] on span "Undamaged" at bounding box center [148, 123] width 37 height 9
click at [185, 123] on icon "button" at bounding box center [187, 123] width 7 height 7
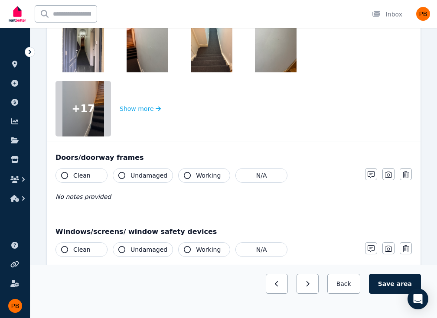
scroll to position [260, 0]
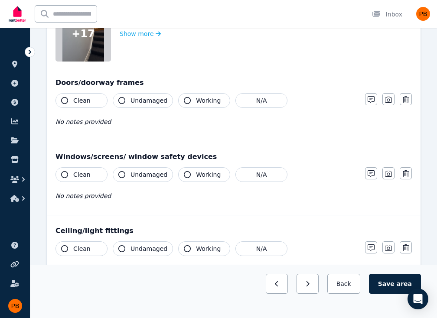
click at [84, 101] on span "Clean" at bounding box center [81, 100] width 17 height 9
drag, startPoint x: 153, startPoint y: 100, endPoint x: 159, endPoint y: 100, distance: 5.2
click at [155, 100] on span "Undamaged" at bounding box center [148, 100] width 37 height 9
click at [213, 101] on span "Working" at bounding box center [208, 100] width 25 height 9
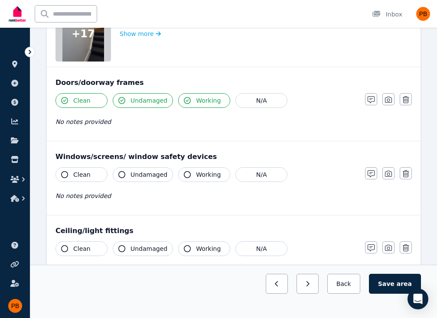
click at [205, 177] on span "Working" at bounding box center [208, 174] width 25 height 9
drag, startPoint x: 152, startPoint y: 174, endPoint x: 96, endPoint y: 175, distance: 56.8
click at [145, 174] on span "Undamaged" at bounding box center [148, 174] width 37 height 9
click at [95, 175] on button "Clean" at bounding box center [81, 174] width 52 height 15
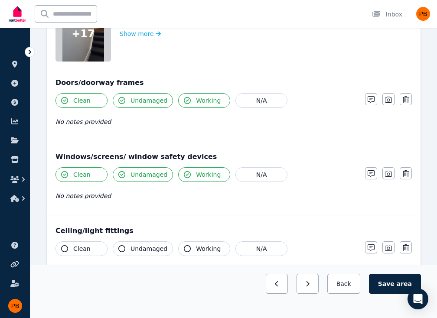
click at [152, 178] on span "Undamaged" at bounding box center [148, 174] width 37 height 9
click at [137, 178] on button "Undamaged" at bounding box center [143, 174] width 60 height 15
drag, startPoint x: 80, startPoint y: 247, endPoint x: 101, endPoint y: 240, distance: 22.6
click at [83, 246] on span "Clean" at bounding box center [81, 248] width 17 height 9
click at [152, 244] on span "Undamaged" at bounding box center [148, 248] width 37 height 9
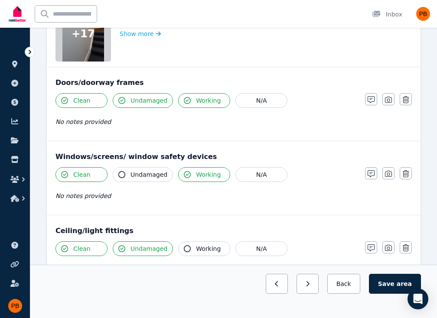
click at [191, 246] on button "Working" at bounding box center [204, 248] width 52 height 15
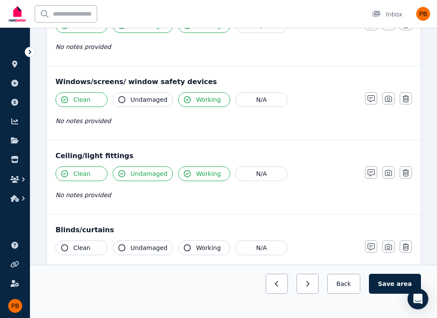
scroll to position [390, 0]
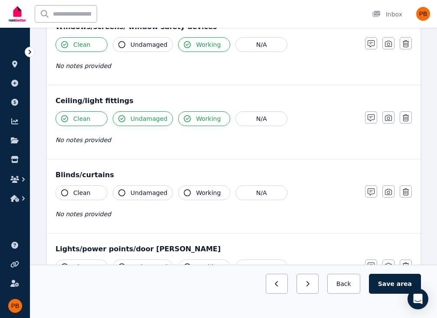
click at [194, 186] on button "Working" at bounding box center [204, 192] width 52 height 15
click at [137, 192] on span "Undamaged" at bounding box center [148, 192] width 37 height 9
click at [78, 189] on span "Clean" at bounding box center [81, 192] width 17 height 9
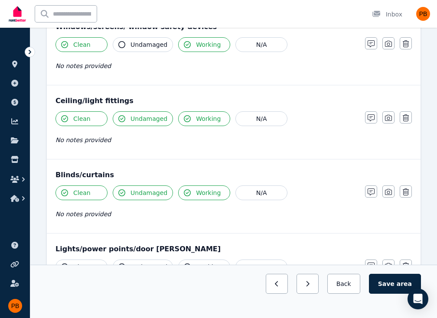
scroll to position [476, 0]
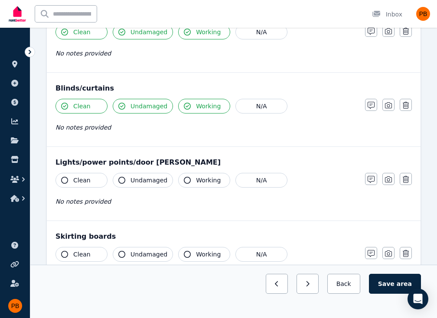
click at [100, 179] on button "Clean" at bounding box center [81, 180] width 52 height 15
drag, startPoint x: 126, startPoint y: 179, endPoint x: 141, endPoint y: 179, distance: 14.3
click at [133, 179] on button "Undamaged" at bounding box center [143, 180] width 60 height 15
click at [200, 181] on span "Working" at bounding box center [208, 180] width 25 height 9
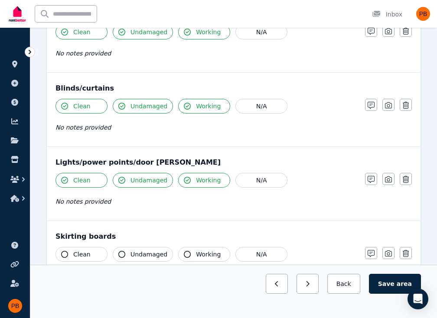
click at [196, 255] on span "Working" at bounding box center [208, 254] width 25 height 9
drag, startPoint x: 155, startPoint y: 252, endPoint x: 88, endPoint y: 253, distance: 66.3
click at [151, 252] on span "Undamaged" at bounding box center [148, 254] width 37 height 9
click at [64, 252] on icon "button" at bounding box center [64, 254] width 7 height 7
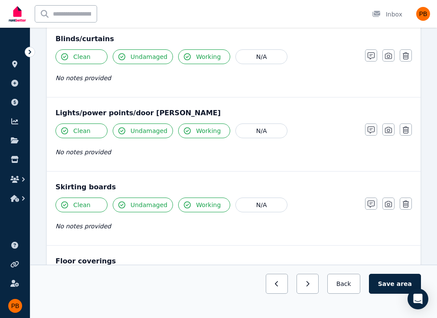
scroll to position [563, 0]
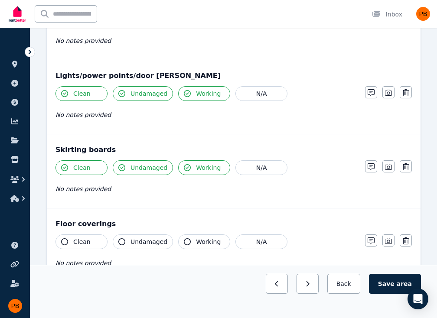
click at [86, 240] on span "Clean" at bounding box center [81, 241] width 17 height 9
click at [137, 237] on span "Undamaged" at bounding box center [148, 241] width 37 height 9
click at [188, 242] on button "Working" at bounding box center [204, 241] width 52 height 15
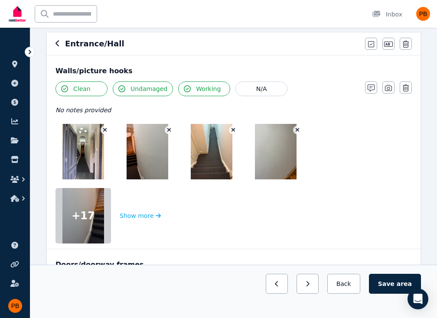
scroll to position [130, 0]
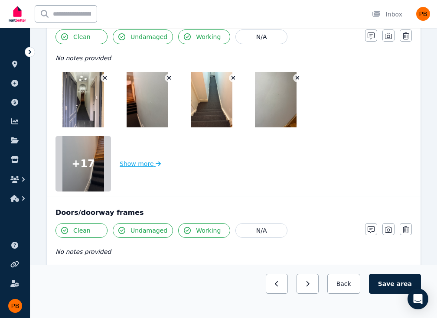
click at [146, 169] on button "Show more" at bounding box center [140, 163] width 41 height 55
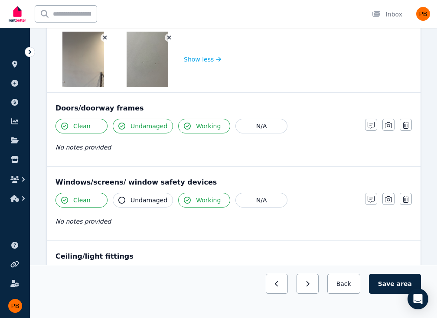
scroll to position [563, 0]
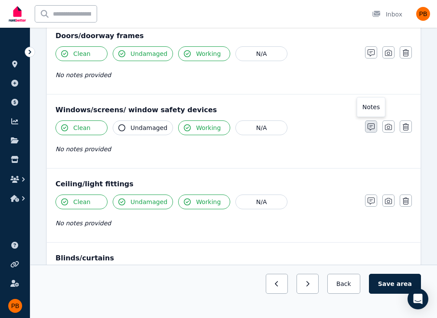
click at [372, 127] on icon "button" at bounding box center [370, 126] width 7 height 7
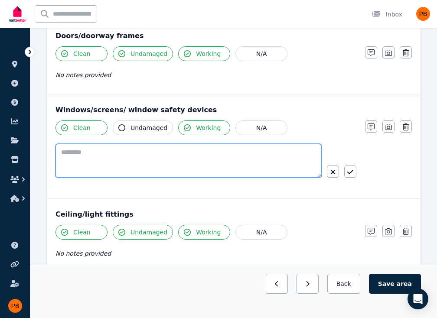
click at [235, 157] on textarea at bounding box center [188, 161] width 266 height 34
type textarea "*"
click at [102, 152] on textarea "**********" at bounding box center [188, 161] width 266 height 34
click at [205, 153] on textarea "**********" at bounding box center [188, 161] width 266 height 34
click at [219, 152] on textarea "**********" at bounding box center [188, 161] width 266 height 34
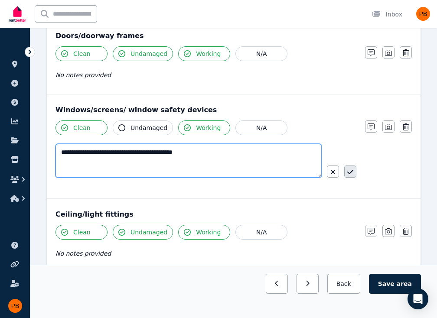
type textarea "**********"
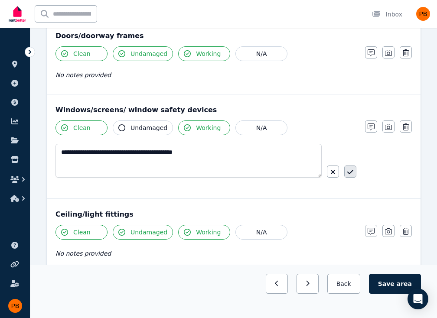
click at [353, 167] on button "button" at bounding box center [350, 171] width 12 height 12
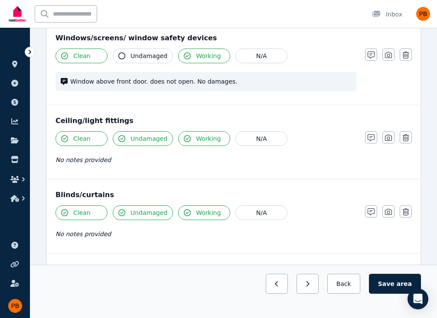
scroll to position [736, 0]
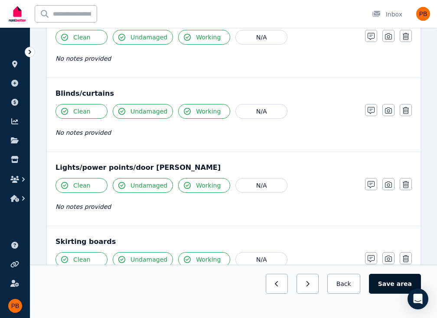
click at [393, 283] on button "Save area" at bounding box center [395, 284] width 52 height 20
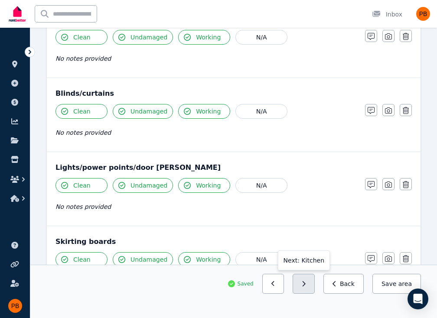
click at [314, 282] on button "button" at bounding box center [303, 284] width 22 height 20
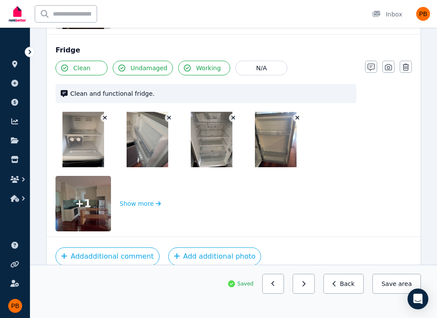
scroll to position [2703, 0]
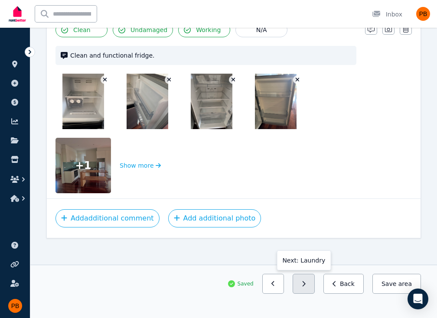
click at [314, 287] on button "button" at bounding box center [303, 284] width 22 height 20
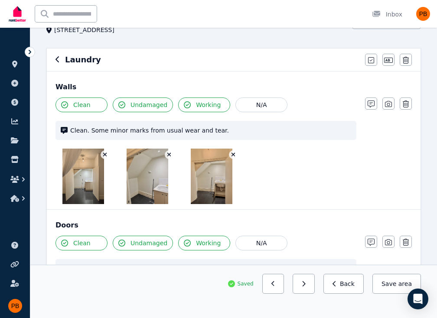
scroll to position [19, 0]
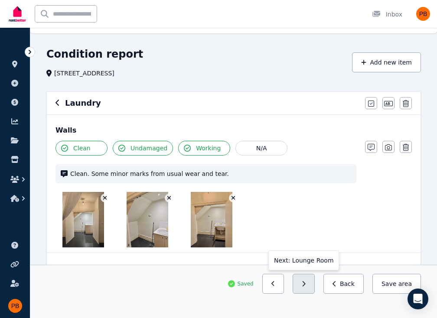
click at [314, 284] on button "button" at bounding box center [303, 284] width 22 height 20
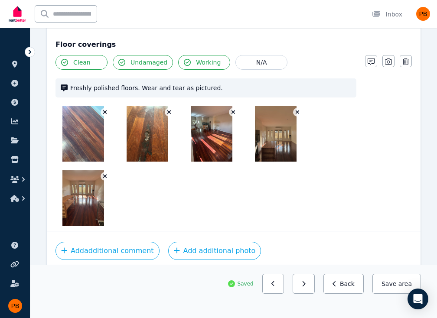
scroll to position [1179, 0]
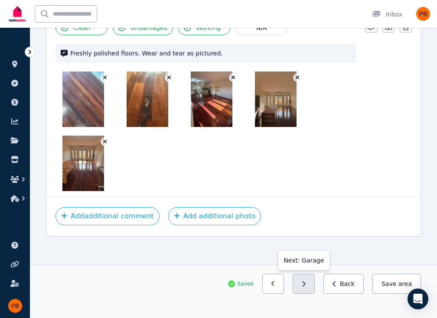
click at [311, 287] on button "button" at bounding box center [303, 284] width 22 height 20
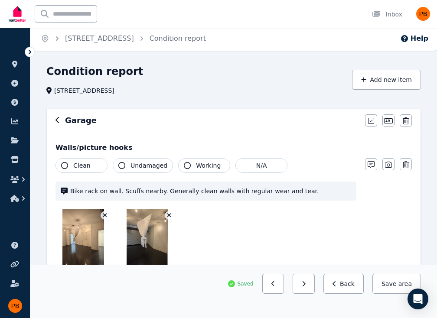
scroll to position [0, 0]
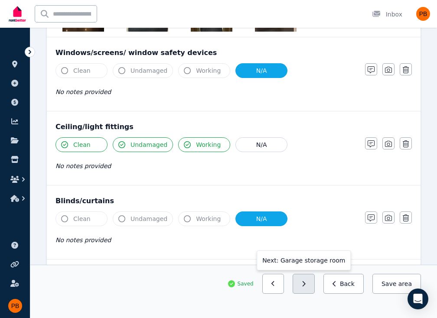
click at [314, 284] on button "button" at bounding box center [303, 284] width 22 height 20
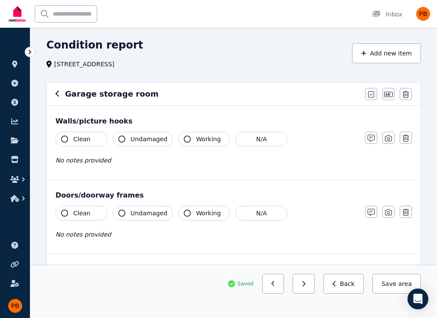
scroll to position [48, 0]
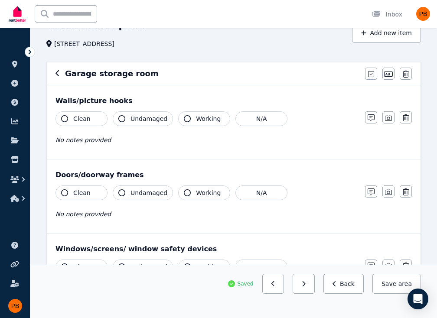
drag, startPoint x: 75, startPoint y: 117, endPoint x: 130, endPoint y: 115, distance: 55.5
click at [75, 117] on span "Clean" at bounding box center [81, 118] width 17 height 9
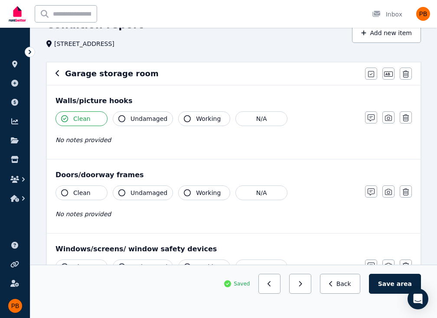
click at [151, 119] on span "Undamaged" at bounding box center [148, 118] width 37 height 9
click at [196, 120] on span "Working" at bounding box center [208, 118] width 25 height 9
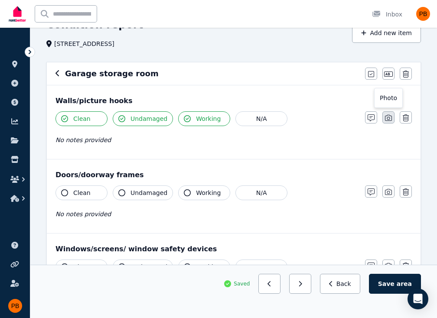
click at [388, 118] on icon "button" at bounding box center [388, 117] width 7 height 7
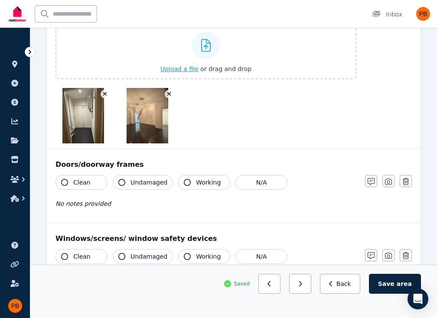
scroll to position [178, 0]
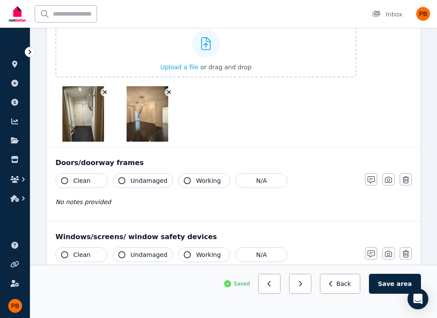
click at [88, 184] on button "Clean" at bounding box center [81, 180] width 52 height 15
click at [197, 181] on span "Working" at bounding box center [208, 180] width 25 height 9
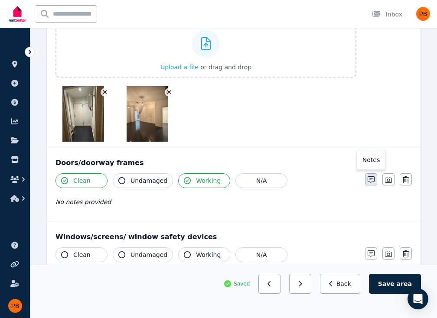
click at [374, 181] on icon "button" at bounding box center [370, 179] width 7 height 7
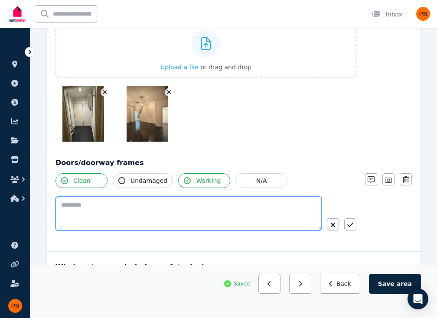
click at [205, 207] on textarea at bounding box center [188, 214] width 266 height 34
type textarea "**********"
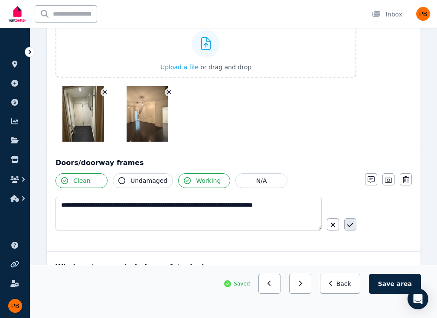
click at [353, 221] on button "button" at bounding box center [350, 224] width 12 height 12
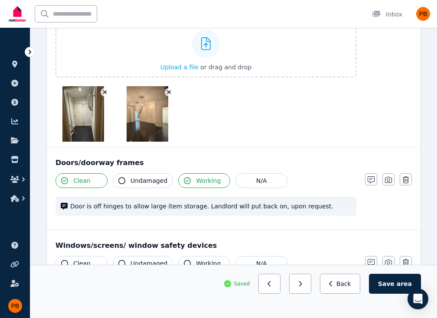
scroll to position [221, 0]
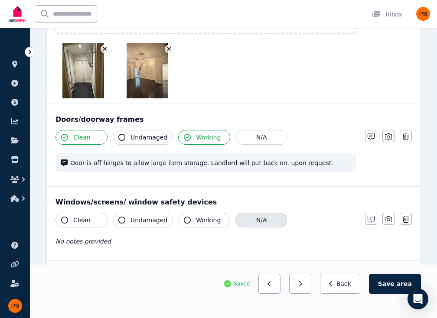
click at [254, 219] on button "N/A" at bounding box center [261, 220] width 52 height 15
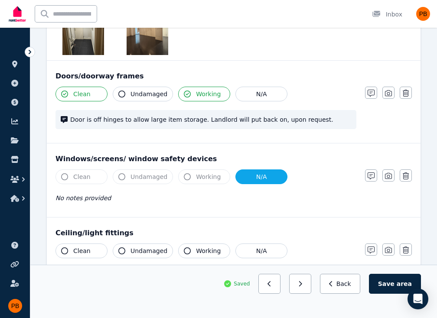
drag, startPoint x: 92, startPoint y: 252, endPoint x: 113, endPoint y: 248, distance: 20.6
click at [100, 249] on button "Clean" at bounding box center [81, 250] width 52 height 15
drag, startPoint x: 137, startPoint y: 246, endPoint x: 195, endPoint y: 255, distance: 58.3
click at [139, 246] on span "Undamaged" at bounding box center [148, 250] width 37 height 9
click at [200, 252] on span "Working" at bounding box center [208, 250] width 25 height 9
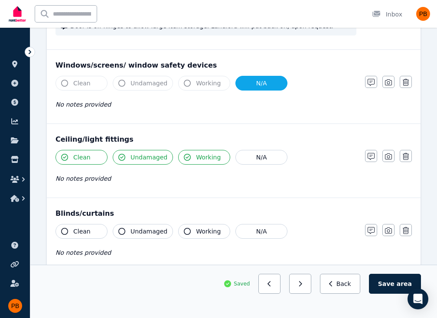
scroll to position [395, 0]
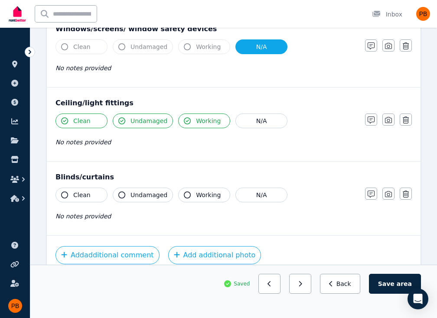
click at [82, 188] on button "Clean" at bounding box center [81, 195] width 52 height 15
click at [80, 194] on span "Clean" at bounding box center [81, 195] width 17 height 9
click at [256, 197] on button "N/A" at bounding box center [261, 195] width 52 height 15
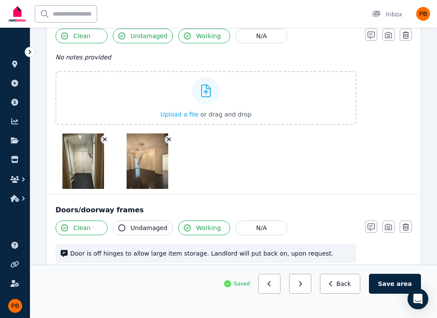
scroll to position [0, 0]
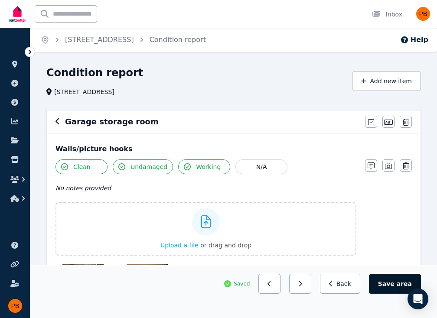
click at [385, 283] on button "Save area" at bounding box center [395, 284] width 52 height 20
click at [58, 120] on icon "button" at bounding box center [56, 121] width 3 height 6
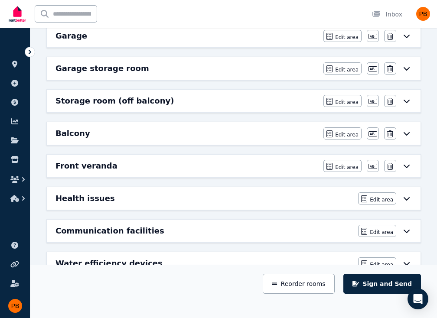
scroll to position [508, 0]
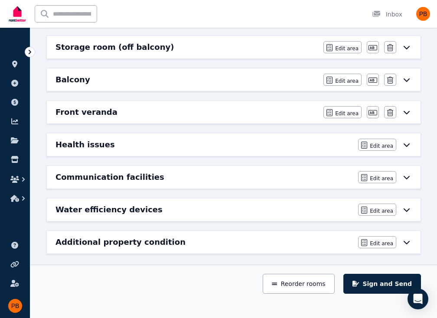
click at [129, 101] on div "Front veranda Edit area Edit area Edit name [GEOGRAPHIC_DATA]" at bounding box center [233, 112] width 373 height 23
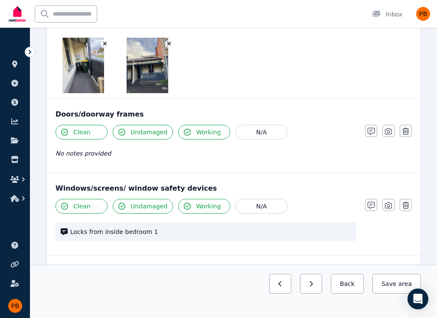
scroll to position [0, 0]
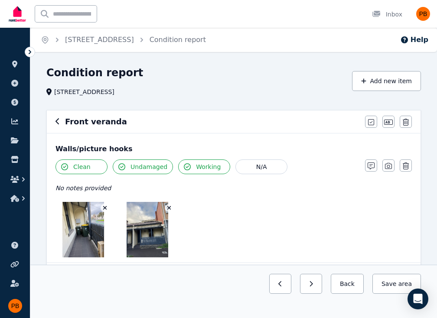
click at [58, 120] on icon "button" at bounding box center [57, 121] width 4 height 7
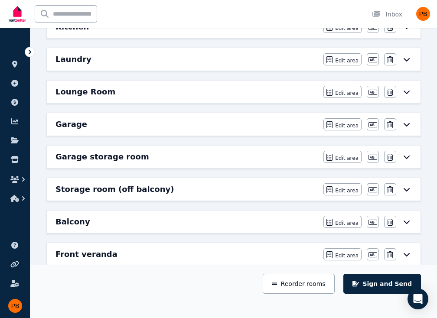
scroll to position [433, 0]
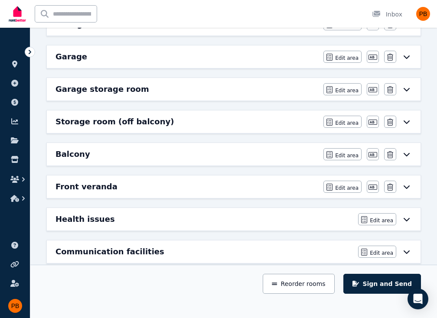
click at [121, 125] on div "Storage room (off balcony) Edit area Edit area Edit name [GEOGRAPHIC_DATA]" at bounding box center [233, 121] width 373 height 23
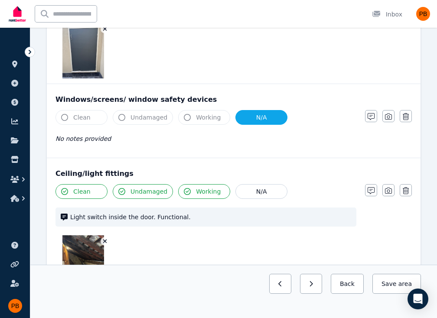
scroll to position [564, 0]
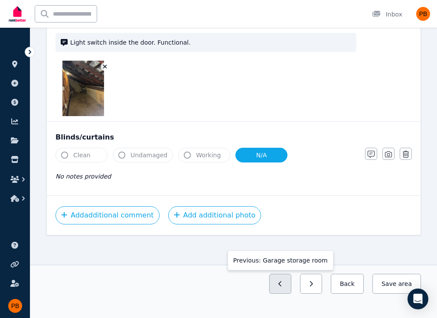
click at [281, 283] on icon "button" at bounding box center [279, 283] width 3 height 5
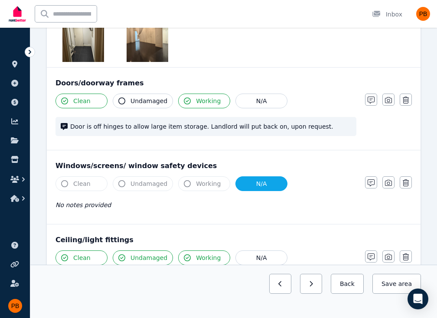
scroll to position [217, 0]
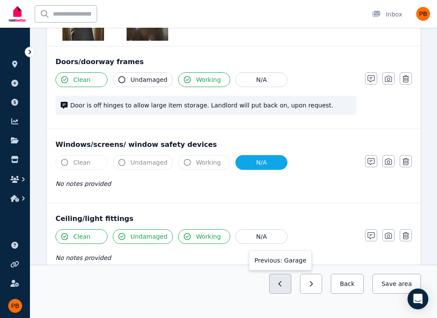
click at [286, 279] on button "button" at bounding box center [280, 284] width 22 height 20
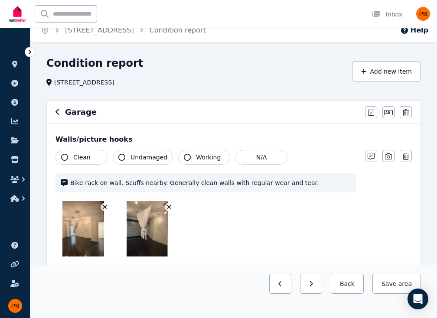
scroll to position [0, 0]
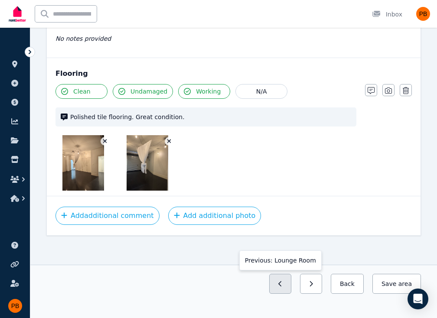
click at [290, 292] on button "button" at bounding box center [280, 284] width 22 height 20
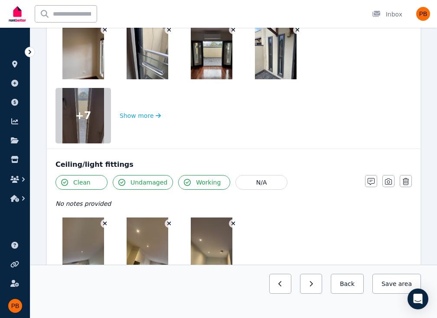
scroll to position [1179, 0]
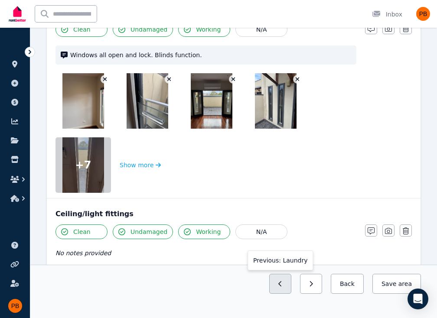
click at [285, 290] on button "button" at bounding box center [280, 284] width 22 height 20
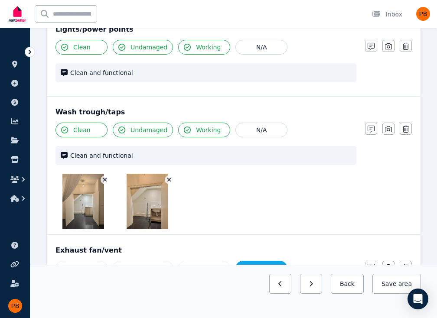
scroll to position [736, 0]
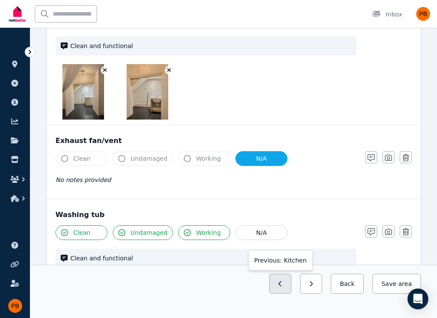
click at [291, 282] on button "button" at bounding box center [280, 284] width 22 height 20
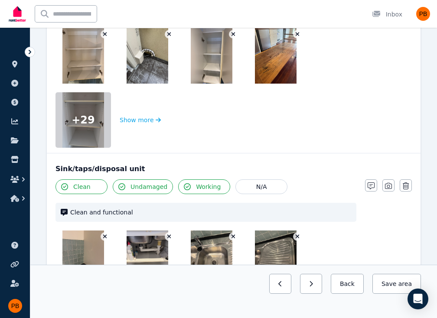
scroll to position [1689, 0]
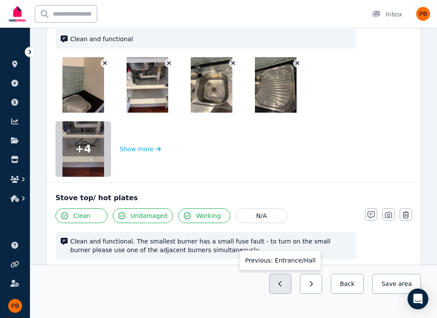
click at [284, 282] on button "button" at bounding box center [280, 284] width 22 height 20
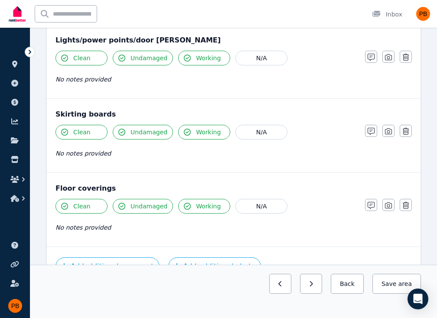
scroll to position [657, 0]
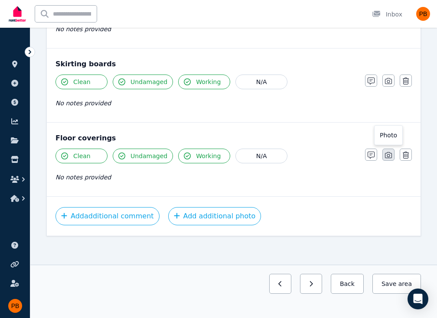
click at [391, 155] on icon "button" at bounding box center [388, 155] width 7 height 7
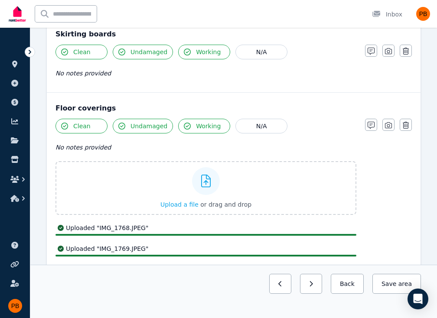
scroll to position [674, 0]
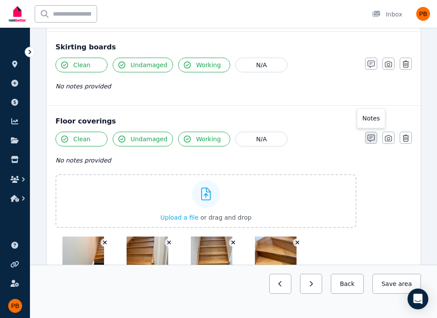
click at [368, 135] on icon "button" at bounding box center [370, 138] width 7 height 7
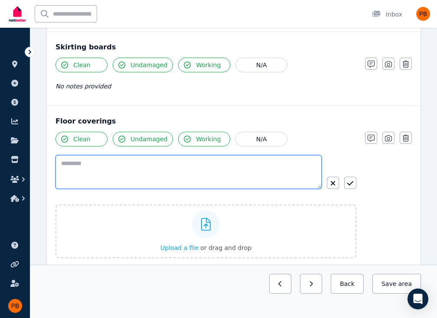
click at [219, 167] on textarea at bounding box center [188, 172] width 266 height 34
click at [234, 161] on textarea at bounding box center [188, 172] width 266 height 34
type textarea "*"
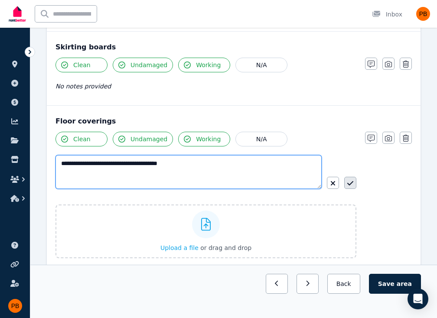
type textarea "**********"
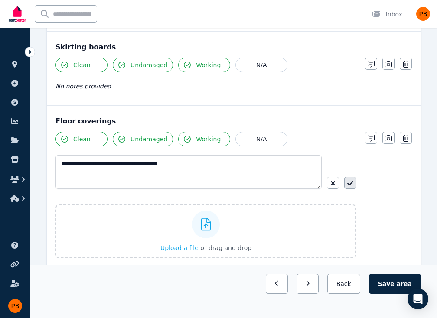
click at [350, 180] on icon "button" at bounding box center [350, 183] width 6 height 7
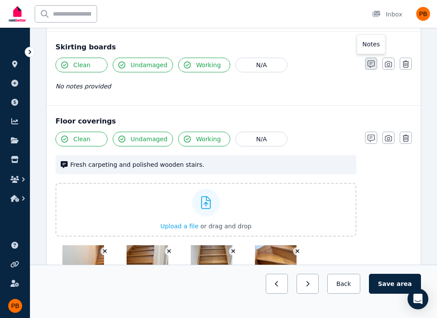
click at [374, 65] on icon "button" at bounding box center [370, 64] width 7 height 7
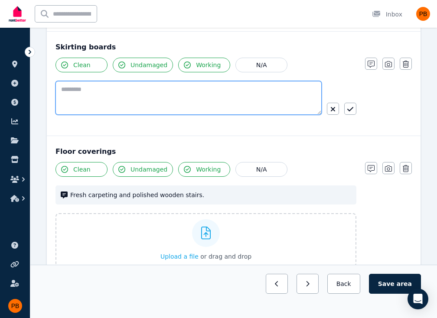
click at [241, 91] on textarea at bounding box center [188, 98] width 266 height 34
click at [58, 85] on textarea "**********" at bounding box center [188, 98] width 266 height 34
type textarea "**********"
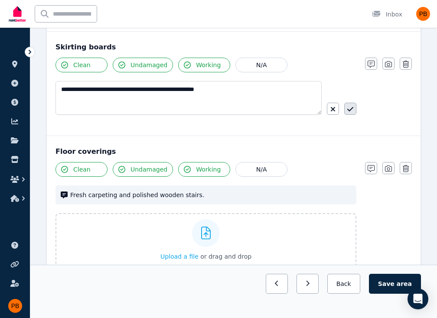
click at [355, 110] on button "button" at bounding box center [350, 109] width 12 height 12
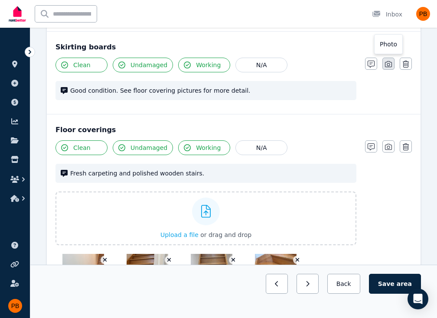
click at [390, 63] on icon "button" at bounding box center [388, 64] width 7 height 7
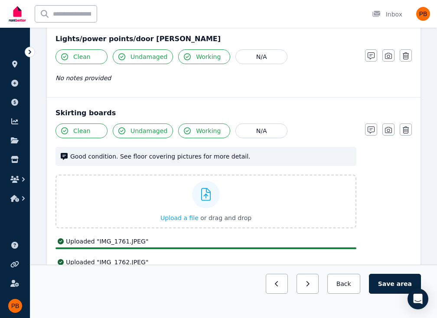
scroll to position [544, 0]
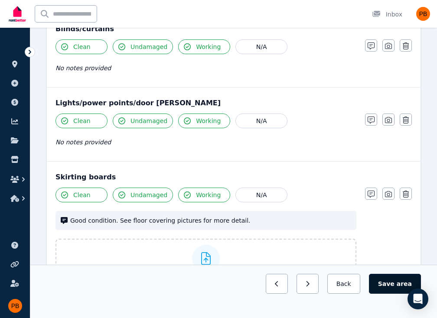
click at [389, 288] on button "Save area" at bounding box center [395, 284] width 52 height 20
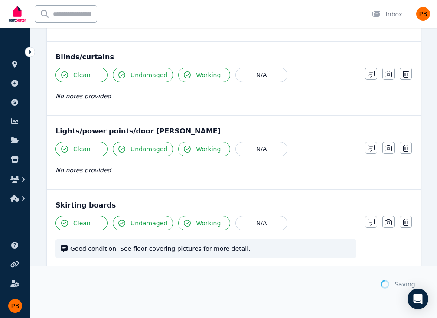
scroll to position [501, 0]
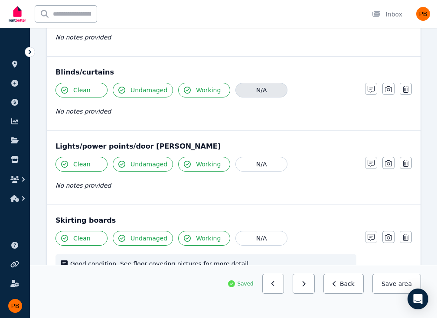
click at [265, 83] on button "N/A" at bounding box center [261, 90] width 52 height 15
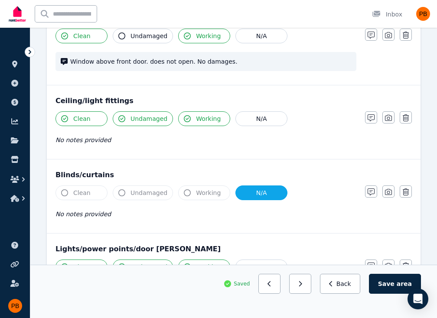
scroll to position [371, 0]
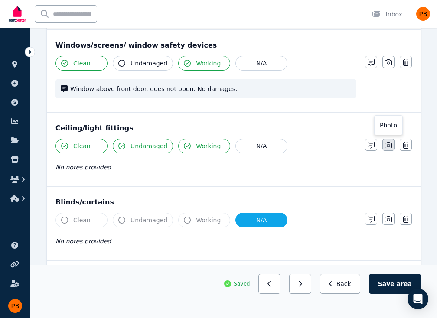
click at [386, 146] on icon "button" at bounding box center [388, 145] width 7 height 7
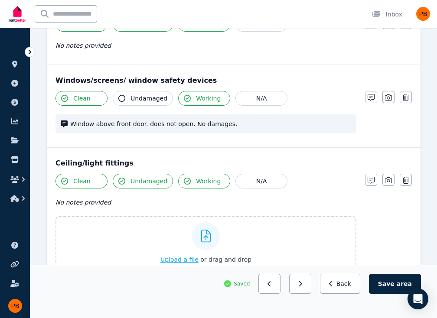
scroll to position [267, 0]
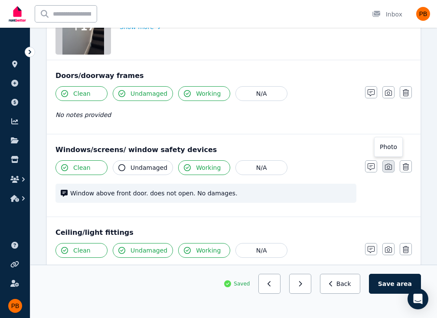
click at [390, 169] on icon "button" at bounding box center [388, 167] width 7 height 6
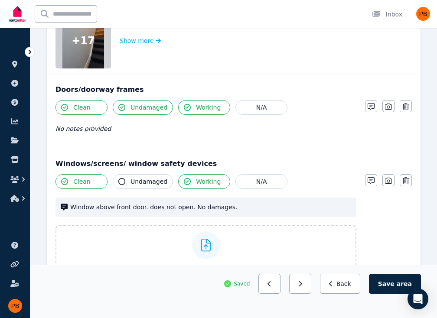
scroll to position [223, 0]
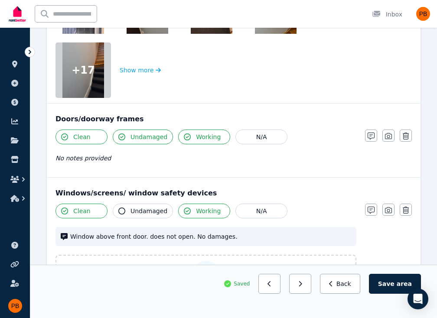
click at [140, 212] on span "Undamaged" at bounding box center [148, 211] width 37 height 9
click at [384, 278] on button "Save area" at bounding box center [395, 284] width 52 height 20
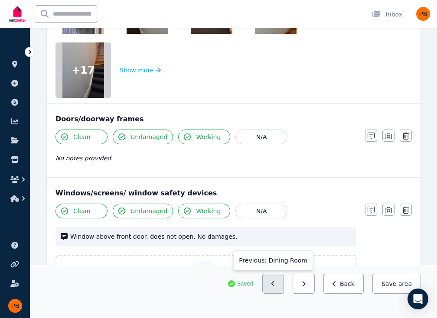
click at [269, 280] on button "button" at bounding box center [273, 284] width 22 height 20
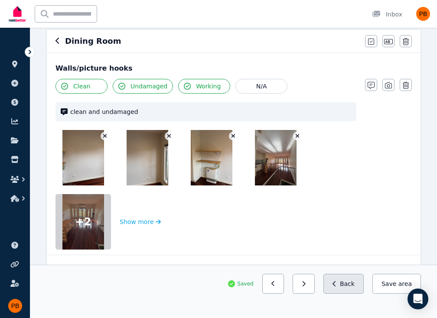
scroll to position [94, 0]
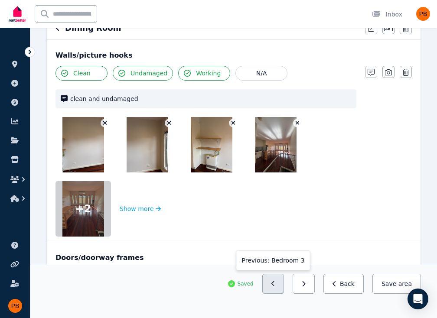
click at [273, 280] on button "button" at bounding box center [273, 284] width 22 height 20
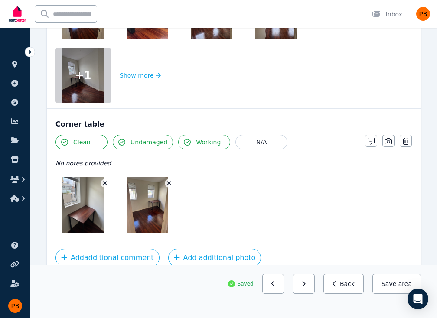
scroll to position [1190, 0]
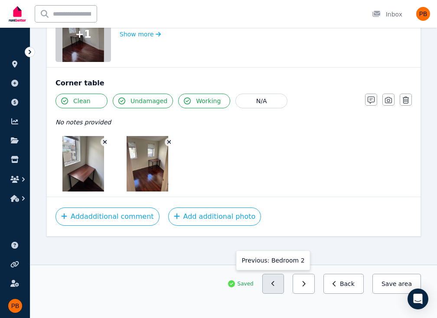
click at [273, 282] on button "button" at bounding box center [273, 284] width 22 height 20
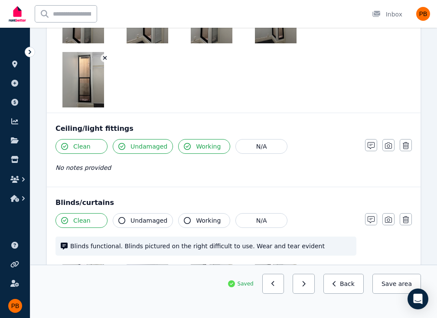
scroll to position [702, 0]
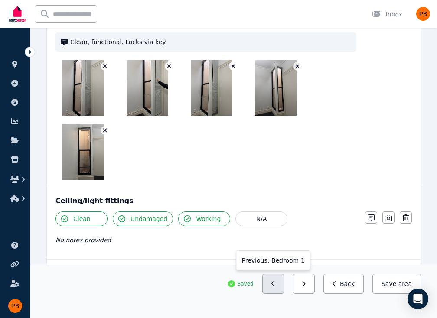
click at [284, 283] on button "button" at bounding box center [273, 284] width 22 height 20
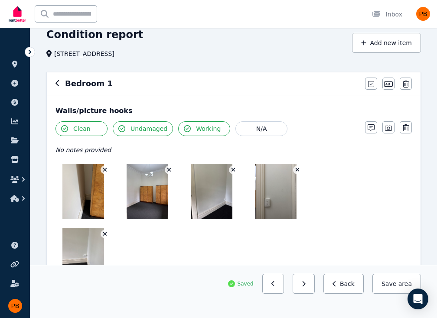
scroll to position [0, 0]
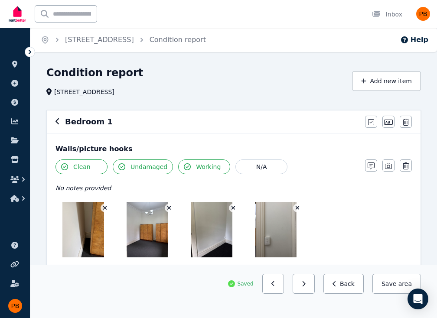
click at [60, 123] on div "Bedroom 1" at bounding box center [207, 122] width 304 height 12
click at [59, 123] on div "Bedroom 1" at bounding box center [207, 122] width 304 height 12
click at [55, 122] on div "Bedroom 1 Mark all items as good Edit name Delete" at bounding box center [233, 121] width 373 height 23
click at [58, 123] on icon "button" at bounding box center [57, 121] width 4 height 7
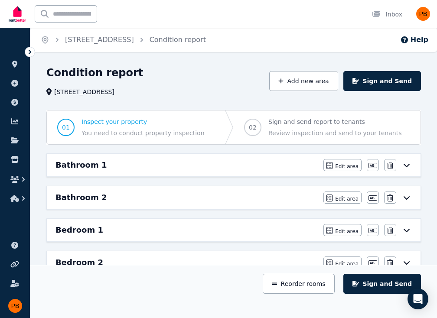
click at [104, 163] on div "Bathroom 1" at bounding box center [186, 165] width 262 height 12
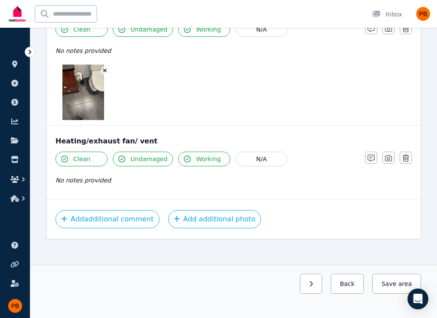
scroll to position [1879, 0]
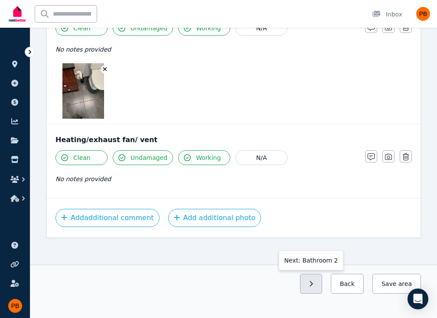
click at [313, 283] on icon "button" at bounding box center [311, 283] width 3 height 5
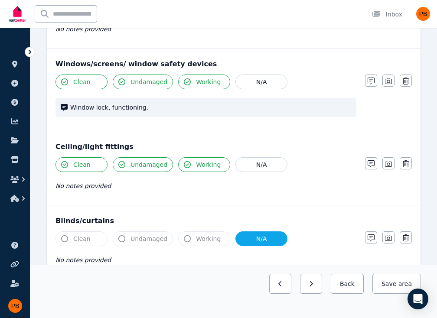
scroll to position [520, 0]
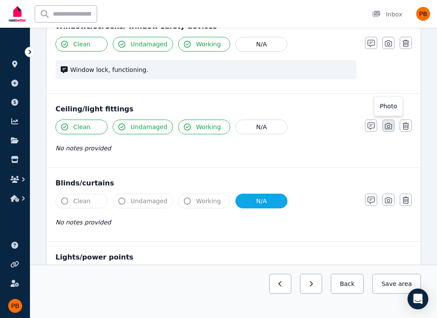
click at [387, 127] on icon "button" at bounding box center [388, 126] width 7 height 7
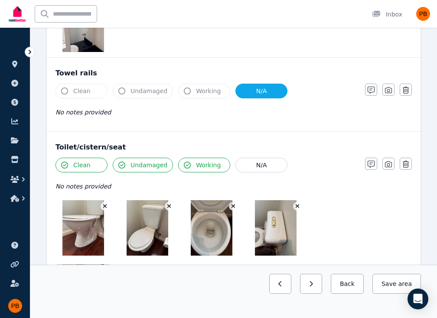
scroll to position [1343, 0]
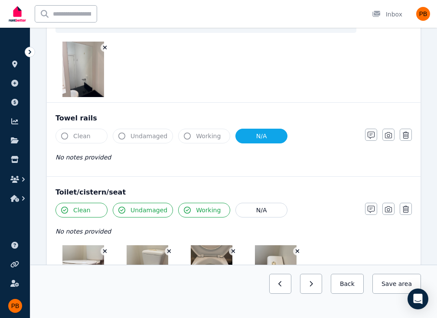
click at [264, 133] on button "N/A" at bounding box center [261, 136] width 52 height 15
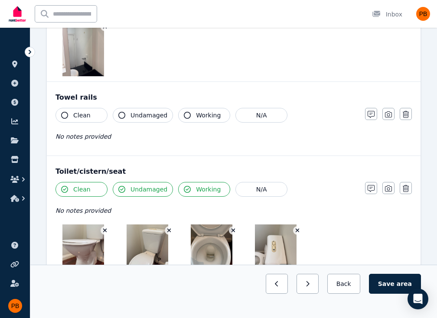
click at [89, 108] on button "Clean" at bounding box center [81, 115] width 52 height 15
drag, startPoint x: 138, startPoint y: 113, endPoint x: 178, endPoint y: 114, distance: 40.7
click at [145, 113] on span "Undamaged" at bounding box center [148, 115] width 37 height 9
drag, startPoint x: 183, startPoint y: 114, endPoint x: 189, endPoint y: 114, distance: 6.1
click at [184, 114] on icon "button" at bounding box center [187, 115] width 7 height 7
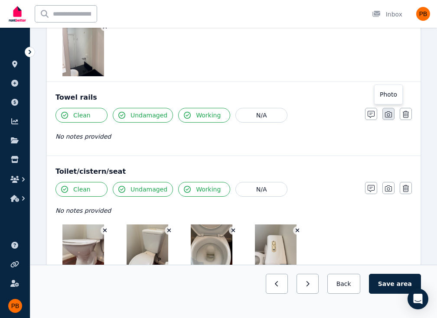
click at [385, 111] on icon "button" at bounding box center [388, 114] width 7 height 7
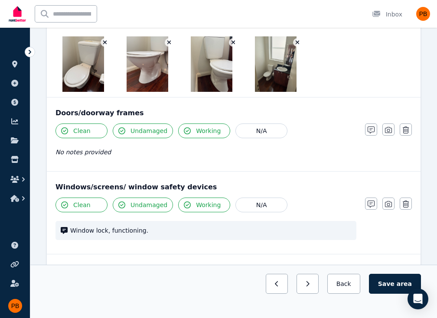
scroll to position [303, 0]
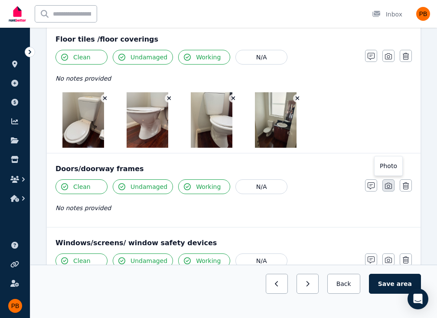
click at [389, 189] on button "button" at bounding box center [388, 185] width 12 height 12
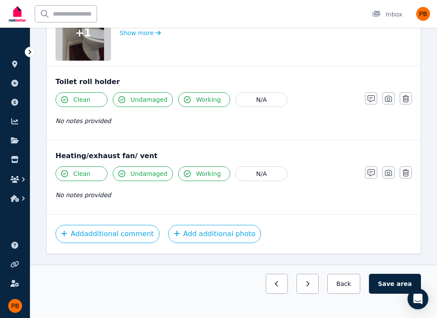
scroll to position [1862, 0]
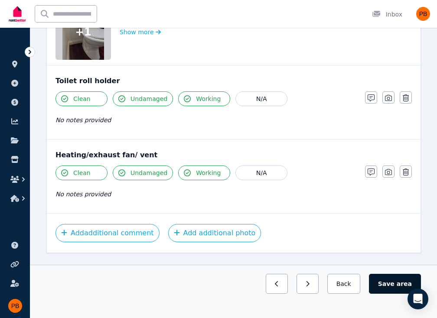
click at [385, 288] on button "Save area" at bounding box center [395, 284] width 52 height 20
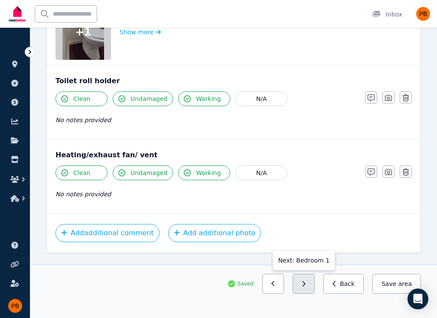
click at [307, 280] on button "button" at bounding box center [303, 284] width 22 height 20
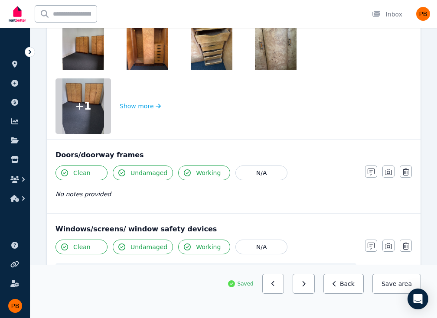
scroll to position [442, 0]
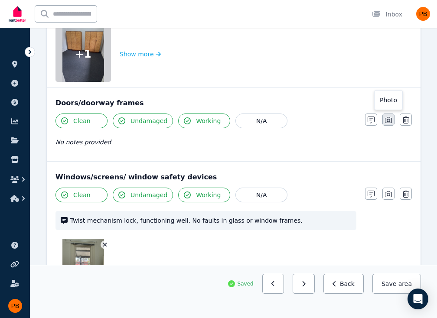
click at [390, 119] on icon "button" at bounding box center [388, 120] width 7 height 7
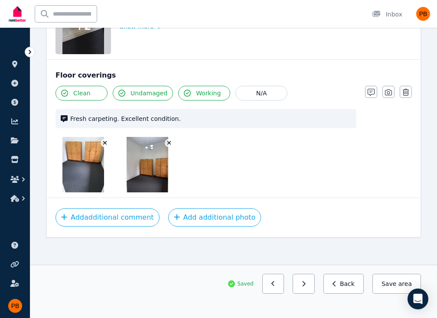
scroll to position [1353, 0]
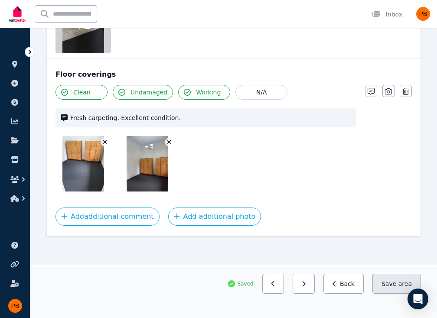
click at [385, 286] on button "Save area" at bounding box center [396, 284] width 49 height 20
click at [305, 286] on icon "button" at bounding box center [303, 284] width 4 height 6
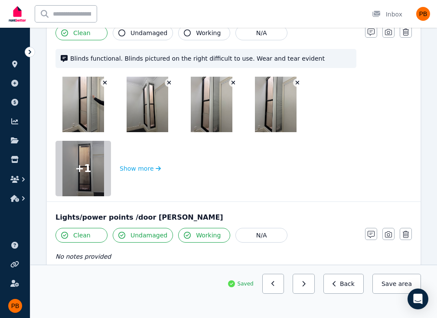
scroll to position [1048, 0]
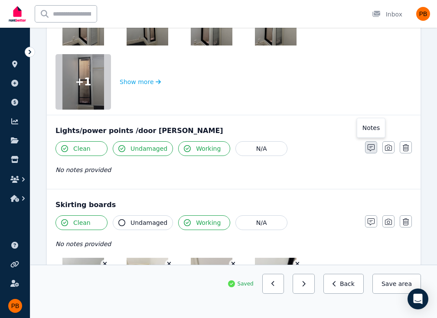
click at [376, 146] on button "button" at bounding box center [371, 147] width 12 height 12
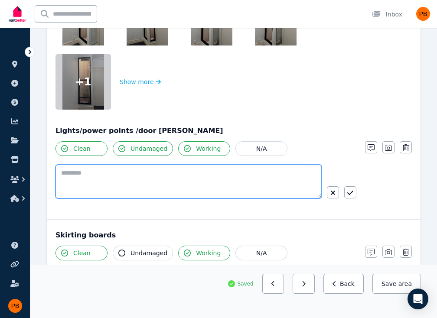
click at [209, 182] on textarea at bounding box center [188, 182] width 266 height 34
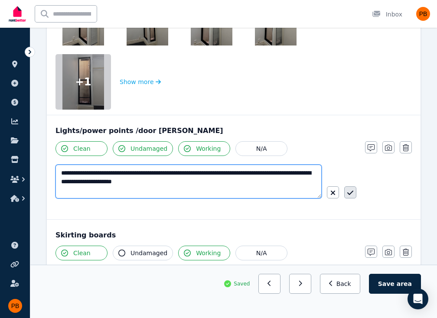
type textarea "**********"
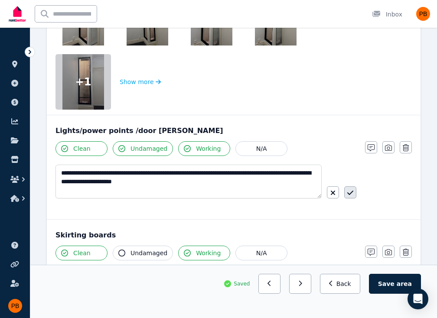
click at [350, 190] on icon "button" at bounding box center [350, 192] width 6 height 7
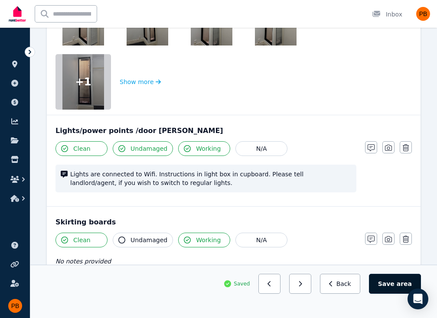
click at [391, 278] on button "Save area" at bounding box center [395, 284] width 52 height 20
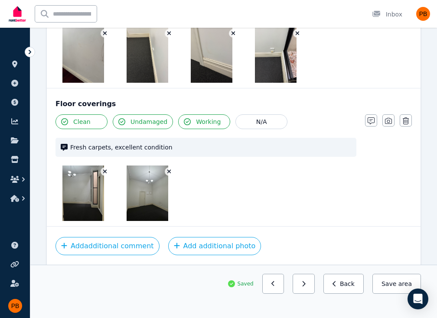
scroll to position [1325, 0]
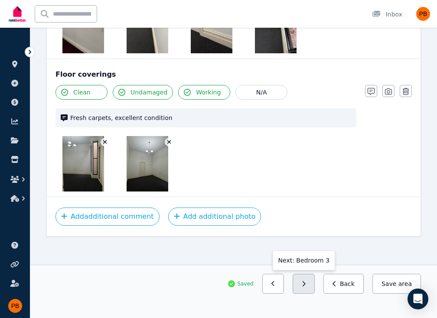
click at [306, 281] on button "button" at bounding box center [303, 284] width 22 height 20
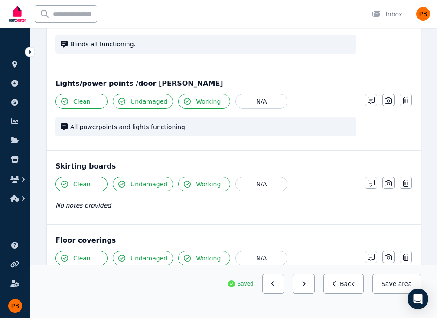
scroll to position [843, 0]
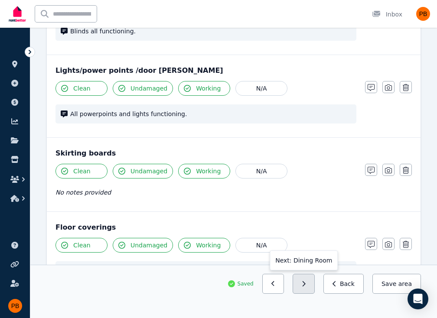
click at [305, 285] on icon "button" at bounding box center [303, 284] width 4 height 6
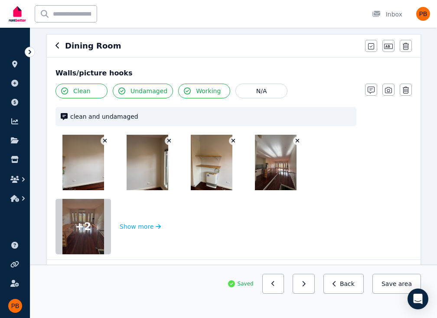
scroll to position [0, 0]
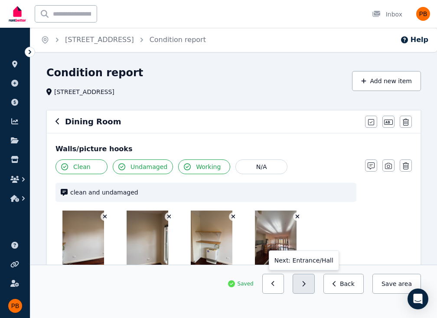
click at [314, 290] on button "button" at bounding box center [303, 284] width 22 height 20
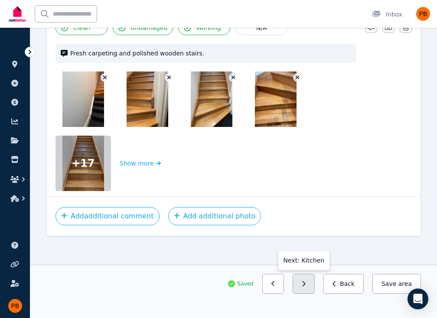
click at [314, 276] on button "button" at bounding box center [303, 284] width 22 height 20
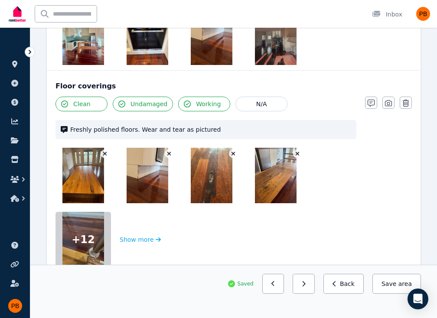
scroll to position [927, 0]
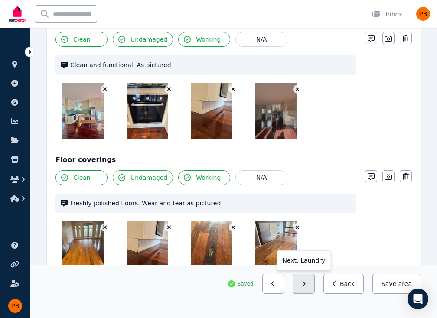
click at [308, 287] on button "button" at bounding box center [303, 284] width 22 height 20
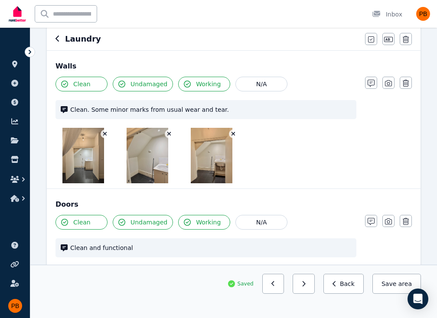
scroll to position [104, 0]
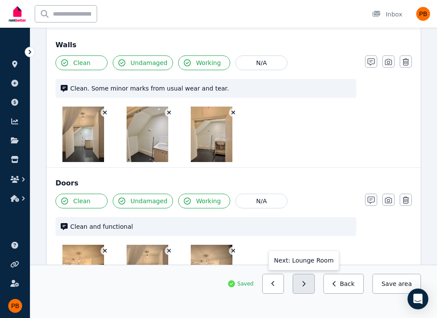
click at [314, 278] on button "button" at bounding box center [303, 284] width 22 height 20
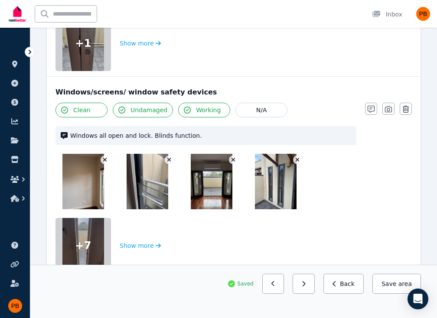
scroll to position [537, 0]
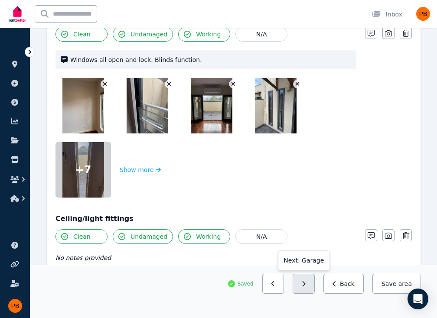
click at [314, 291] on button "button" at bounding box center [303, 284] width 22 height 20
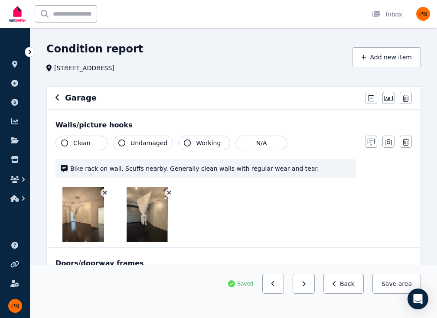
scroll to position [0, 0]
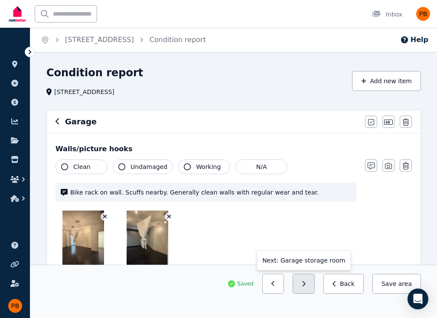
click at [305, 283] on icon "button" at bounding box center [303, 284] width 4 height 6
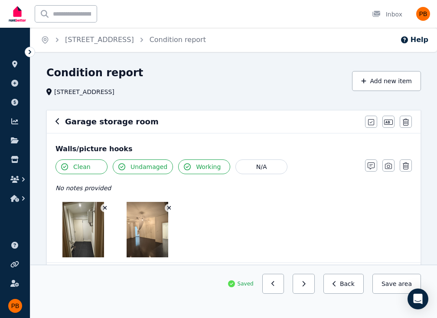
click at [305, 283] on icon "button" at bounding box center [303, 284] width 4 height 6
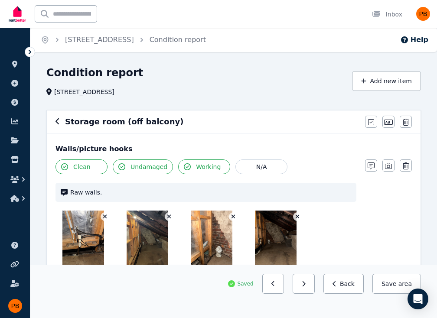
click at [305, 283] on icon "button" at bounding box center [303, 284] width 4 height 6
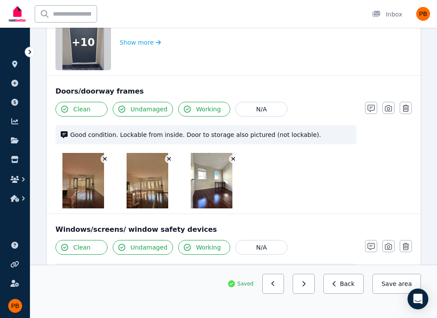
scroll to position [433, 0]
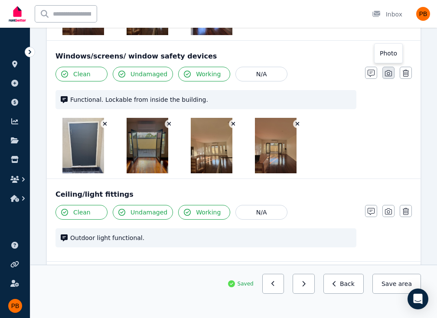
click at [389, 73] on icon "button" at bounding box center [388, 73] width 7 height 6
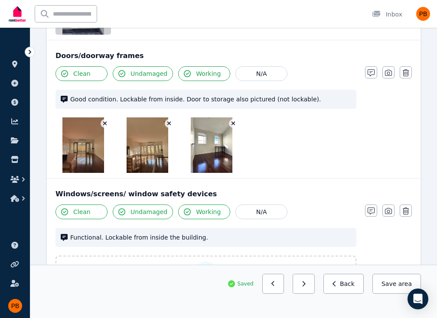
scroll to position [252, 0]
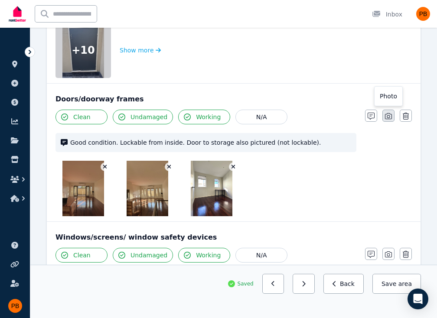
click at [388, 116] on icon "button" at bounding box center [388, 116] width 7 height 7
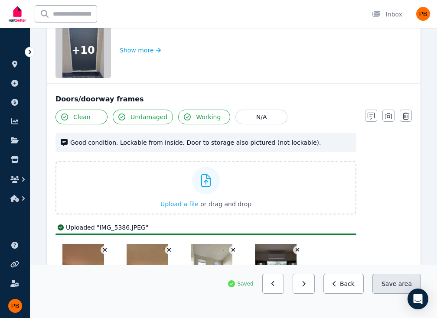
click at [378, 288] on button "Save area" at bounding box center [396, 284] width 49 height 20
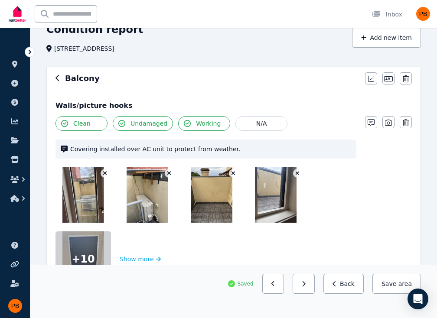
scroll to position [0, 0]
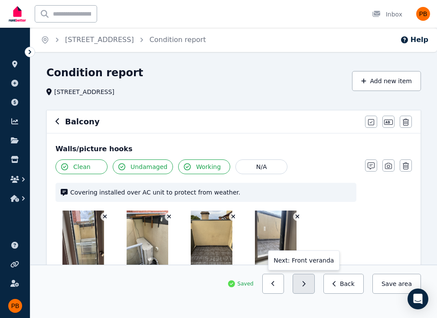
click at [314, 286] on button "button" at bounding box center [303, 284] width 22 height 20
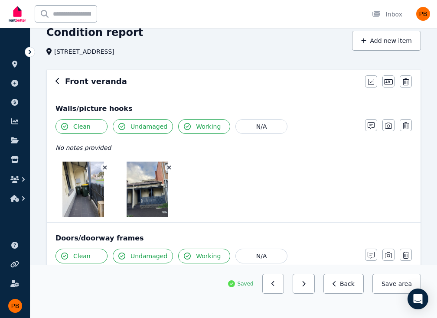
scroll to position [87, 0]
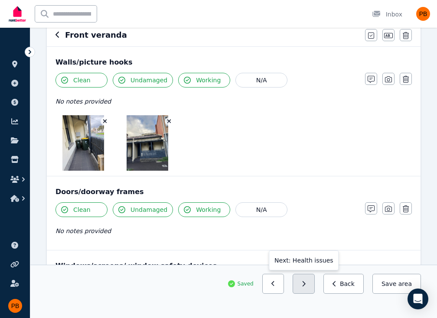
click at [305, 286] on icon "button" at bounding box center [303, 283] width 3 height 5
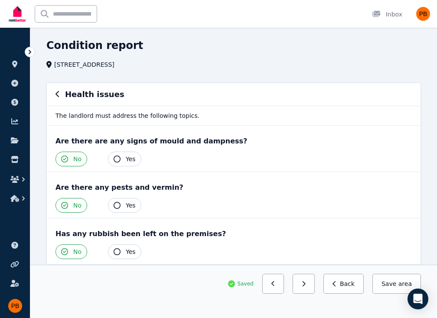
scroll to position [0, 0]
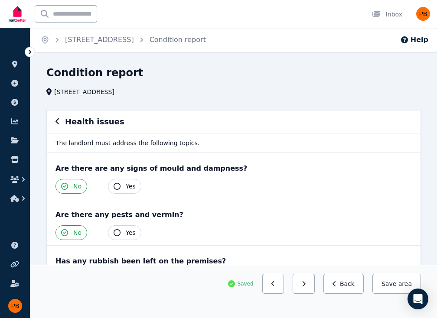
click at [59, 125] on div "Health issues" at bounding box center [233, 122] width 356 height 12
click at [54, 122] on div "Health issues" at bounding box center [233, 121] width 373 height 23
click at [59, 122] on div "Health issues" at bounding box center [233, 122] width 356 height 12
click at [58, 124] on icon "button" at bounding box center [57, 121] width 4 height 7
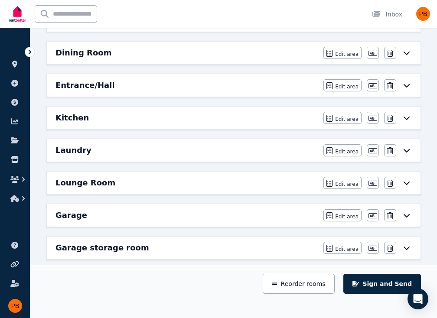
scroll to position [260, 0]
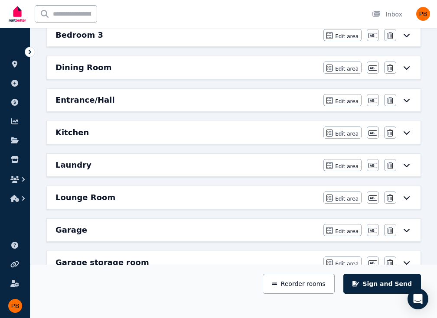
click at [106, 193] on h6 "Lounge Room" at bounding box center [85, 197] width 60 height 12
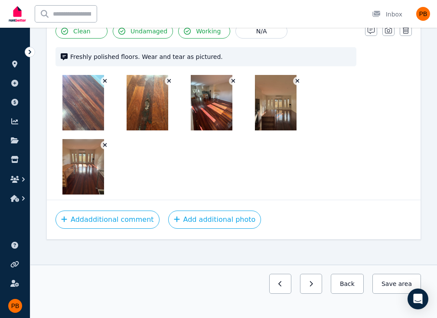
scroll to position [1179, 0]
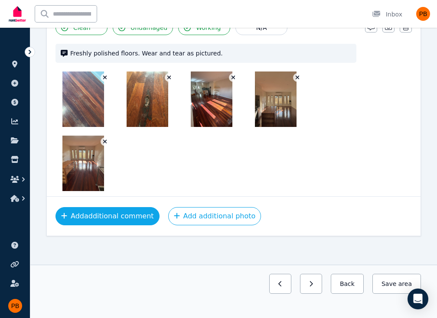
click at [115, 219] on button "Add additional comment" at bounding box center [107, 216] width 104 height 18
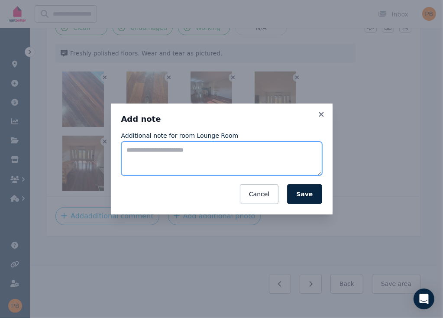
click at [158, 145] on textarea "Additional note for room Lounge Room" at bounding box center [221, 159] width 201 height 34
type textarea "*"
click at [283, 151] on textarea "**********" at bounding box center [221, 159] width 201 height 34
click at [163, 162] on textarea "**********" at bounding box center [221, 159] width 201 height 34
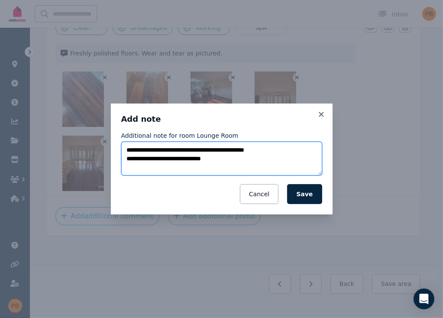
click at [245, 153] on textarea "**********" at bounding box center [221, 159] width 201 height 34
click at [287, 150] on textarea "**********" at bounding box center [221, 159] width 201 height 34
click at [290, 150] on textarea "**********" at bounding box center [221, 159] width 201 height 34
click at [243, 151] on textarea "**********" at bounding box center [221, 159] width 201 height 34
type textarea "**********"
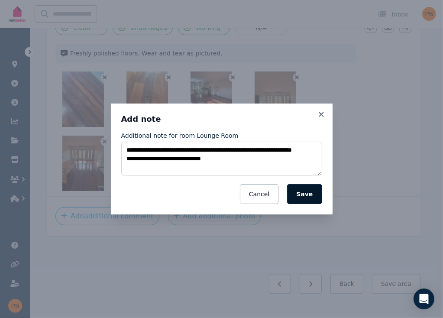
click at [311, 196] on button "Save" at bounding box center [304, 194] width 35 height 20
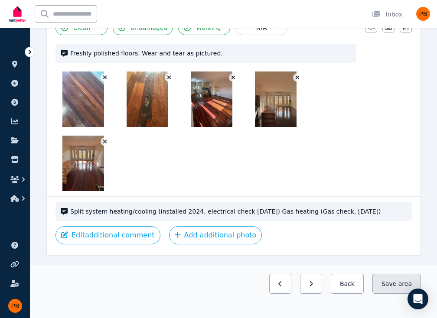
click at [388, 286] on button "Save area" at bounding box center [396, 284] width 49 height 20
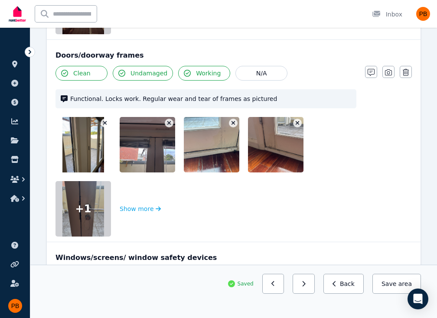
scroll to position [0, 0]
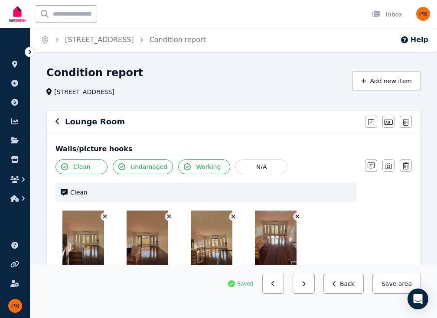
click at [60, 123] on div "Lounge Room" at bounding box center [207, 122] width 304 height 12
click at [58, 123] on icon "button" at bounding box center [57, 121] width 4 height 7
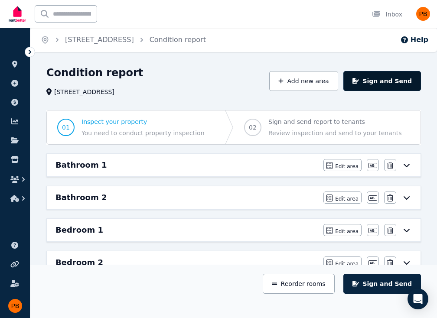
click at [408, 79] on button "Sign and Send" at bounding box center [382, 81] width 78 height 20
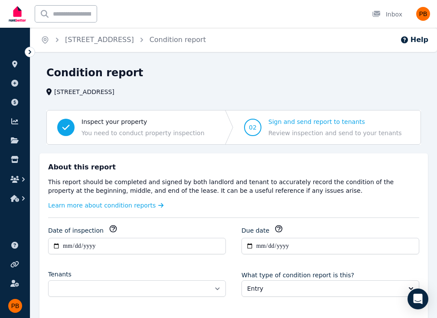
scroll to position [79, 0]
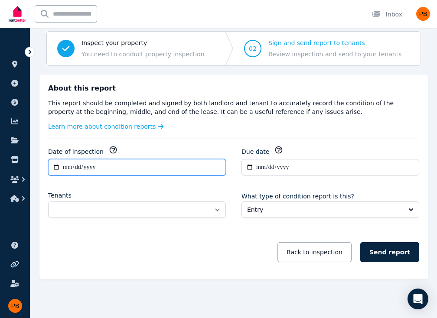
click at [66, 167] on input "**********" at bounding box center [137, 167] width 178 height 16
type input "**********"
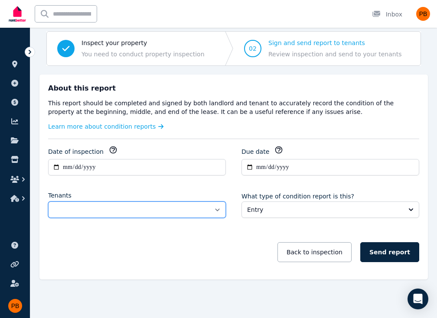
click at [179, 204] on select "**********" at bounding box center [137, 209] width 178 height 16
select select "**********"
click at [48, 201] on select "**********" at bounding box center [137, 209] width 178 height 16
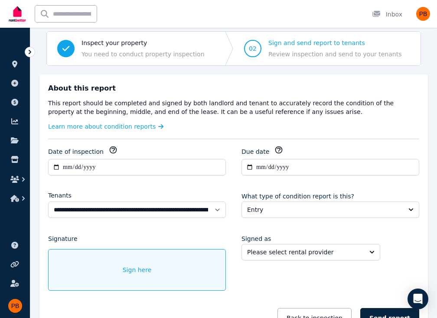
drag, startPoint x: 186, startPoint y: 186, endPoint x: 345, endPoint y: 197, distance: 159.7
click at [186, 186] on div "**********" at bounding box center [233, 241] width 371 height 191
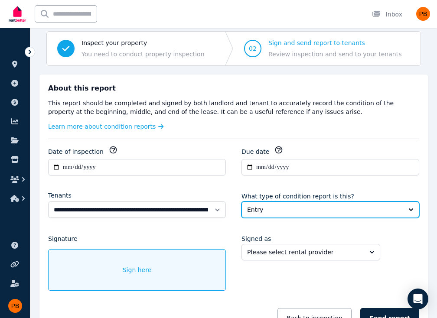
click at [351, 207] on span "Entry" at bounding box center [324, 209] width 154 height 9
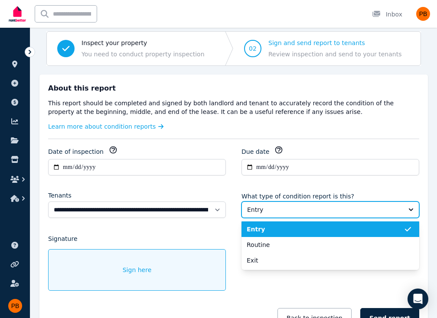
click at [351, 207] on span "Entry" at bounding box center [324, 209] width 154 height 9
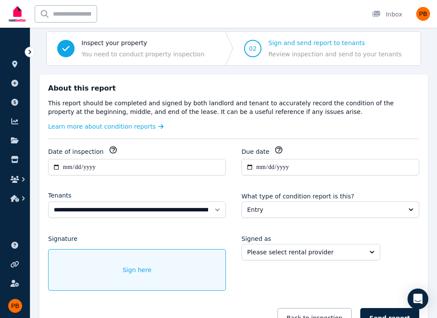
click at [318, 230] on div "**********" at bounding box center [233, 241] width 371 height 191
click at [311, 253] on span "Please select rental provider" at bounding box center [304, 252] width 115 height 9
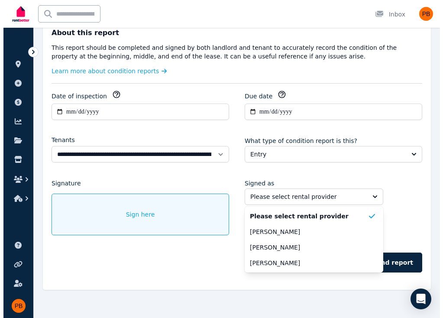
scroll to position [145, 0]
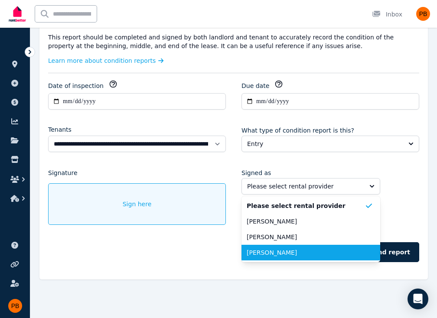
click at [291, 257] on li "[PERSON_NAME]" at bounding box center [310, 253] width 139 height 16
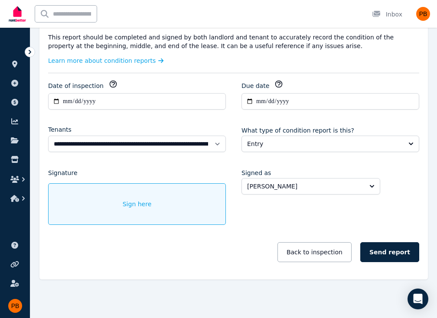
click at [89, 204] on div "Sign here" at bounding box center [137, 204] width 178 height 42
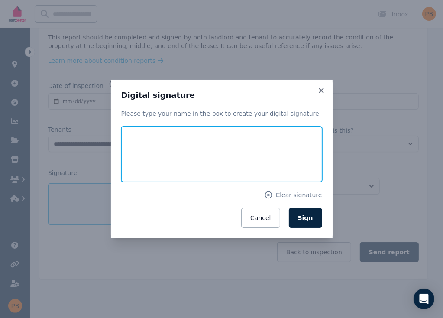
click at [142, 138] on input "text" at bounding box center [221, 153] width 201 height 55
drag, startPoint x: 174, startPoint y: 161, endPoint x: 142, endPoint y: 162, distance: 31.2
click at [142, 162] on input "**********" at bounding box center [221, 153] width 201 height 55
type input "**********"
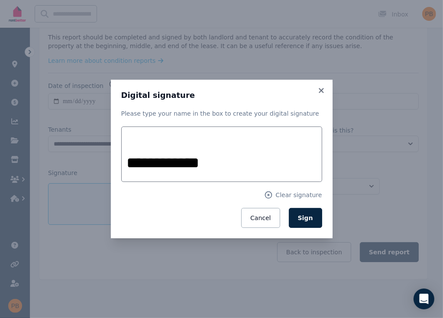
drag, startPoint x: 160, startPoint y: 212, endPoint x: 251, endPoint y: 205, distance: 91.6
click at [161, 212] on div "Cancel Sign" at bounding box center [221, 218] width 201 height 20
click at [304, 215] on span "Sign" at bounding box center [305, 217] width 15 height 7
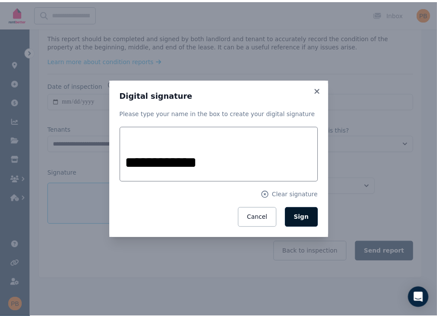
scroll to position [117, 0]
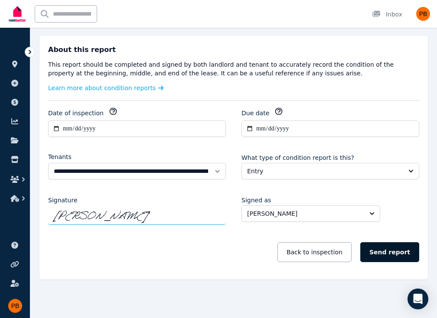
click at [400, 257] on button "Send report" at bounding box center [389, 252] width 59 height 20
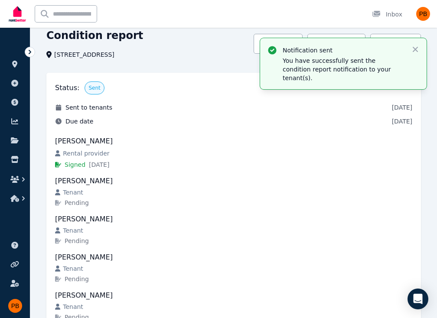
scroll to position [0, 0]
